Goal: Task Accomplishment & Management: Manage account settings

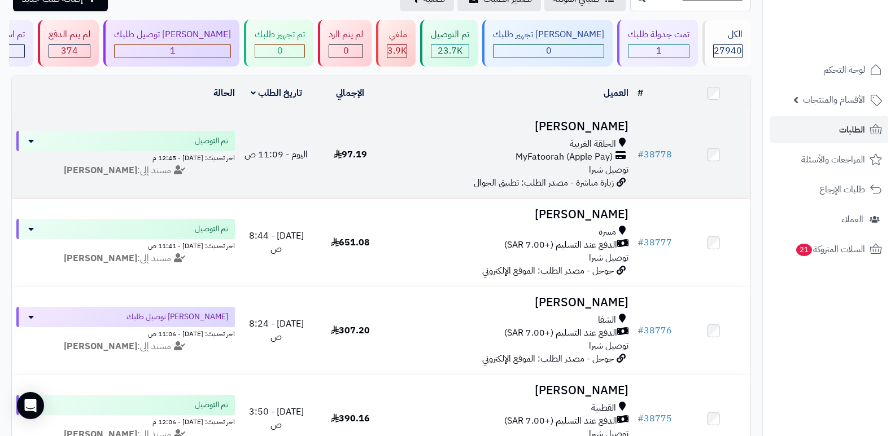
scroll to position [56, 0]
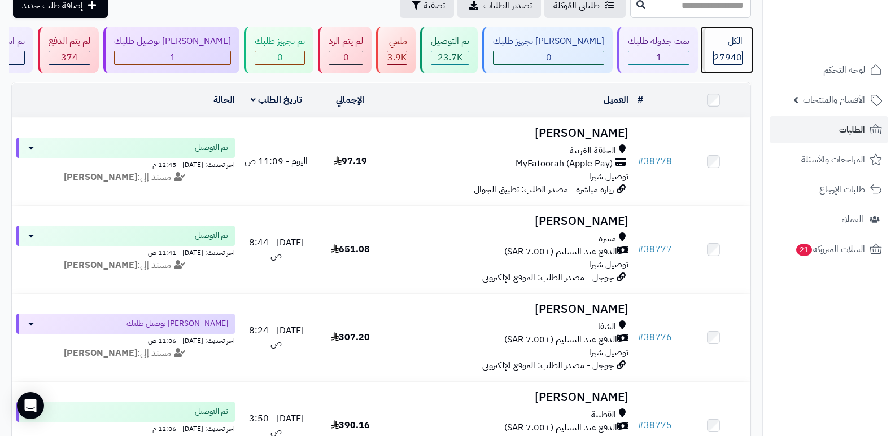
click at [739, 45] on div "الكل" at bounding box center [727, 41] width 29 height 13
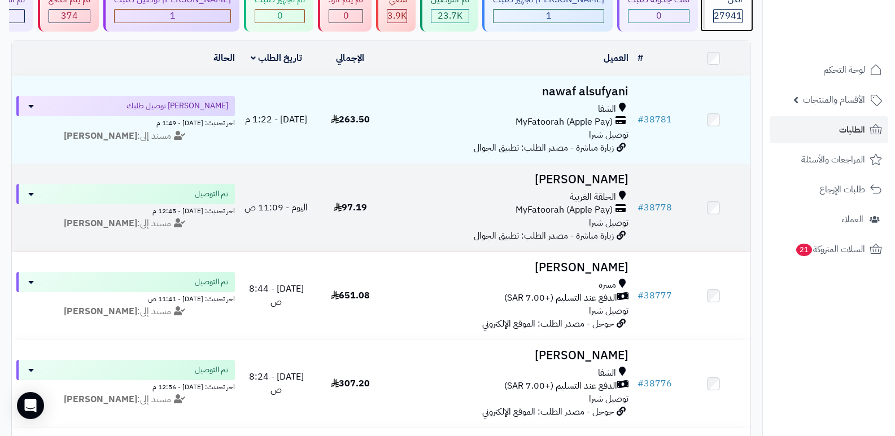
scroll to position [113, 0]
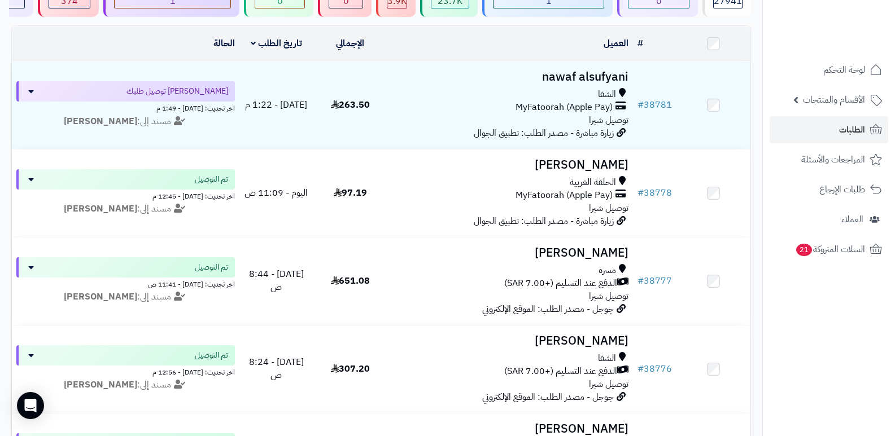
click at [791, 344] on nav "لوحة التحكم الأقسام والمنتجات المنتجات الأقسام الماركات مواصفات المنتجات مواصفا…" at bounding box center [828, 232] width 133 height 436
click at [841, 337] on nav "لوحة التحكم الأقسام والمنتجات المنتجات الأقسام الماركات مواصفات المنتجات مواصفا…" at bounding box center [828, 232] width 133 height 436
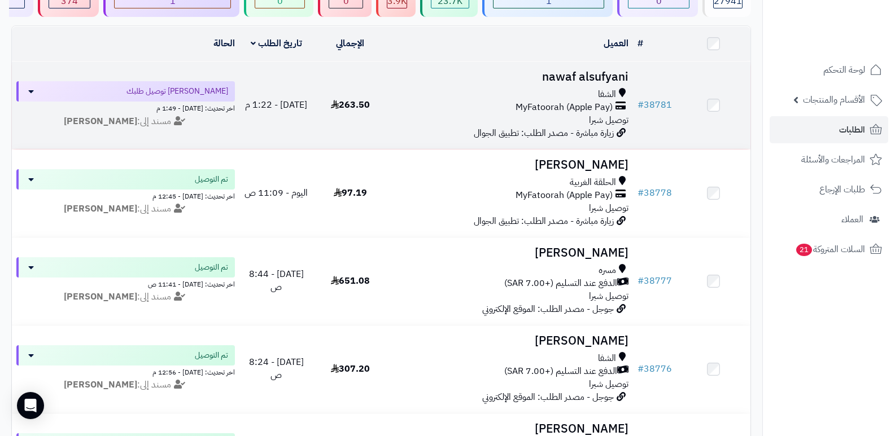
click at [591, 71] on h3 "nawaf alsufyani" at bounding box center [510, 77] width 237 height 13
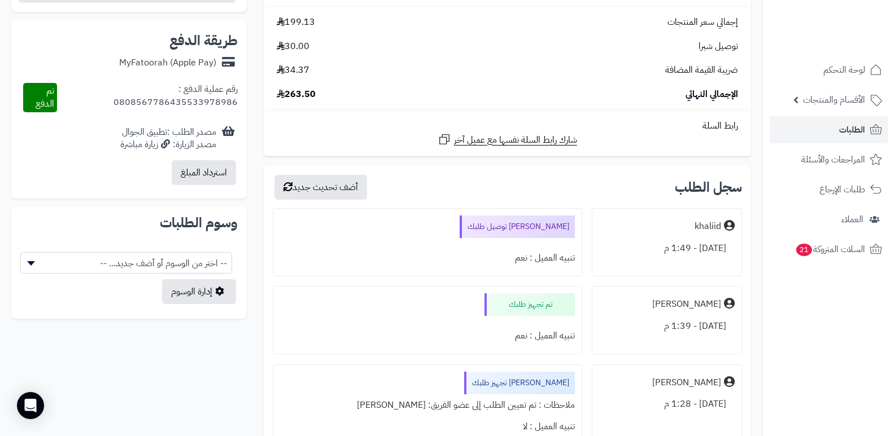
scroll to position [508, 0]
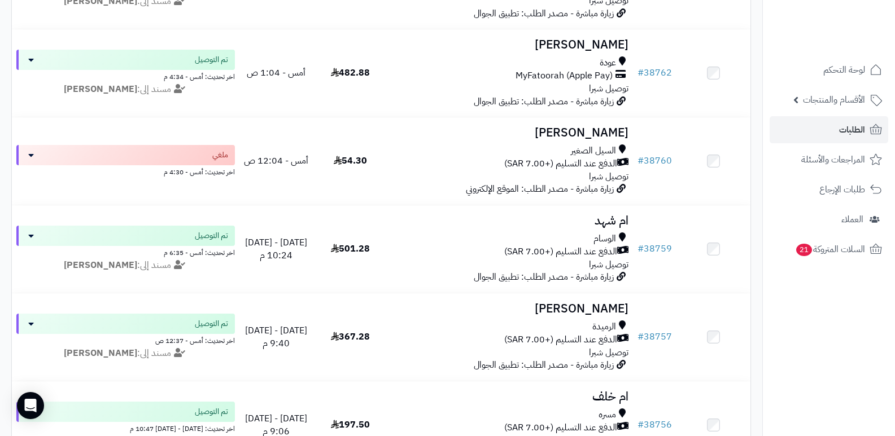
scroll to position [903, 0]
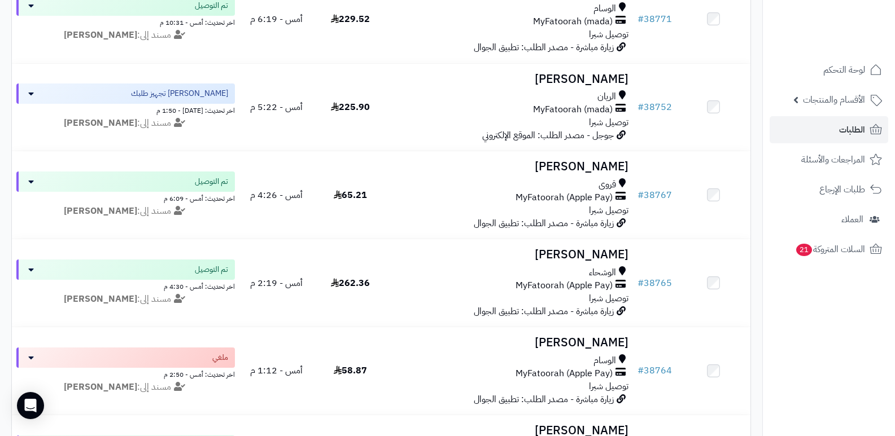
click at [766, 316] on nav "لوحة التحكم الأقسام والمنتجات المنتجات الأقسام الماركات مواصفات المنتجات مواصفا…" at bounding box center [828, 232] width 133 height 436
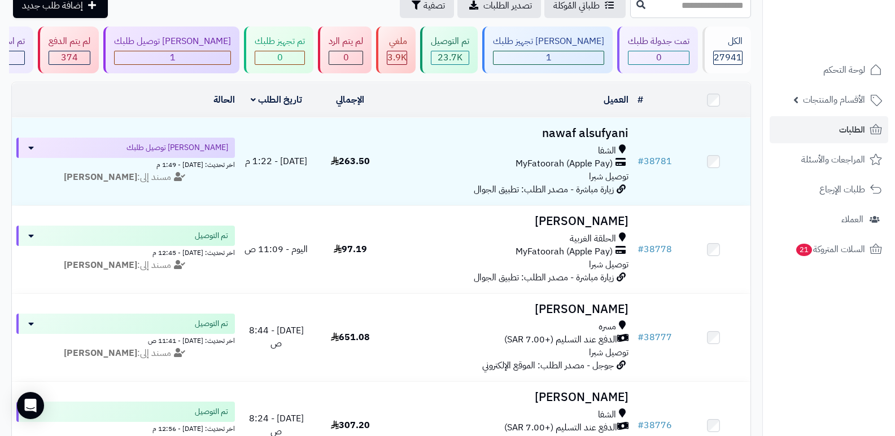
scroll to position [0, 0]
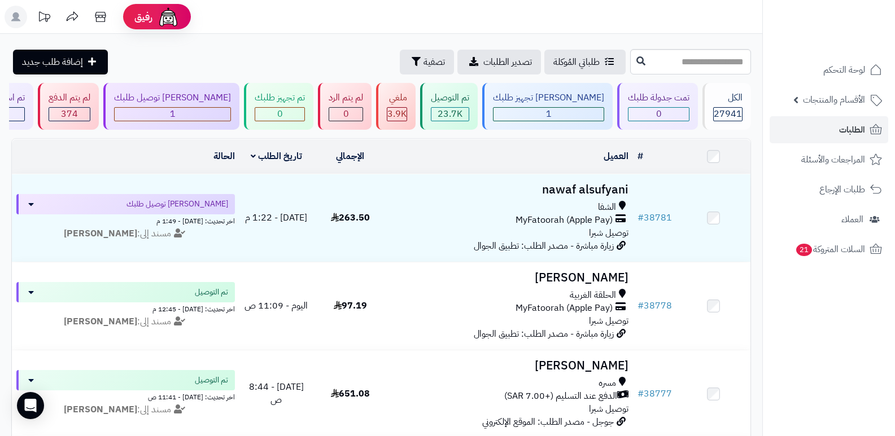
click at [585, 22] on header "رفيق ! الطلبات معالجة مكتمل إرجاع المنتجات العملاء المتواجدون الان 28616 عملاء …" at bounding box center [447, 17] width 895 height 34
click at [716, 115] on span "27941" at bounding box center [727, 114] width 28 height 14
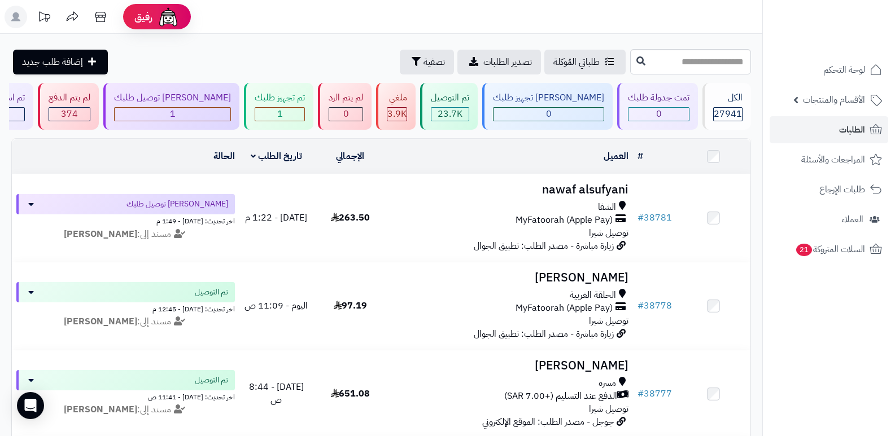
click at [819, 332] on nav "لوحة التحكم الأقسام والمنتجات المنتجات الأقسام الماركات مواصفات المنتجات مواصفا…" at bounding box center [828, 232] width 133 height 436
click at [735, 111] on span "27941" at bounding box center [727, 114] width 28 height 14
click at [713, 113] on div "27941" at bounding box center [727, 114] width 28 height 13
click at [716, 113] on span "27941" at bounding box center [727, 114] width 28 height 14
click at [724, 107] on span "27941" at bounding box center [727, 114] width 28 height 14
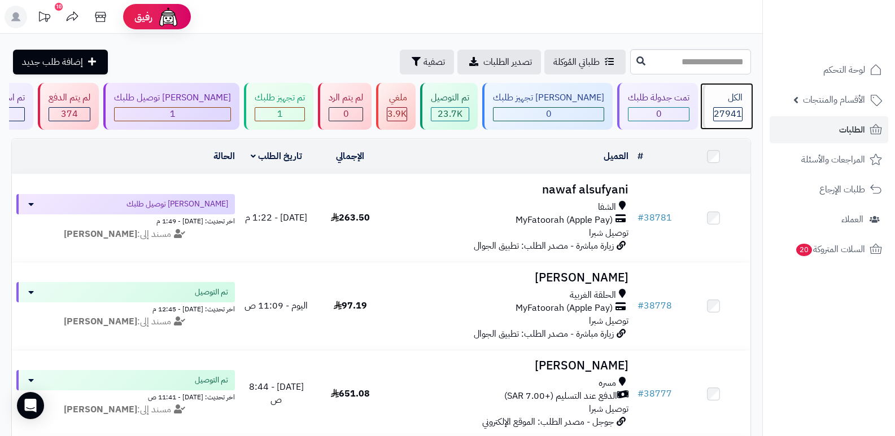
click at [733, 101] on div "الكل" at bounding box center [727, 97] width 29 height 13
click at [628, 31] on header "رفيق ! الطلبات معالجة مكتمل إرجاع المنتجات العملاء المتواجدون الان 28616 عملاء …" at bounding box center [447, 17] width 895 height 34
click at [713, 113] on span "27941" at bounding box center [727, 114] width 28 height 14
click at [728, 98] on div "الكل" at bounding box center [727, 97] width 29 height 13
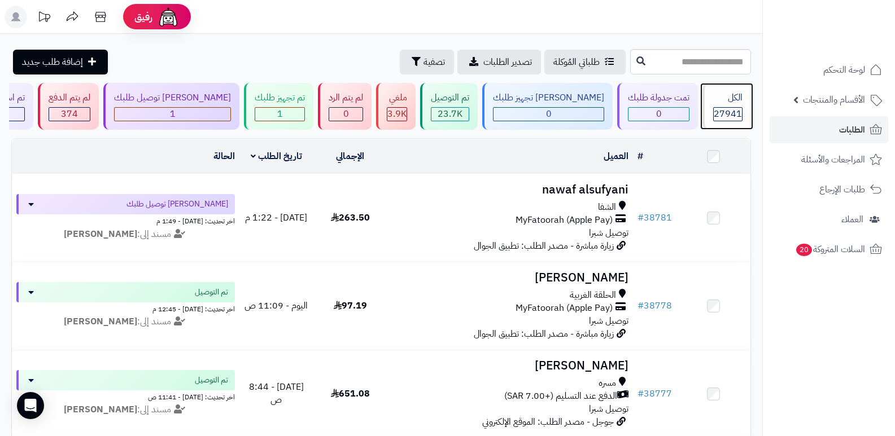
click at [726, 102] on div "الكل" at bounding box center [727, 97] width 29 height 13
click at [741, 109] on div "27941" at bounding box center [727, 114] width 28 height 13
click at [717, 111] on span "27941" at bounding box center [727, 114] width 28 height 14
click at [739, 106] on div "الكل 27941" at bounding box center [726, 106] width 49 height 47
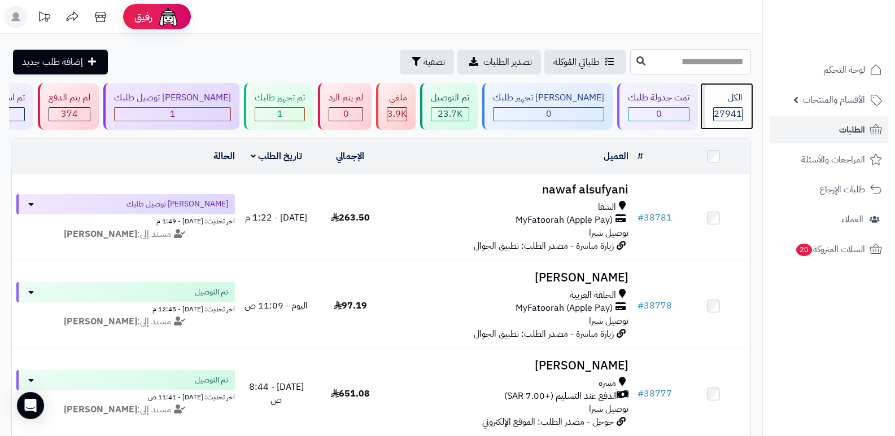
click at [735, 105] on div "الكل 27941" at bounding box center [726, 106] width 49 height 47
click at [725, 98] on div "الكل" at bounding box center [727, 97] width 29 height 13
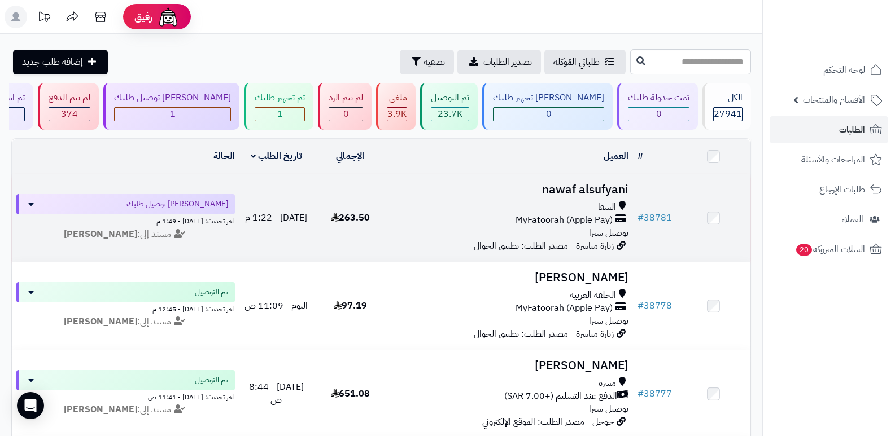
click at [553, 183] on h3 "nawaf alsufyani" at bounding box center [510, 189] width 237 height 13
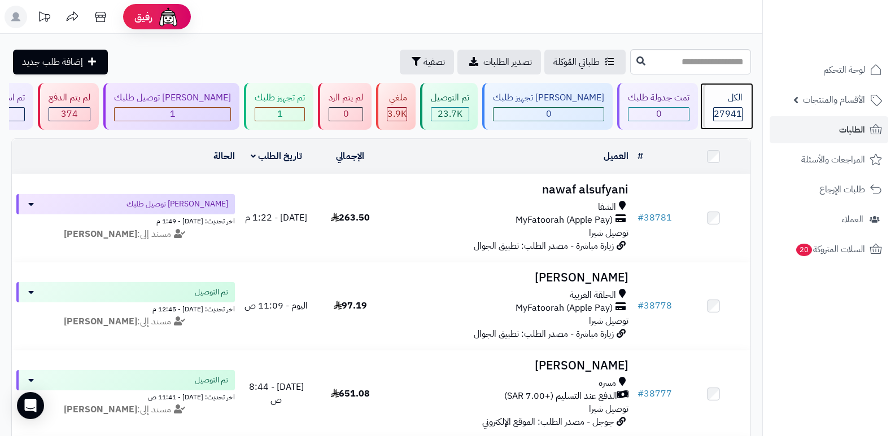
click at [713, 107] on div "27941" at bounding box center [727, 114] width 29 height 14
click at [728, 109] on span "27941" at bounding box center [727, 114] width 28 height 14
click at [729, 102] on div "الكل" at bounding box center [727, 97] width 29 height 13
click at [730, 109] on span "27941" at bounding box center [727, 114] width 28 height 14
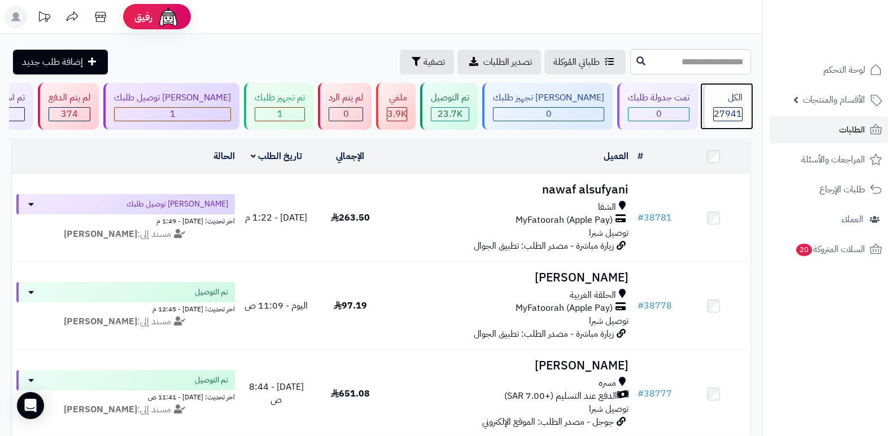
click at [714, 105] on div "الكل 27941" at bounding box center [726, 106] width 49 height 47
click at [717, 103] on div "الكل" at bounding box center [727, 97] width 29 height 13
click at [717, 113] on span "27941" at bounding box center [727, 114] width 28 height 14
click at [724, 99] on div "الكل" at bounding box center [727, 97] width 29 height 13
click at [715, 103] on div "الكل" at bounding box center [727, 97] width 29 height 13
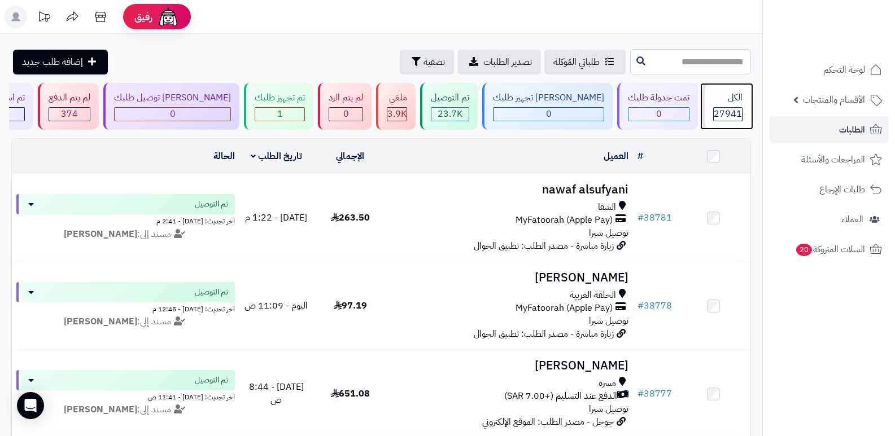
click at [716, 103] on div "الكل" at bounding box center [727, 97] width 29 height 13
click at [734, 109] on span "27941" at bounding box center [727, 114] width 28 height 14
click at [722, 112] on span "27941" at bounding box center [727, 114] width 28 height 14
click at [718, 101] on div "الكل" at bounding box center [727, 97] width 29 height 13
click at [740, 111] on div "27941" at bounding box center [727, 114] width 28 height 13
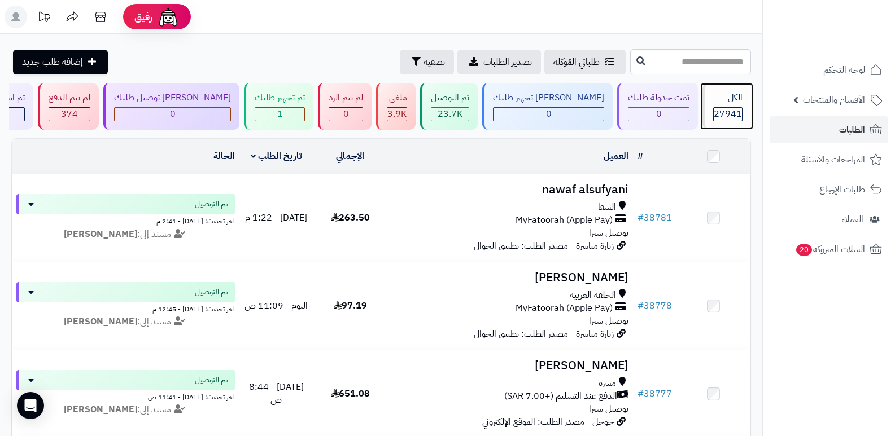
click at [737, 97] on div "الكل" at bounding box center [727, 97] width 29 height 13
click at [725, 112] on span "27941" at bounding box center [727, 114] width 28 height 14
click at [733, 117] on span "27941" at bounding box center [727, 114] width 28 height 14
click at [727, 115] on span "27941" at bounding box center [727, 114] width 28 height 14
click at [714, 113] on span "27941" at bounding box center [727, 114] width 28 height 14
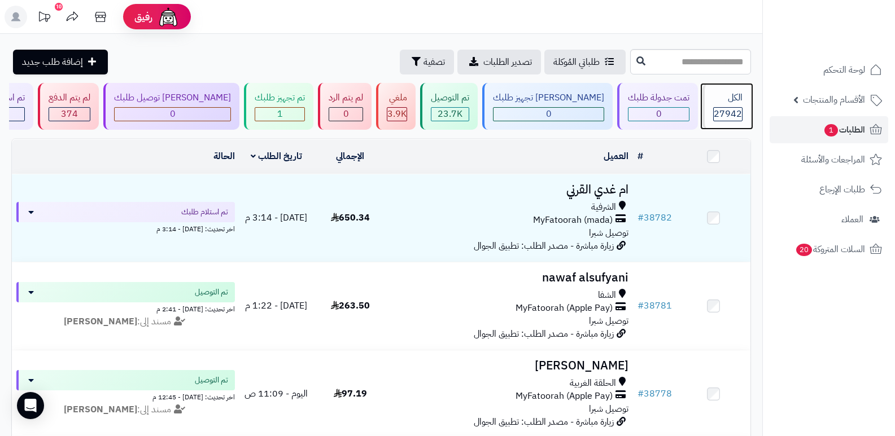
click at [707, 111] on div "الكل 27942" at bounding box center [726, 106] width 49 height 47
click at [713, 119] on span "27942" at bounding box center [727, 114] width 28 height 14
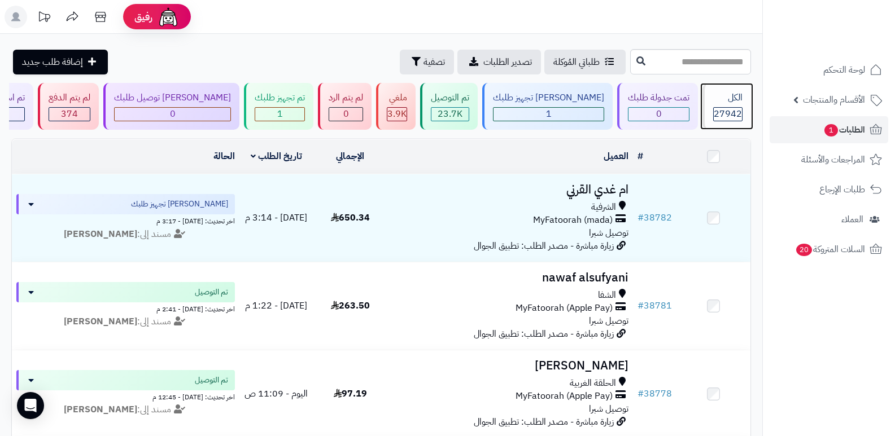
click at [730, 103] on div "الكل" at bounding box center [727, 97] width 29 height 13
click at [724, 25] on header "رفيق ! الطلبات معالجة مكتمل إرجاع المنتجات العملاء المتواجدون الان 28616 عملاء …" at bounding box center [447, 17] width 895 height 34
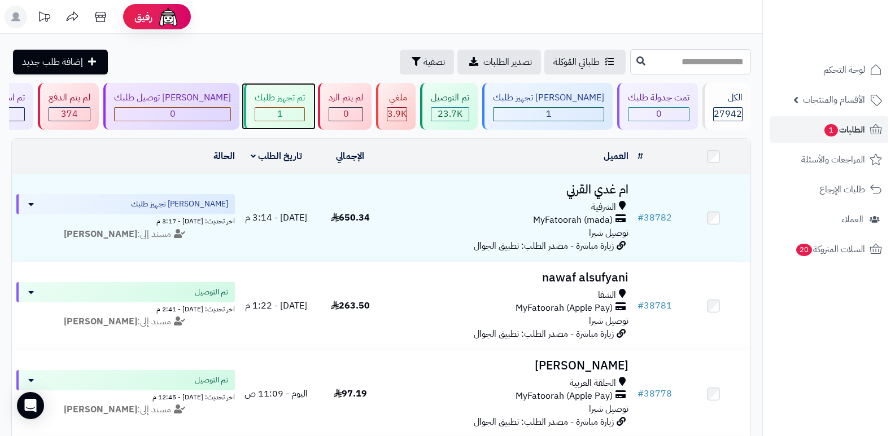
click at [295, 124] on div "تم تجهيز طلبك 1" at bounding box center [278, 106] width 69 height 47
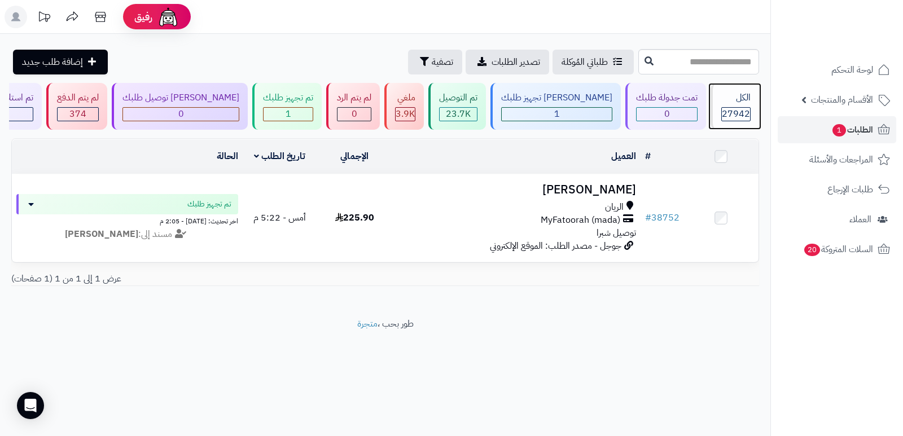
click at [736, 92] on div "الكل" at bounding box center [735, 97] width 29 height 13
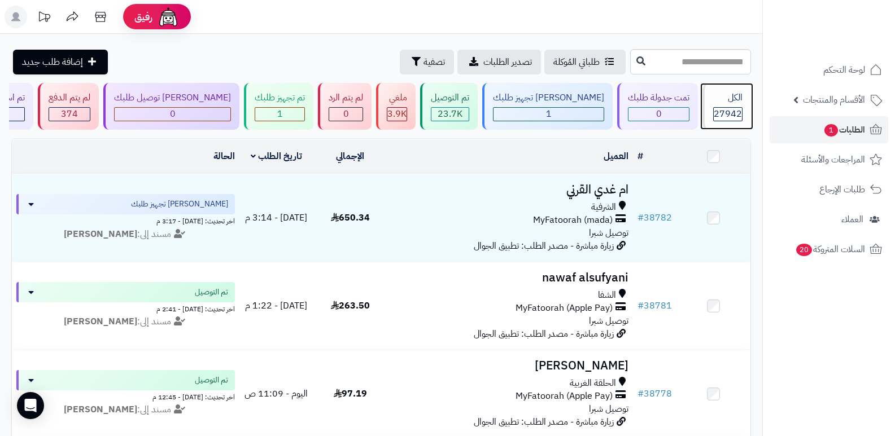
click at [733, 90] on div "الكل 27942" at bounding box center [726, 106] width 49 height 47
click at [731, 111] on span "27942" at bounding box center [727, 114] width 28 height 14
click at [730, 110] on span "27942" at bounding box center [727, 114] width 28 height 14
click at [733, 97] on div "الكل" at bounding box center [727, 97] width 29 height 13
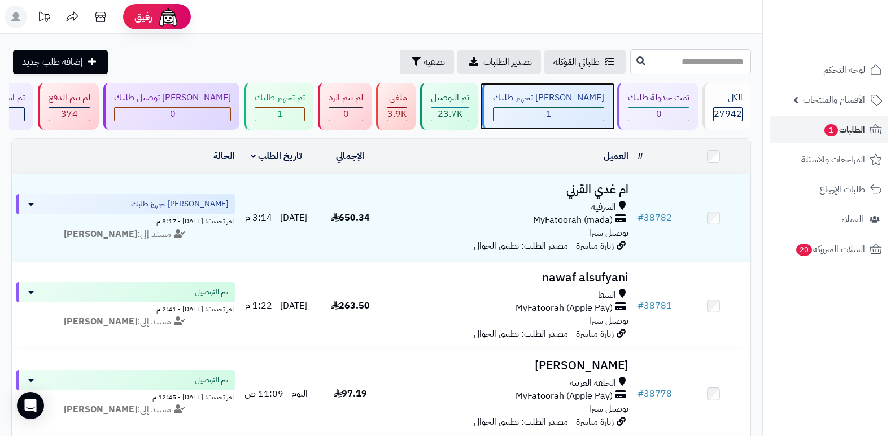
click at [572, 114] on div "1" at bounding box center [548, 114] width 110 height 13
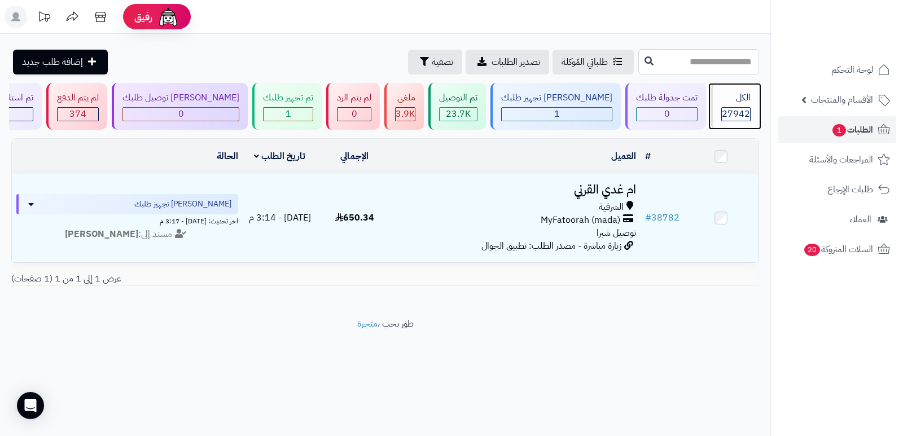
click at [729, 111] on span "27942" at bounding box center [736, 114] width 28 height 14
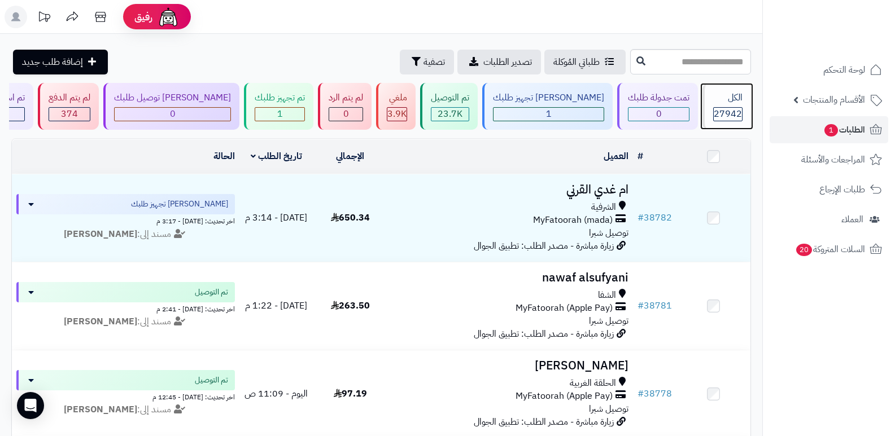
click at [722, 113] on span "27942" at bounding box center [727, 114] width 28 height 14
click at [715, 102] on div "الكل" at bounding box center [727, 97] width 29 height 13
click at [733, 89] on div "الكل 27942" at bounding box center [726, 106] width 49 height 47
click at [740, 102] on div "الكل" at bounding box center [727, 97] width 29 height 13
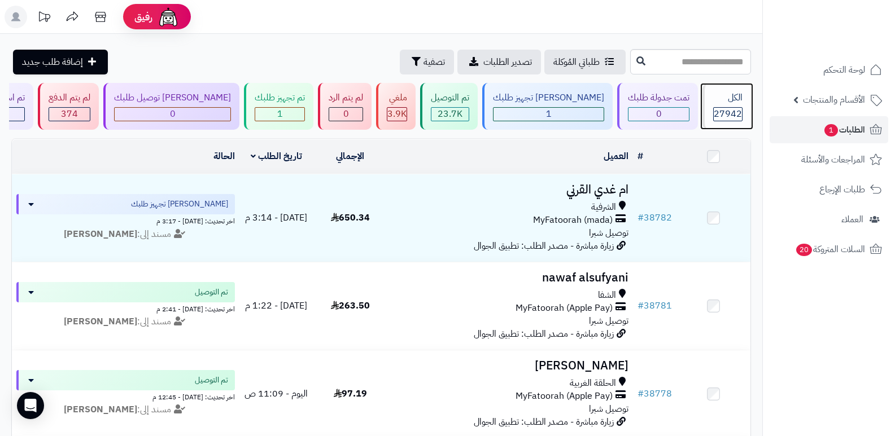
click at [740, 102] on div "الكل" at bounding box center [727, 97] width 29 height 13
click at [727, 96] on div "الكل" at bounding box center [727, 97] width 29 height 13
click at [722, 95] on div "الكل" at bounding box center [727, 97] width 29 height 13
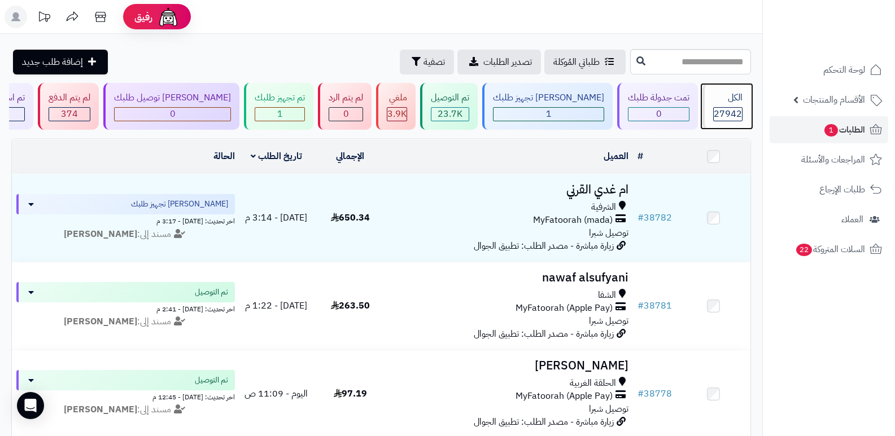
click at [726, 118] on span "27942" at bounding box center [727, 114] width 28 height 14
click at [736, 108] on span "27942" at bounding box center [727, 114] width 28 height 14
click at [726, 112] on span "27942" at bounding box center [727, 114] width 28 height 14
click at [731, 105] on div "الكل 27942" at bounding box center [726, 106] width 49 height 47
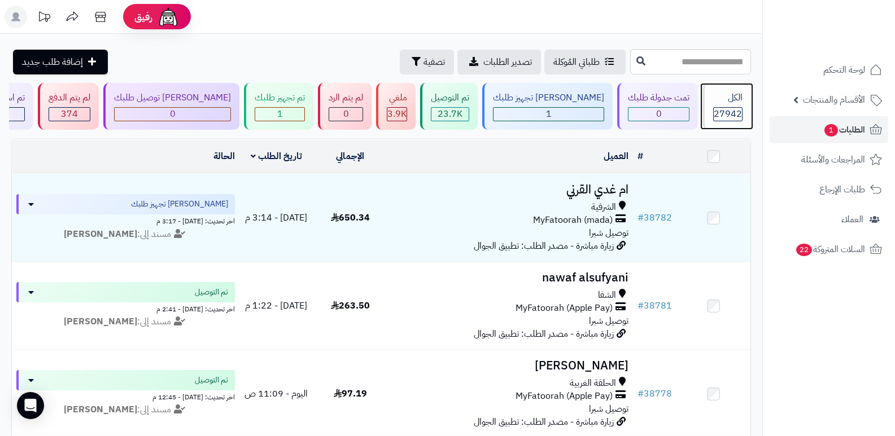
click at [721, 100] on div "الكل" at bounding box center [727, 97] width 29 height 13
click at [735, 106] on div "الكل 27942" at bounding box center [726, 106] width 49 height 47
click at [720, 104] on div "الكل" at bounding box center [727, 97] width 29 height 13
click at [724, 111] on span "27942" at bounding box center [727, 114] width 28 height 14
click at [731, 102] on div "الكل" at bounding box center [727, 97] width 29 height 13
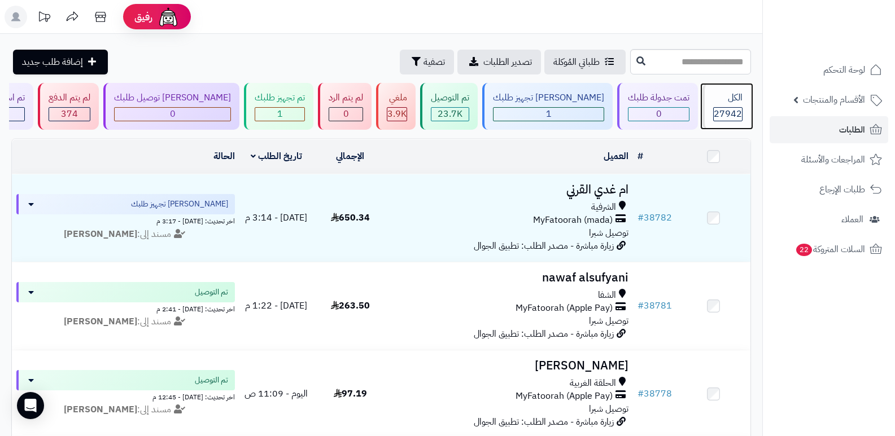
click at [724, 111] on span "27942" at bounding box center [727, 114] width 28 height 14
click at [721, 107] on span "27942" at bounding box center [727, 114] width 28 height 14
click at [717, 94] on div "الكل" at bounding box center [727, 97] width 29 height 13
click at [737, 91] on div "الكل" at bounding box center [727, 97] width 29 height 13
click at [742, 95] on div "الكل" at bounding box center [727, 97] width 29 height 13
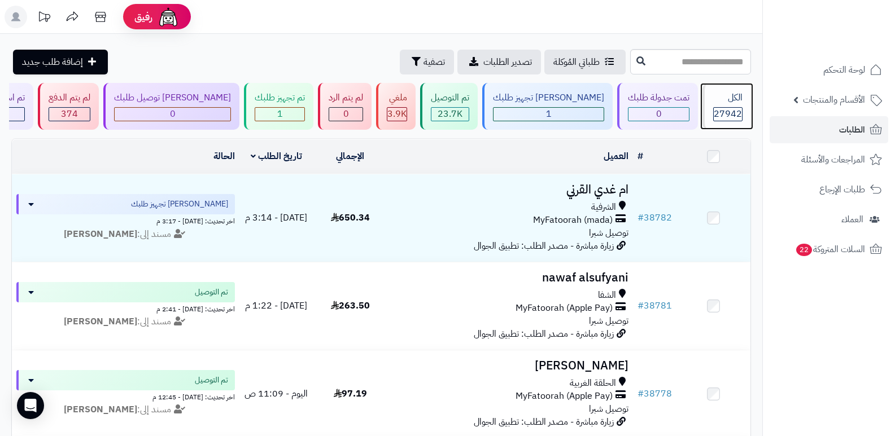
click at [713, 102] on div "الكل" at bounding box center [727, 97] width 29 height 13
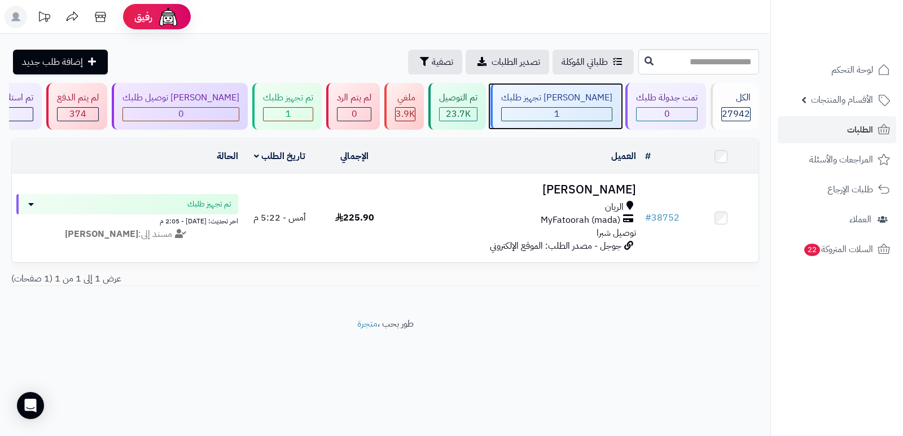
click at [560, 107] on span "1" at bounding box center [557, 114] width 6 height 14
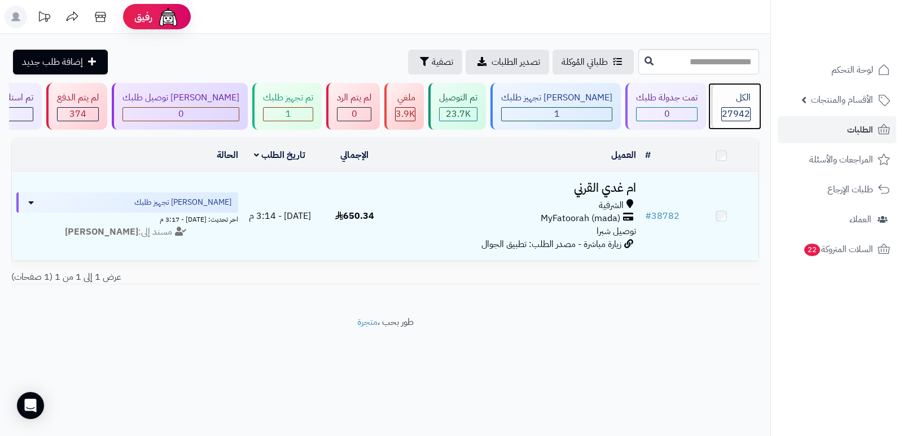
click at [721, 98] on div "الكل" at bounding box center [735, 97] width 29 height 13
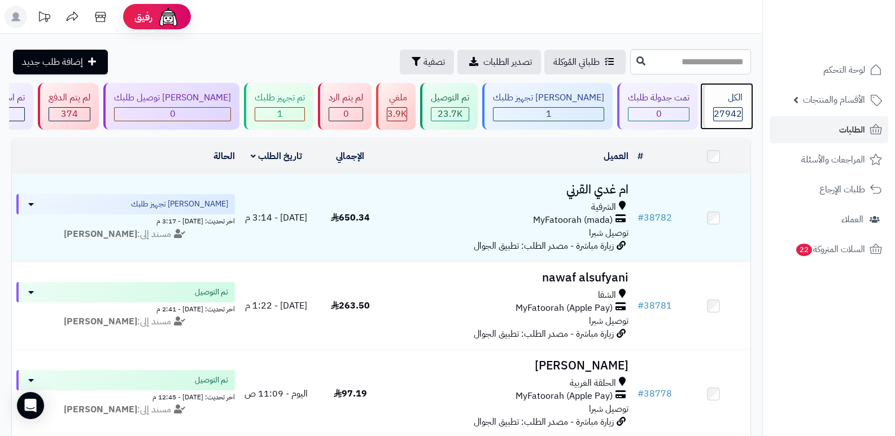
click at [738, 110] on span "27942" at bounding box center [727, 114] width 28 height 14
click at [649, 15] on header "رفيق ! الطلبات معالجة مكتمل إرجاع المنتجات العملاء المتواجدون الان 28616 عملاء …" at bounding box center [447, 17] width 895 height 34
click at [702, 122] on div "الكل 27942" at bounding box center [726, 106] width 49 height 47
click at [713, 109] on span "27942" at bounding box center [727, 114] width 28 height 14
click at [713, 106] on div "الكل 27942" at bounding box center [726, 106] width 49 height 47
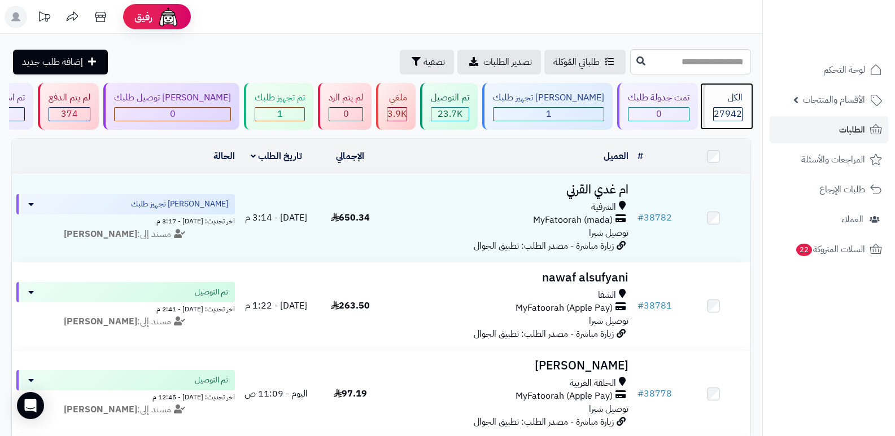
click at [728, 97] on div "الكل" at bounding box center [727, 97] width 29 height 13
click at [737, 87] on div "الكل 27942" at bounding box center [726, 106] width 49 height 47
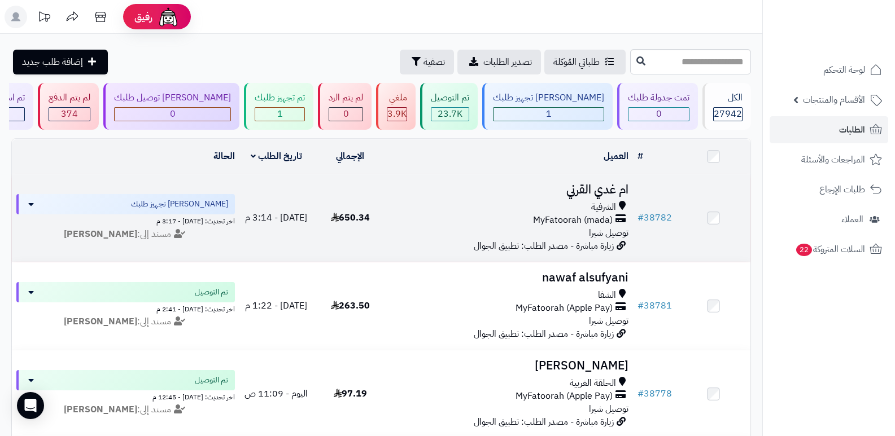
click at [614, 193] on h3 "ام غدي القرني" at bounding box center [510, 189] width 237 height 13
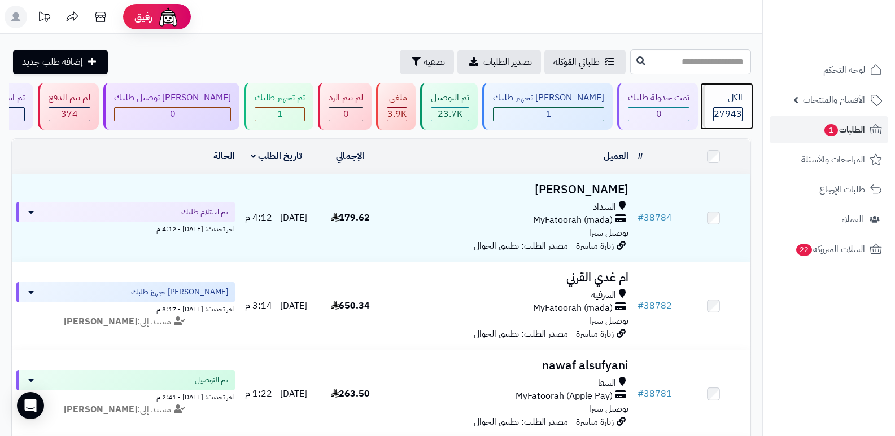
click at [724, 100] on div "الكل" at bounding box center [727, 97] width 29 height 13
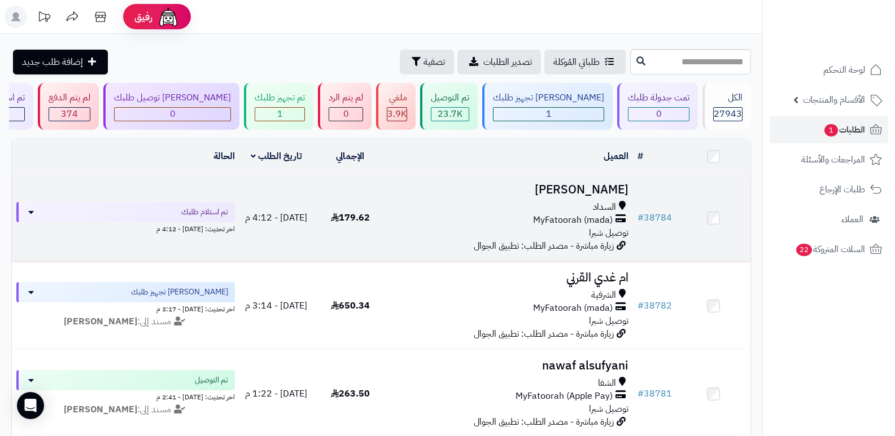
click at [614, 193] on h3 "عبدالحليم بخاري" at bounding box center [510, 189] width 237 height 13
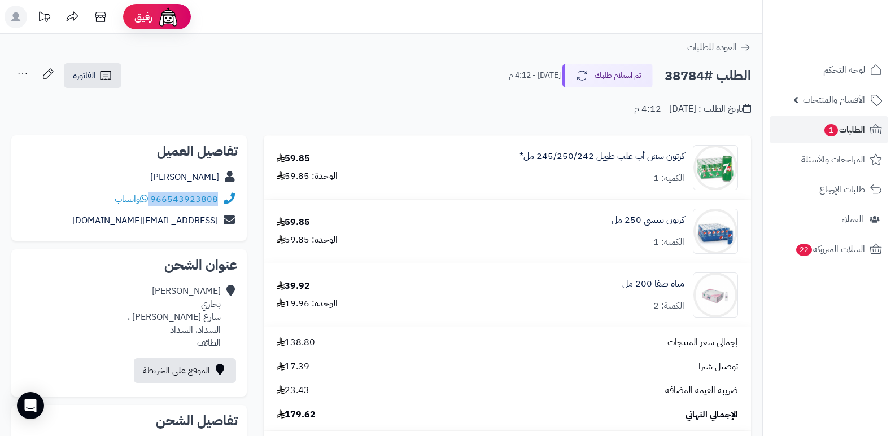
drag, startPoint x: 151, startPoint y: 194, endPoint x: 218, endPoint y: 203, distance: 67.7
click at [218, 203] on div "966543923808 واتساب" at bounding box center [128, 200] width 217 height 22
copy div "966543923808"
click at [791, 330] on nav "لوحة التحكم الأقسام والمنتجات المنتجات الأقسام الماركات مواصفات المنتجات مواصفا…" at bounding box center [828, 232] width 133 height 436
click at [610, 82] on button "تم استلام طلبك" at bounding box center [607, 75] width 90 height 24
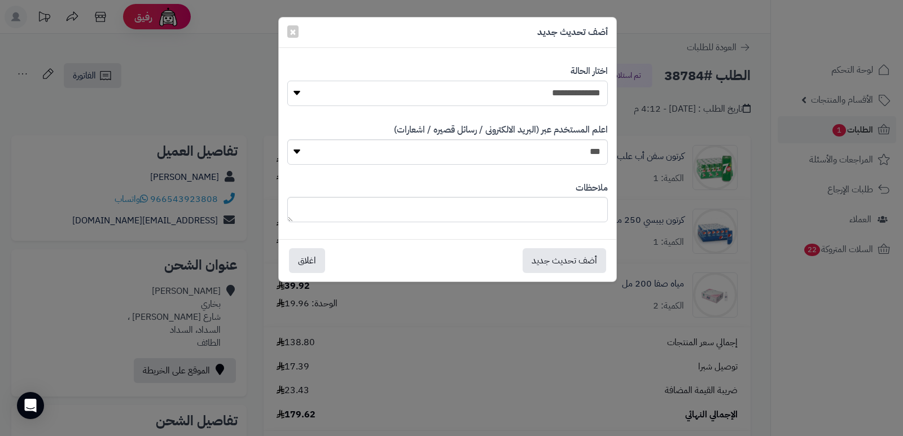
click at [565, 102] on select "**********" at bounding box center [447, 93] width 321 height 25
select select "*"
click at [287, 81] on select "**********" at bounding box center [447, 93] width 321 height 25
click at [578, 209] on textarea at bounding box center [447, 209] width 321 height 25
type textarea "****"
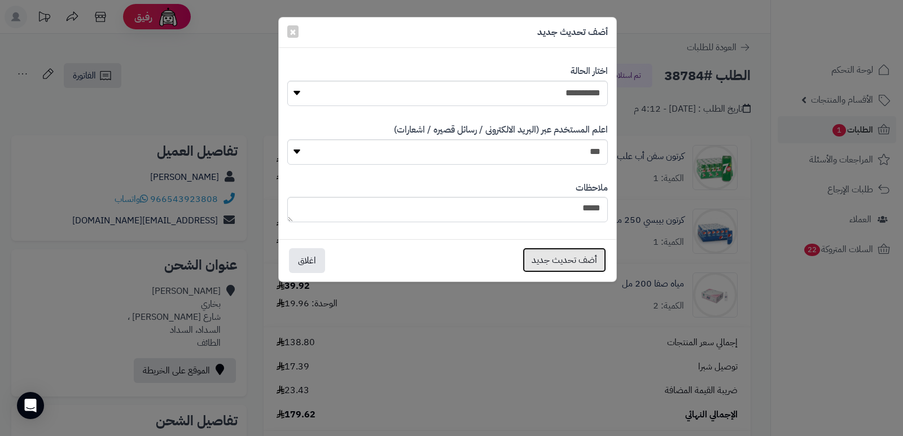
click at [560, 256] on button "أضف تحديث جديد" at bounding box center [565, 260] width 84 height 25
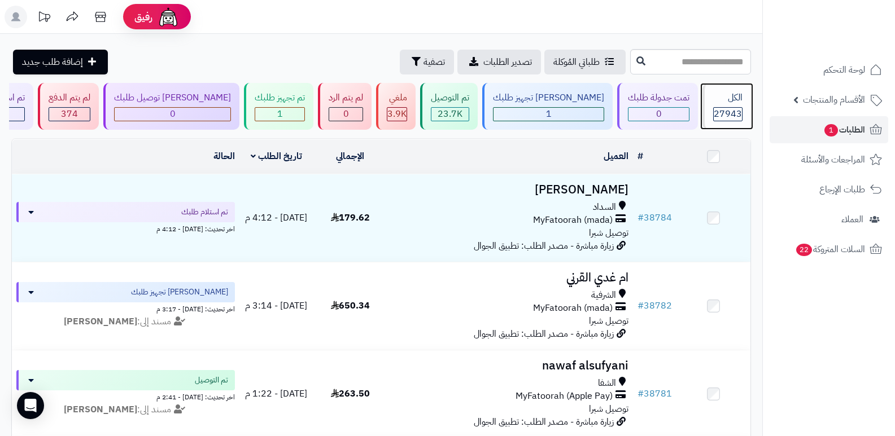
click at [720, 93] on div "الكل" at bounding box center [727, 97] width 29 height 13
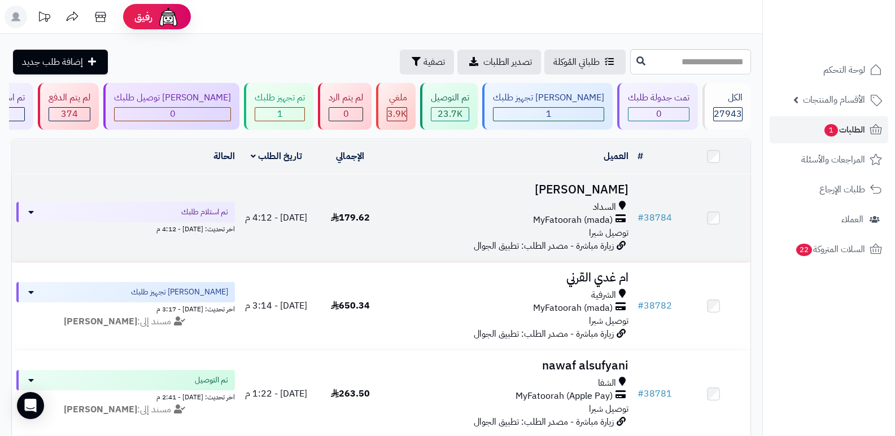
click at [599, 192] on h3 "عبدالحليم بخاري" at bounding box center [510, 189] width 237 height 13
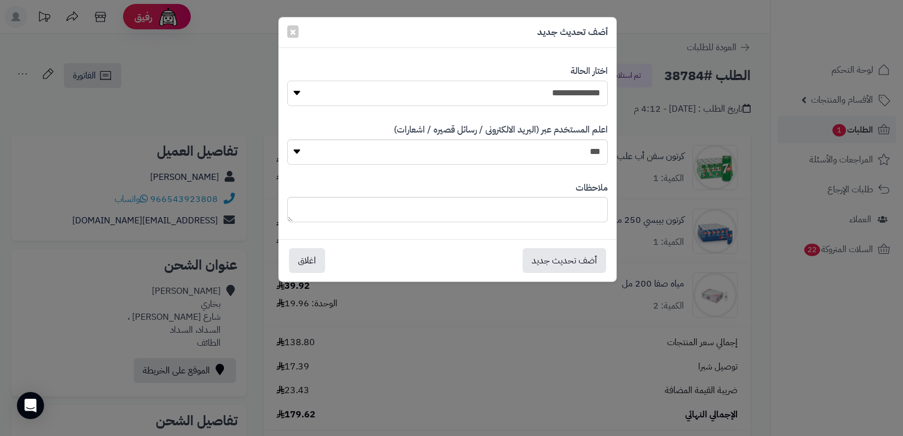
click at [550, 89] on select "**********" at bounding box center [447, 93] width 321 height 25
select select "*"
click at [287, 81] on select "**********" at bounding box center [447, 93] width 321 height 25
click at [540, 199] on textarea at bounding box center [447, 209] width 321 height 25
type textarea "****"
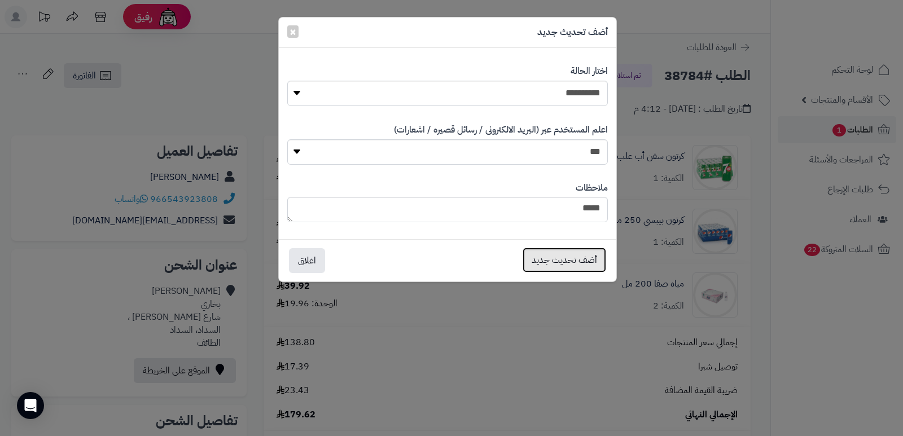
click at [538, 252] on button "أضف تحديث جديد" at bounding box center [565, 260] width 84 height 25
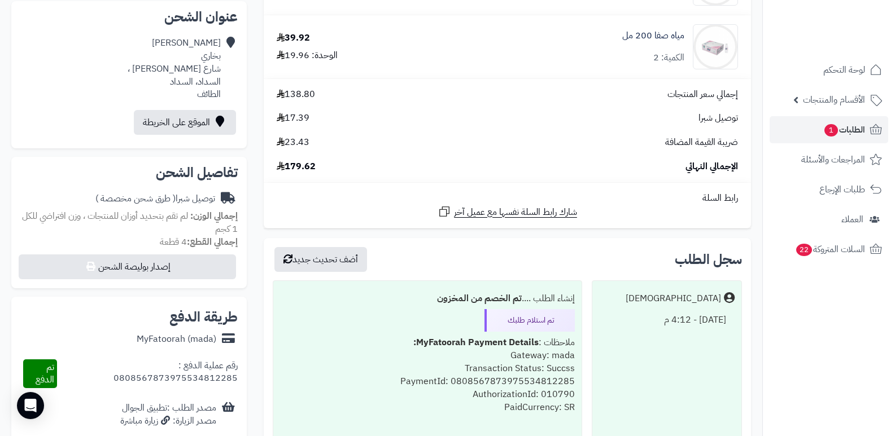
scroll to position [113, 0]
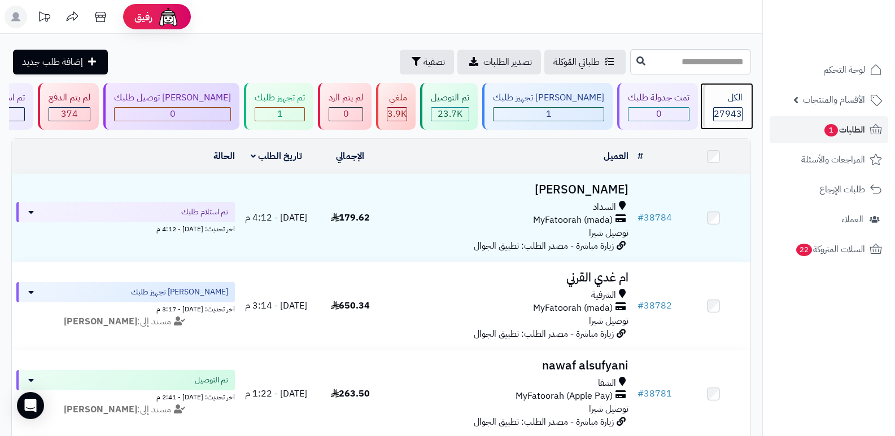
click at [735, 113] on span "27943" at bounding box center [727, 114] width 28 height 14
click at [556, 27] on header "رفيق ! الطلبات معالجة مكتمل إرجاع المنتجات العملاء المتواجدون الان 28616 عملاء …" at bounding box center [447, 17] width 895 height 34
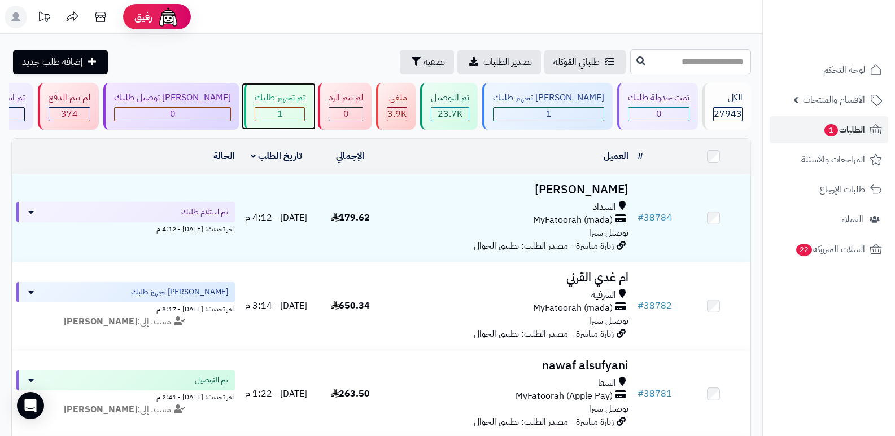
click at [304, 108] on div "1" at bounding box center [279, 114] width 49 height 13
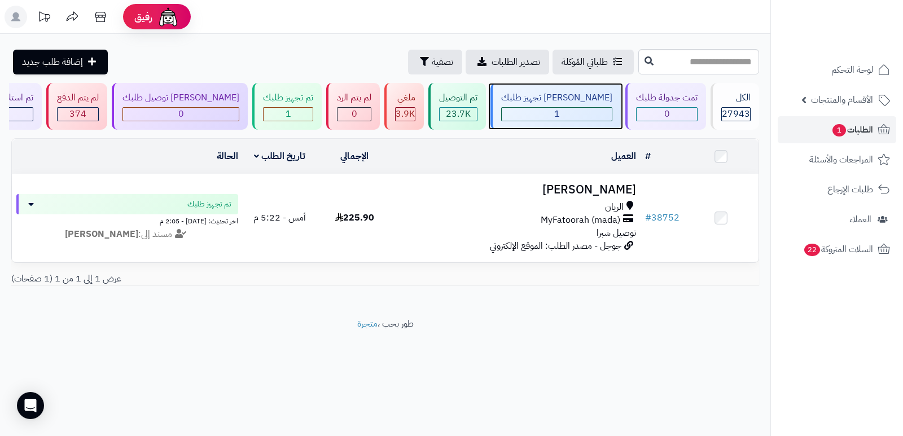
click at [557, 103] on div "[PERSON_NAME] تجهيز طلبك" at bounding box center [556, 97] width 111 height 13
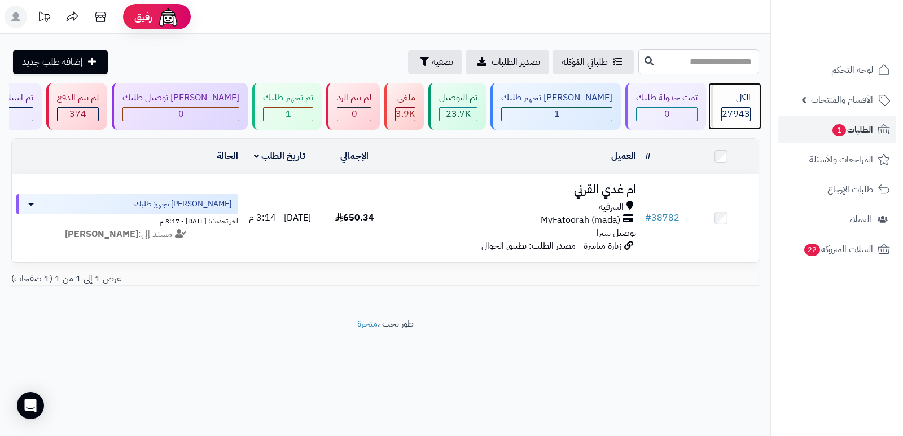
click at [740, 109] on span "27943" at bounding box center [736, 114] width 28 height 14
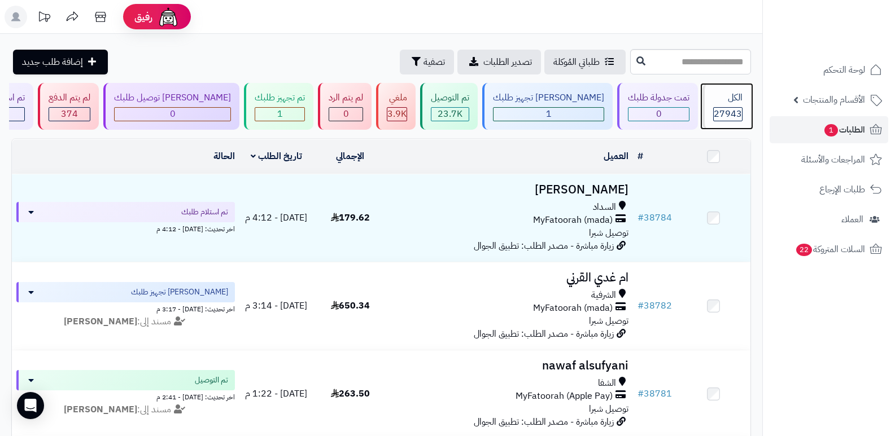
click at [742, 92] on div "الكل 27943" at bounding box center [726, 106] width 49 height 47
click at [730, 99] on div "الكل" at bounding box center [727, 97] width 29 height 13
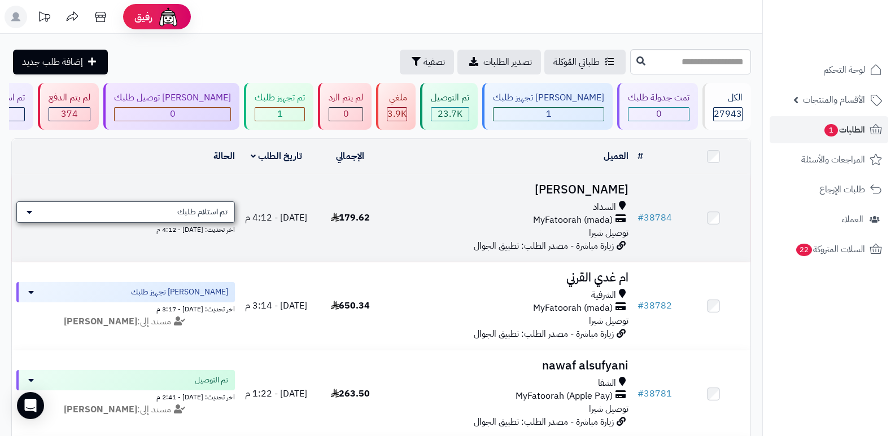
click at [167, 213] on div "تم استلام طلبك" at bounding box center [125, 211] width 218 height 21
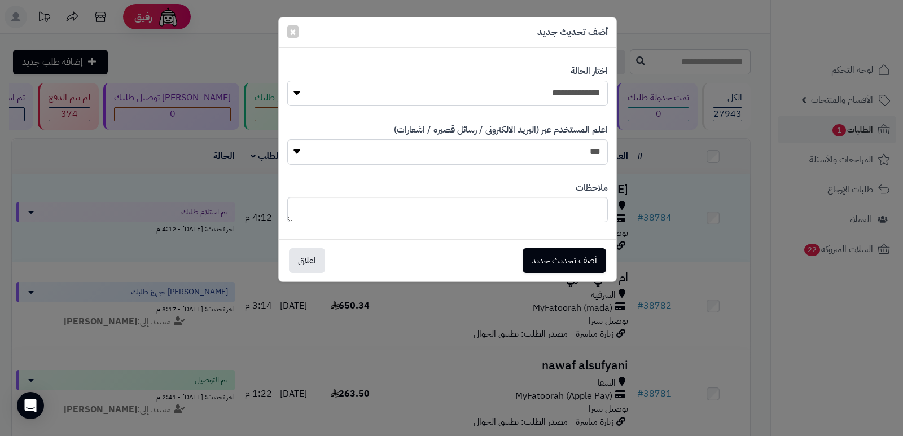
click at [560, 100] on select "**********" at bounding box center [447, 93] width 321 height 25
select select "*"
click at [287, 81] on select "**********" at bounding box center [447, 93] width 321 height 25
click at [575, 212] on textarea at bounding box center [447, 209] width 321 height 25
type textarea "****"
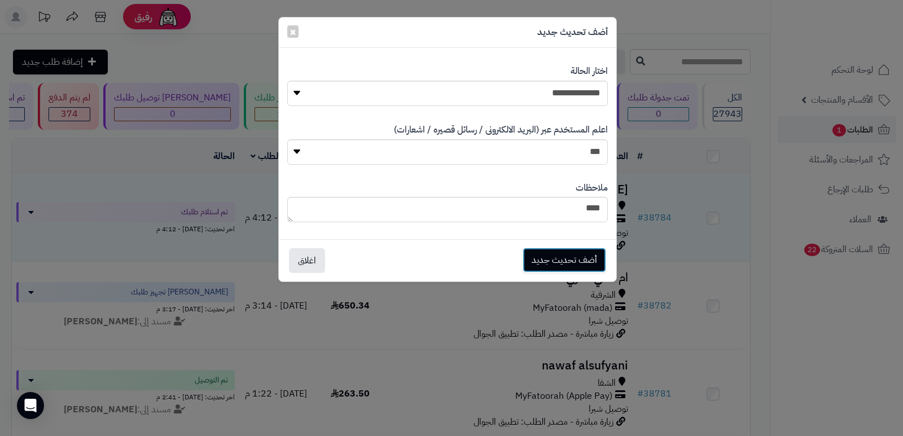
click at [540, 264] on button "أضف تحديث جديد" at bounding box center [565, 260] width 84 height 25
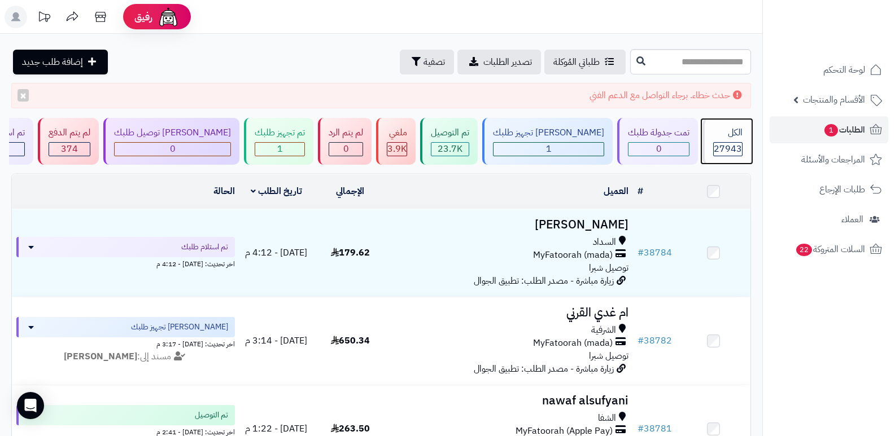
click at [734, 125] on div "الكل 27943" at bounding box center [726, 141] width 49 height 47
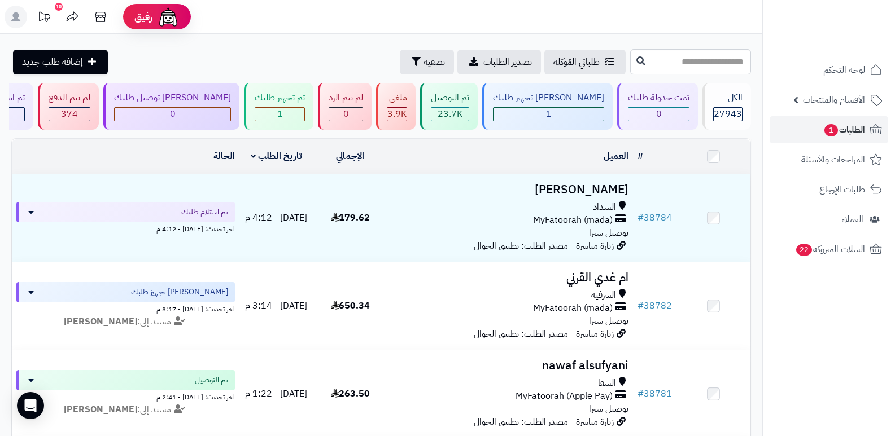
click at [17, 20] on icon at bounding box center [15, 16] width 9 height 9
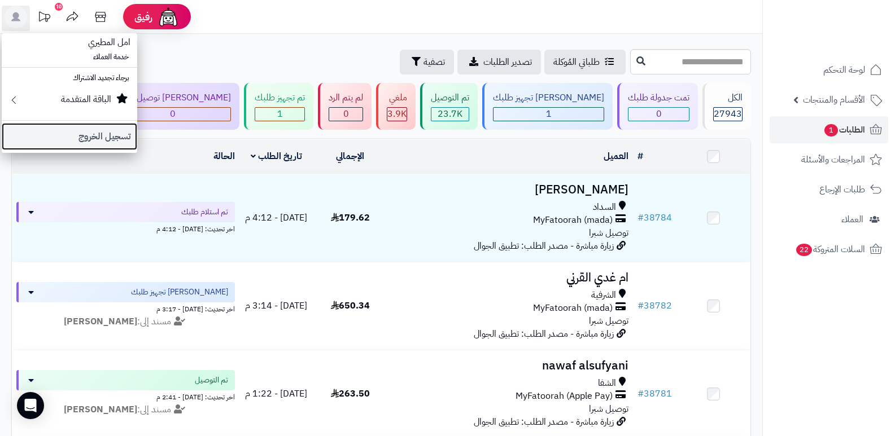
click at [117, 138] on link "تسجيل الخروج" at bounding box center [69, 136] width 135 height 27
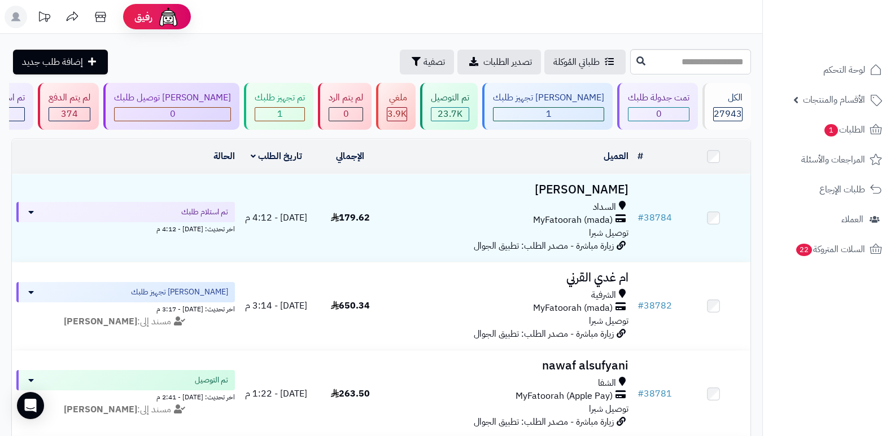
click at [11, 15] on rect at bounding box center [16, 17] width 23 height 23
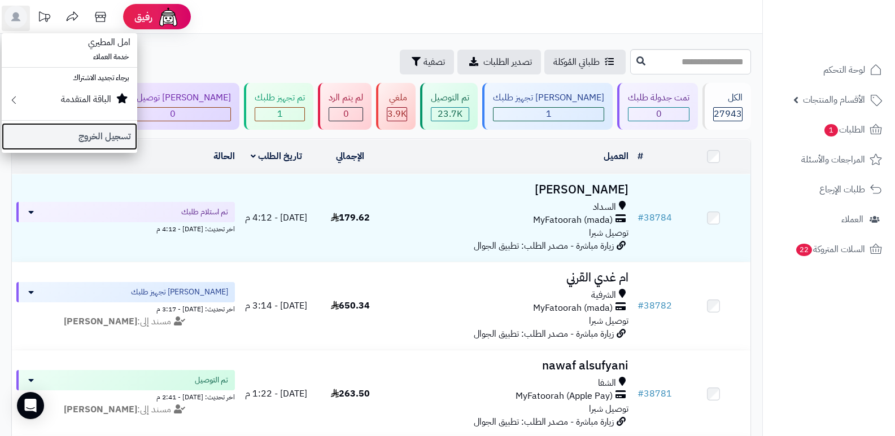
click at [106, 130] on link "تسجيل الخروج" at bounding box center [69, 136] width 135 height 27
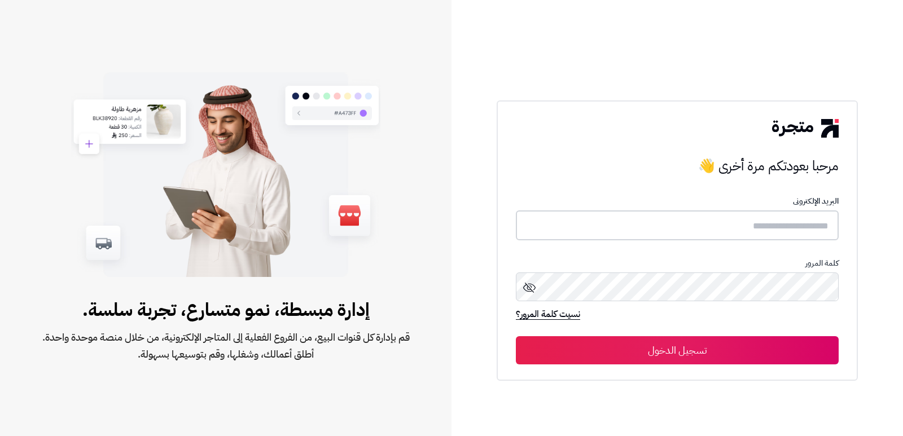
click at [713, 228] on input "text" at bounding box center [677, 226] width 323 height 30
type input "*"
type input "**********"
click at [516, 336] on button "تسجيل الدخول" at bounding box center [677, 350] width 323 height 28
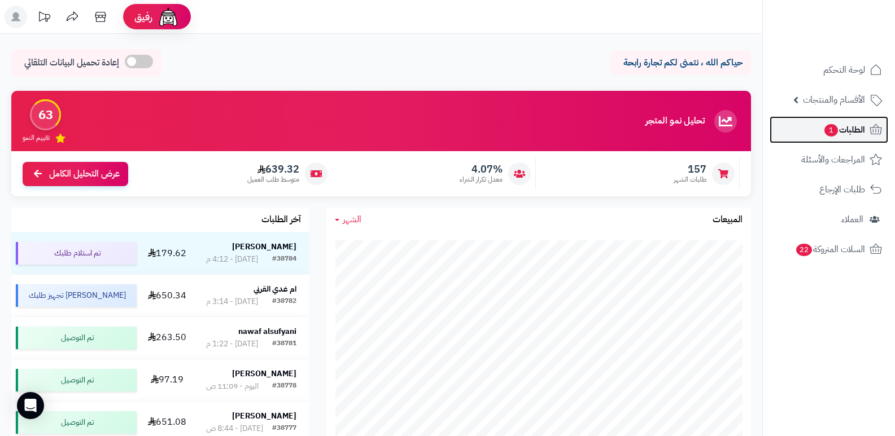
click at [852, 124] on span "الطلبات 1" at bounding box center [844, 130] width 42 height 16
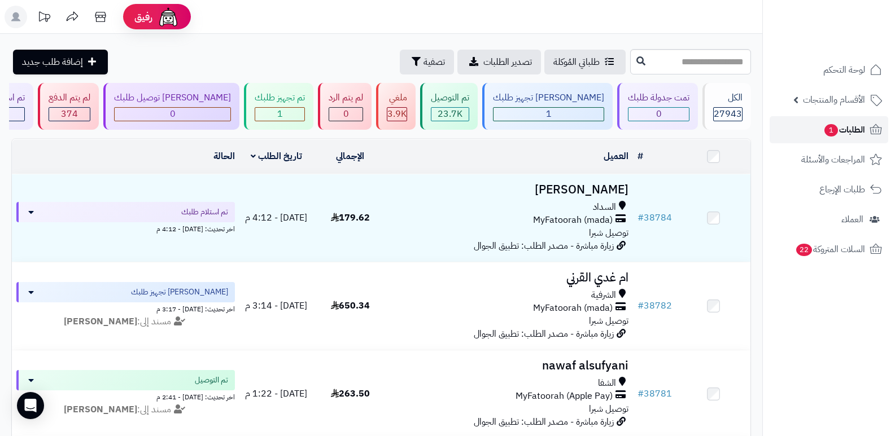
click at [854, 125] on span "الطلبات 1" at bounding box center [844, 130] width 42 height 16
click at [94, 20] on icon at bounding box center [100, 17] width 23 height 23
click at [107, 16] on icon at bounding box center [100, 17] width 23 height 23
click at [96, 18] on icon at bounding box center [100, 17] width 11 height 10
click at [858, 128] on span "الطلبات 1" at bounding box center [844, 130] width 42 height 16
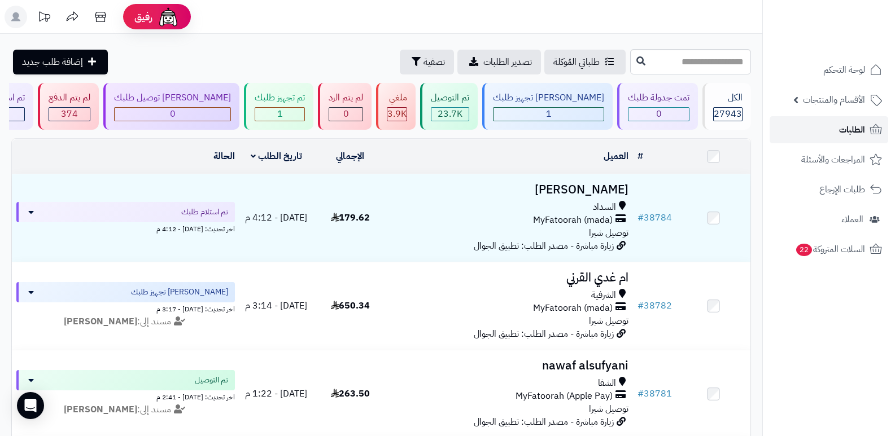
click at [831, 133] on link "الطلبات" at bounding box center [828, 129] width 119 height 27
click at [832, 119] on link "الطلبات" at bounding box center [828, 129] width 119 height 27
click at [839, 139] on link "الطلبات" at bounding box center [828, 129] width 119 height 27
click at [827, 132] on link "الطلبات" at bounding box center [828, 129] width 119 height 27
click at [107, 22] on icon at bounding box center [100, 17] width 23 height 23
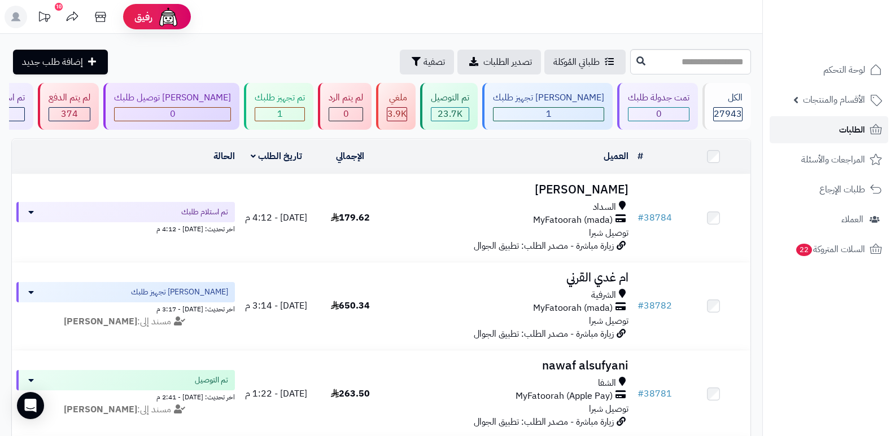
click at [853, 128] on span "الطلبات" at bounding box center [852, 130] width 26 height 16
paste input "*****"
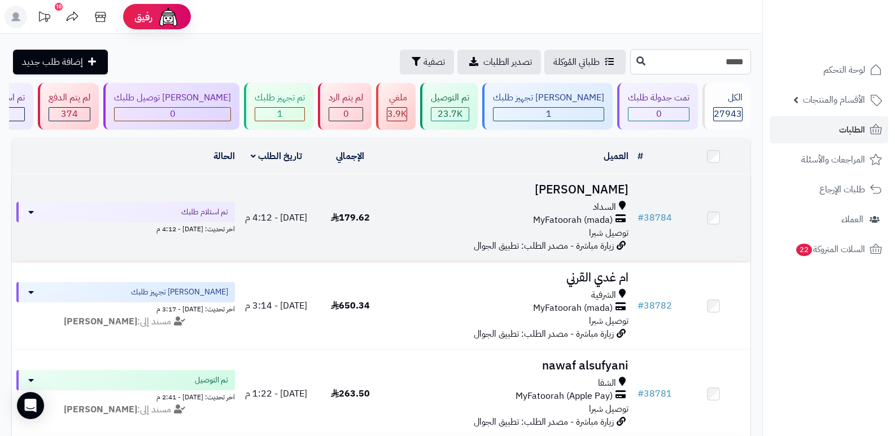
type input "*****"
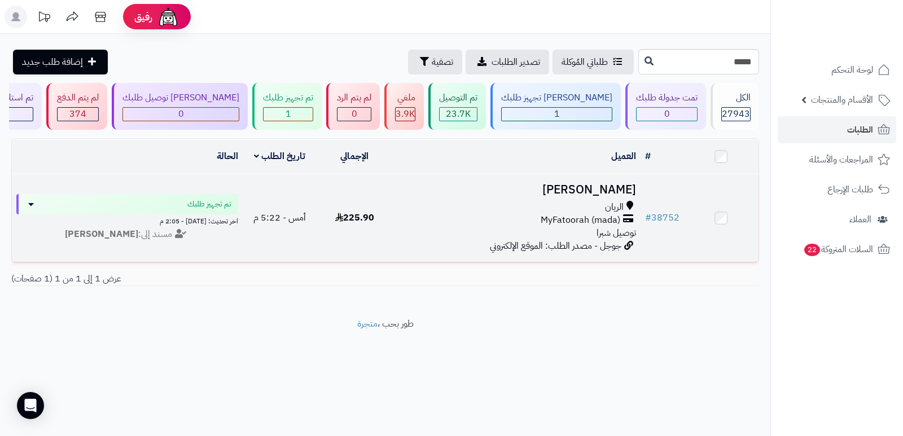
click at [599, 192] on h3 "منصور خالد" at bounding box center [516, 189] width 240 height 13
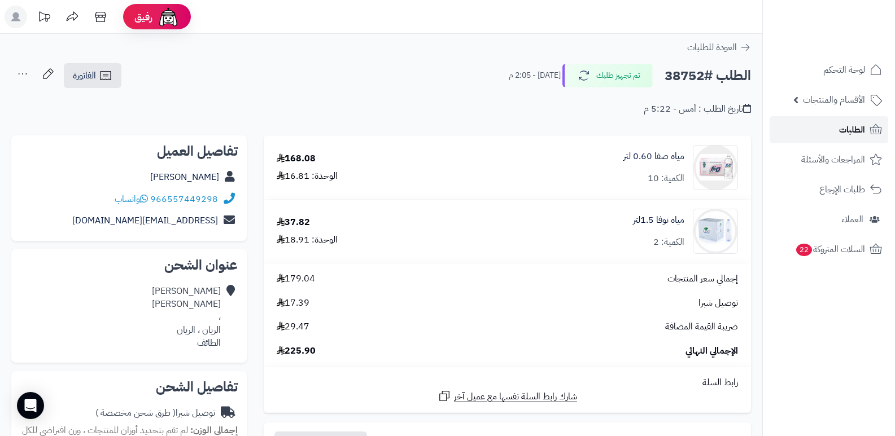
click at [855, 126] on span "الطلبات" at bounding box center [852, 130] width 26 height 16
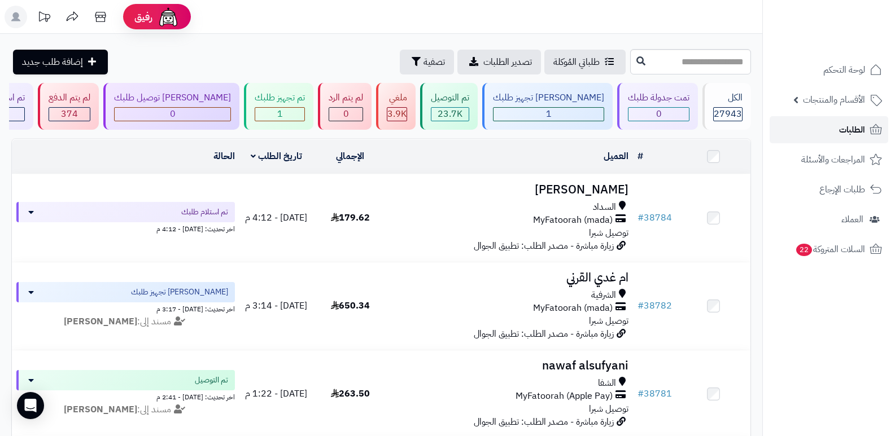
click at [856, 126] on span "الطلبات" at bounding box center [852, 130] width 26 height 16
paste input "*****"
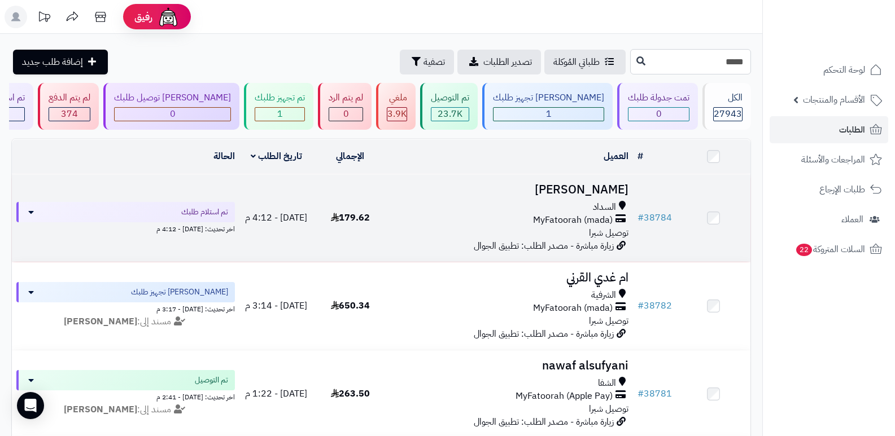
type input "*****"
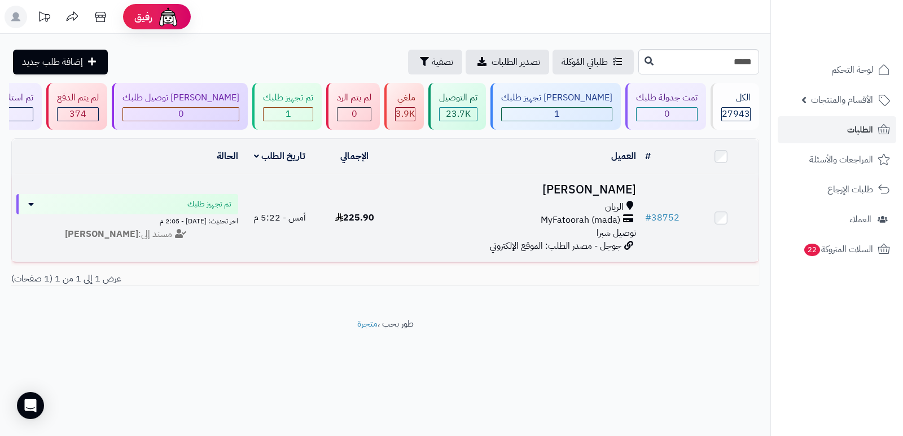
click at [618, 189] on h3 "[PERSON_NAME]" at bounding box center [516, 189] width 240 height 13
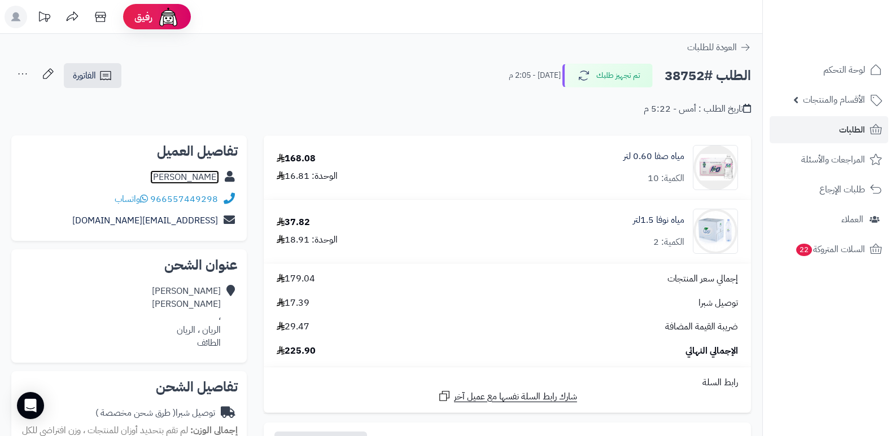
click at [191, 174] on link "[PERSON_NAME]" at bounding box center [184, 177] width 69 height 14
click at [205, 178] on link "[PERSON_NAME]" at bounding box center [184, 177] width 69 height 14
click at [837, 129] on link "الطلبات" at bounding box center [828, 129] width 119 height 27
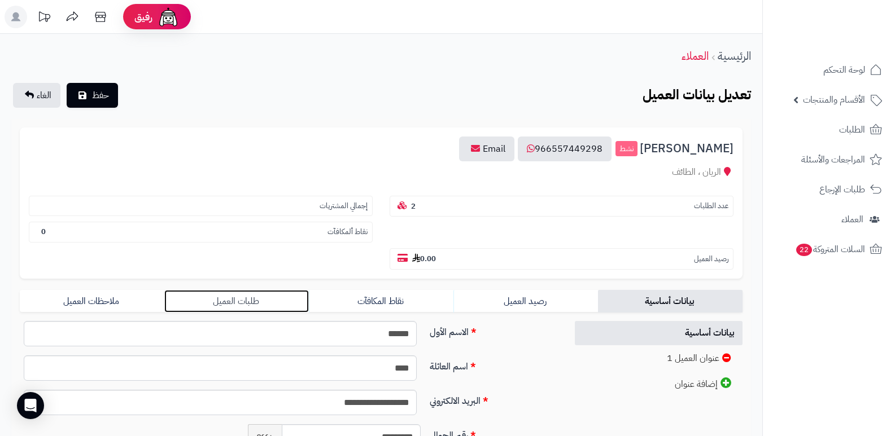
click at [256, 292] on link "طلبات العميل" at bounding box center [236, 301] width 144 height 23
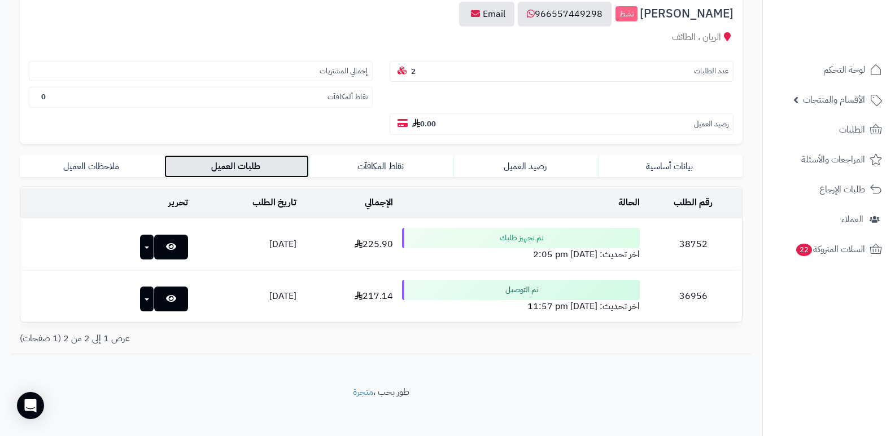
scroll to position [141, 0]
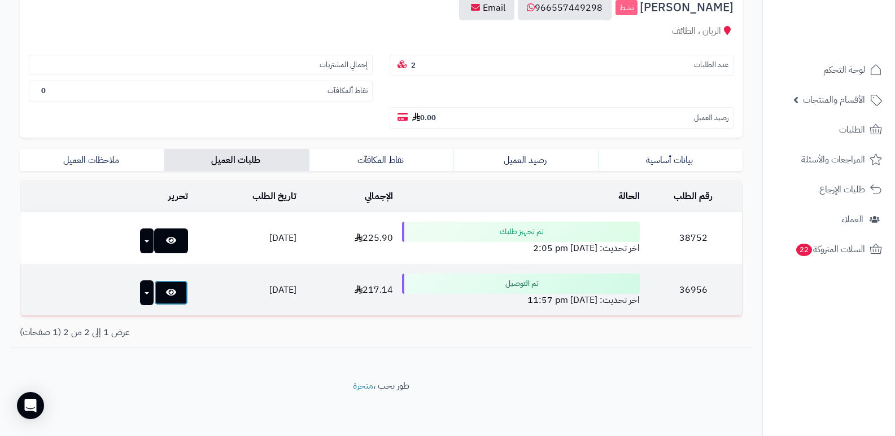
click at [158, 287] on link at bounding box center [171, 292] width 34 height 25
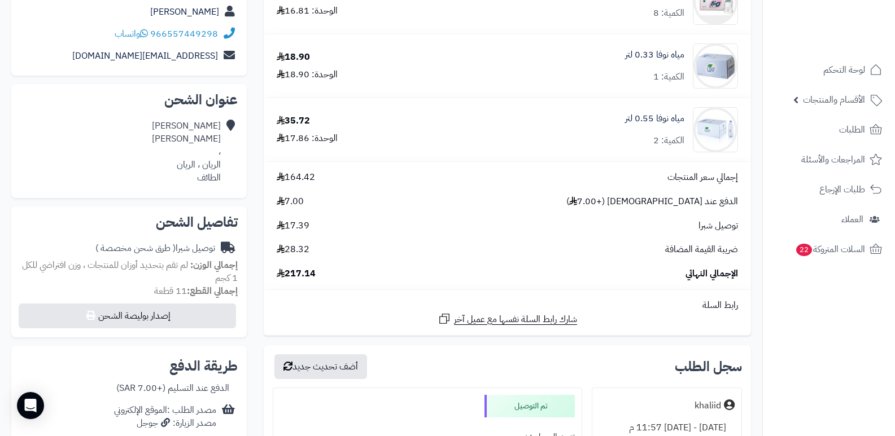
scroll to position [35, 0]
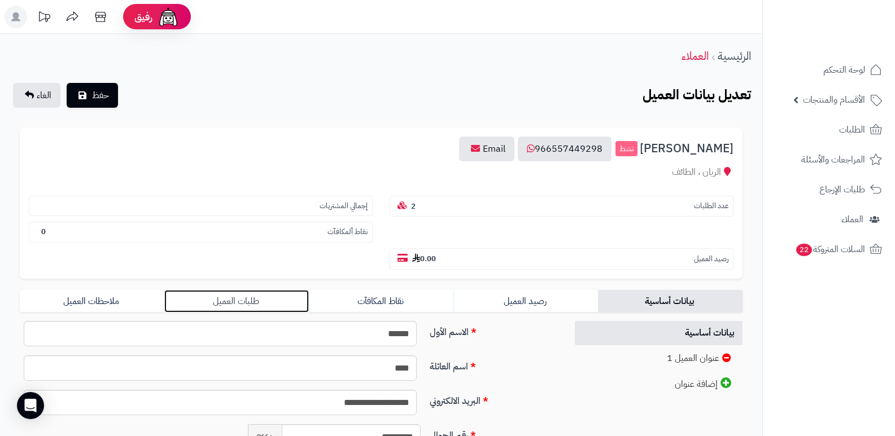
click at [232, 305] on link "طلبات العميل" at bounding box center [236, 301] width 144 height 23
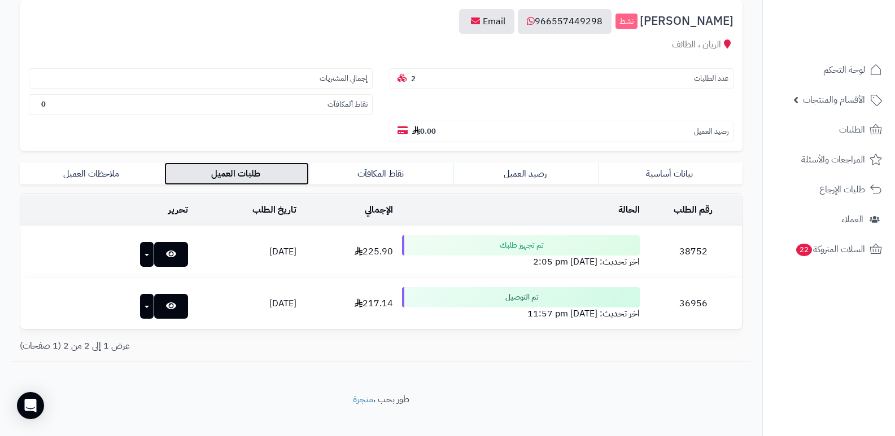
scroll to position [141, 0]
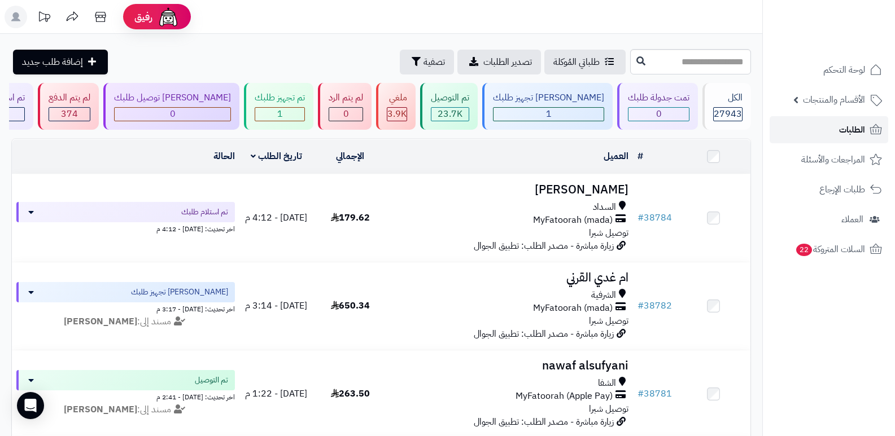
click at [847, 128] on span "الطلبات" at bounding box center [852, 130] width 26 height 16
click at [305, 100] on div "تم تجهيز طلبك" at bounding box center [280, 97] width 50 height 13
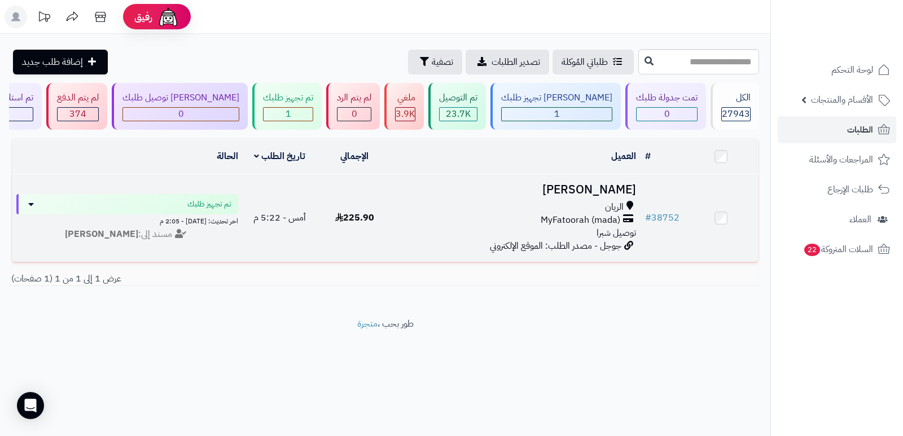
click at [623, 185] on h3 "[PERSON_NAME]" at bounding box center [516, 189] width 240 height 13
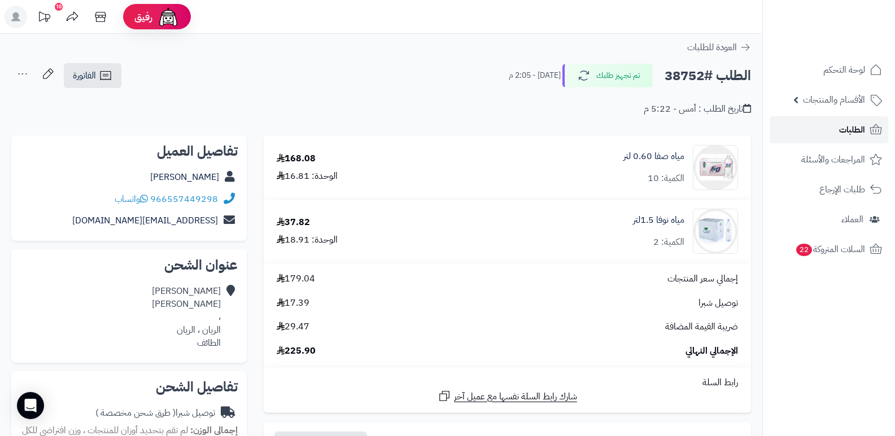
click at [857, 133] on span "الطلبات" at bounding box center [852, 130] width 26 height 16
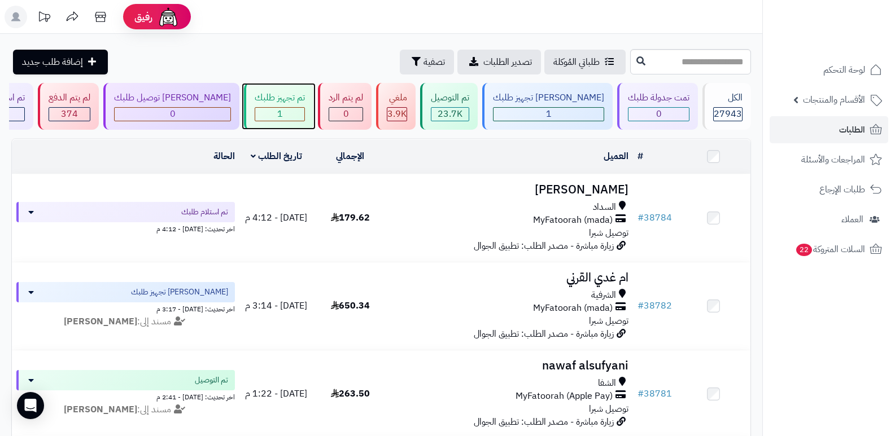
click at [305, 98] on div "تم تجهيز طلبك" at bounding box center [280, 97] width 50 height 13
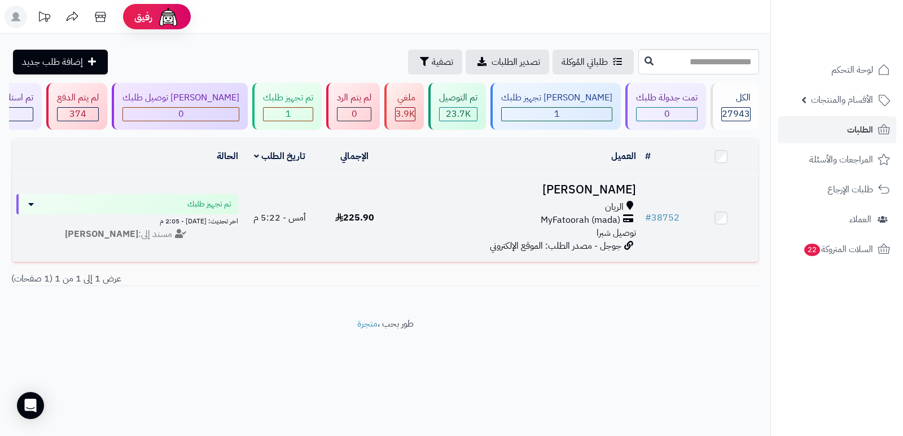
click at [606, 188] on h3 "منصور خالد" at bounding box center [516, 189] width 240 height 13
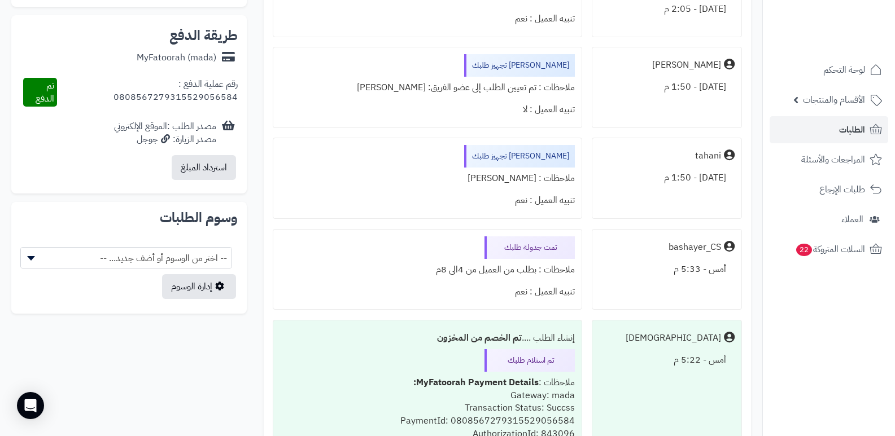
scroll to position [621, 0]
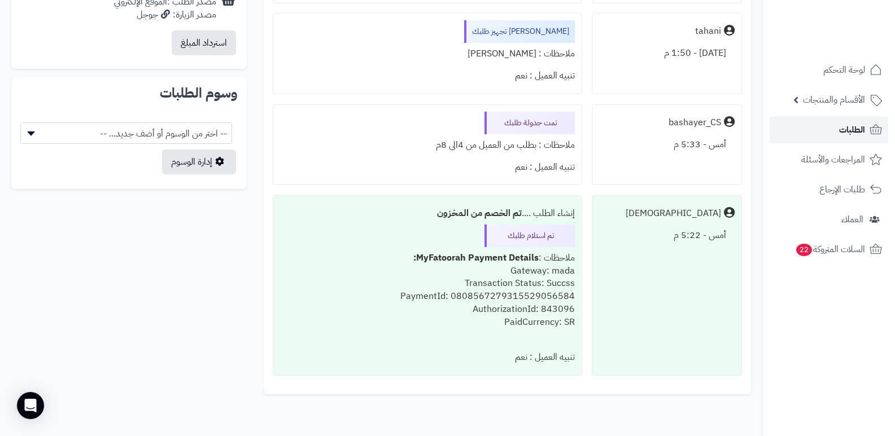
click at [870, 129] on icon at bounding box center [876, 129] width 12 height 10
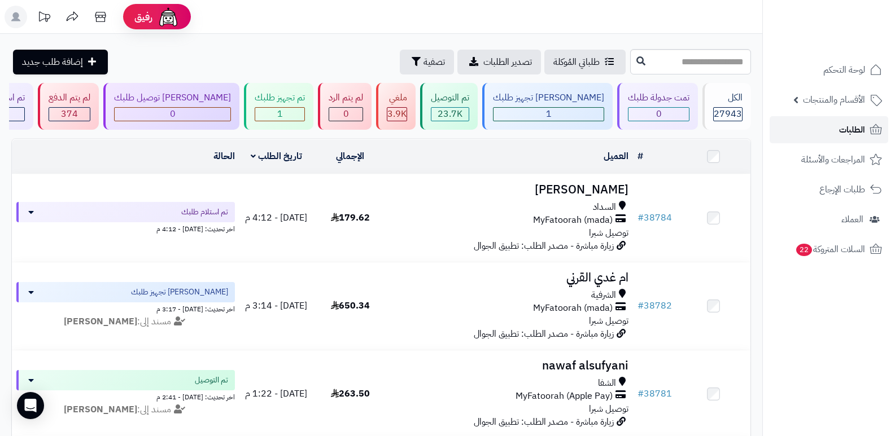
click at [870, 129] on icon at bounding box center [876, 129] width 12 height 10
drag, startPoint x: 840, startPoint y: 125, endPoint x: 829, endPoint y: 111, distance: 17.7
click at [839, 126] on span "الطلبات" at bounding box center [852, 130] width 26 height 16
click at [698, 65] on input "text" at bounding box center [690, 61] width 121 height 25
type input "*****"
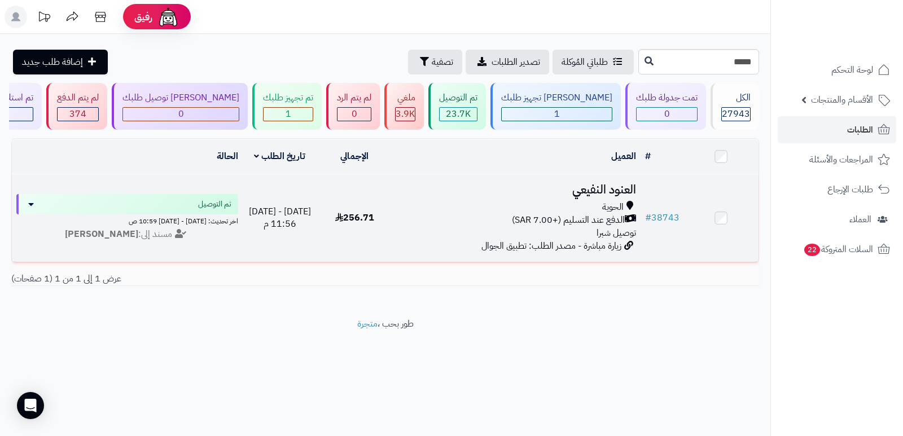
click at [609, 186] on h3 "العنود النفيعي" at bounding box center [516, 189] width 240 height 13
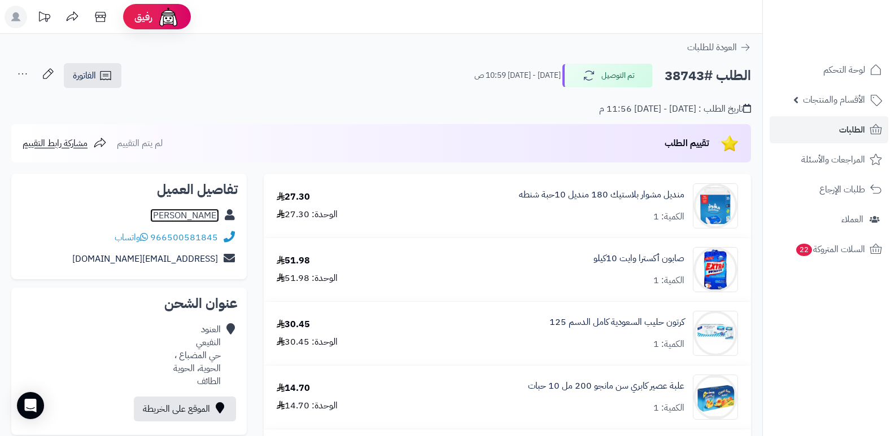
click at [192, 219] on link "العنود النفيعي" at bounding box center [184, 216] width 69 height 14
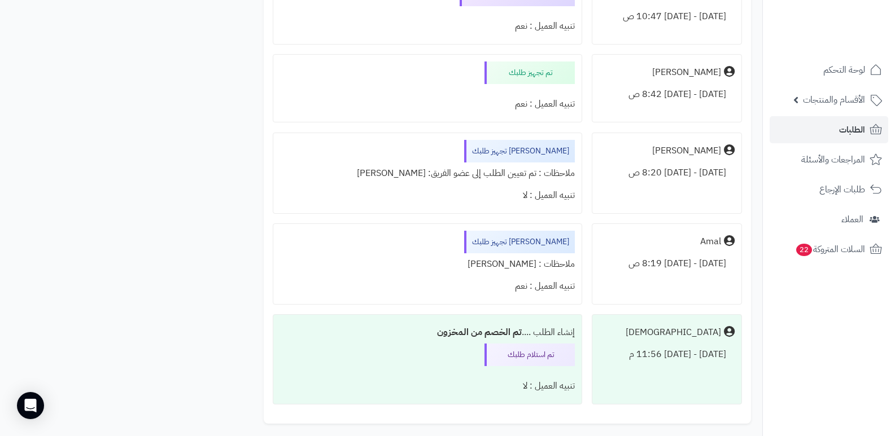
scroll to position [1185, 0]
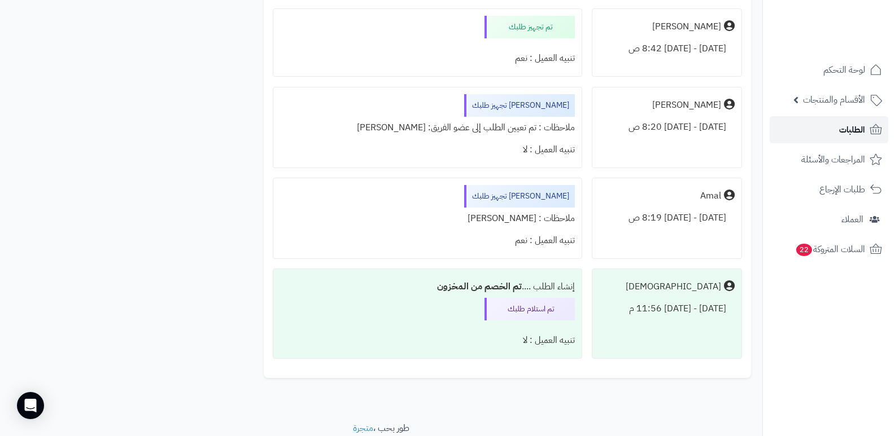
click at [848, 132] on span "الطلبات" at bounding box center [852, 130] width 26 height 16
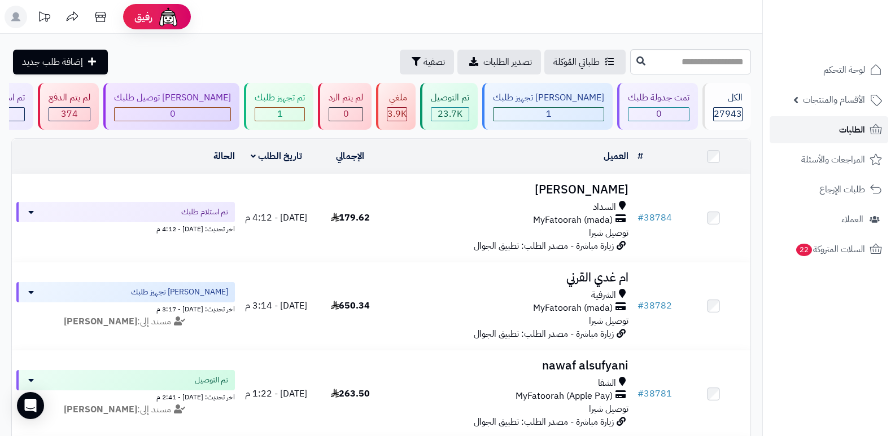
click at [821, 128] on link "الطلبات" at bounding box center [828, 129] width 119 height 27
click at [825, 125] on link "الطلبات" at bounding box center [828, 129] width 119 height 27
click at [821, 144] on ul "لوحة التحكم الأقسام والمنتجات المنتجات الأقسام الماركات مواصفات المنتجات مواصفا…" at bounding box center [828, 159] width 132 height 207
click at [835, 128] on link "الطلبات" at bounding box center [828, 129] width 119 height 27
click at [809, 131] on link "الطلبات" at bounding box center [828, 129] width 119 height 27
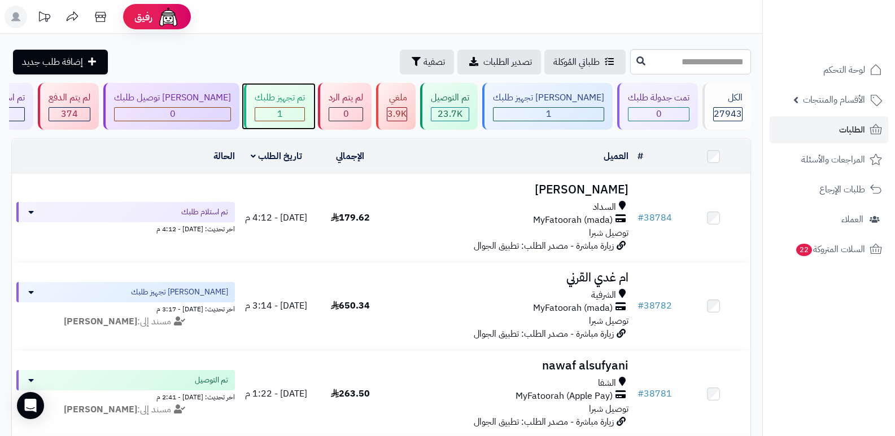
click at [304, 109] on div "1" at bounding box center [279, 114] width 49 height 13
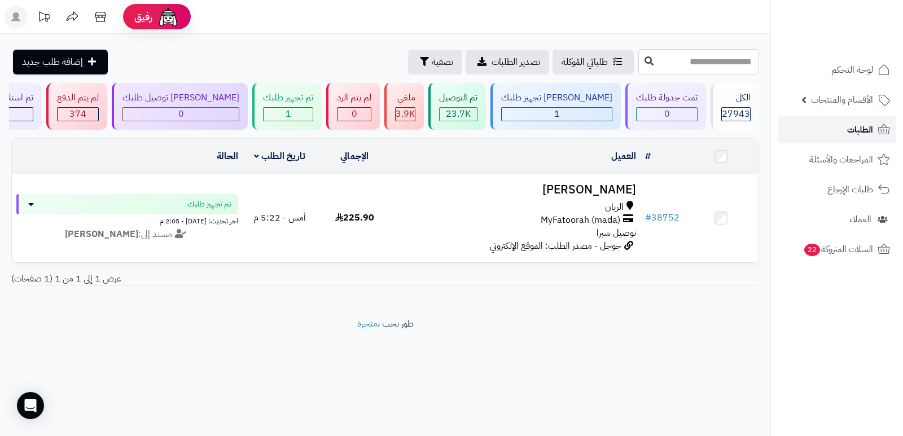
click at [837, 140] on link "الطلبات" at bounding box center [837, 129] width 119 height 27
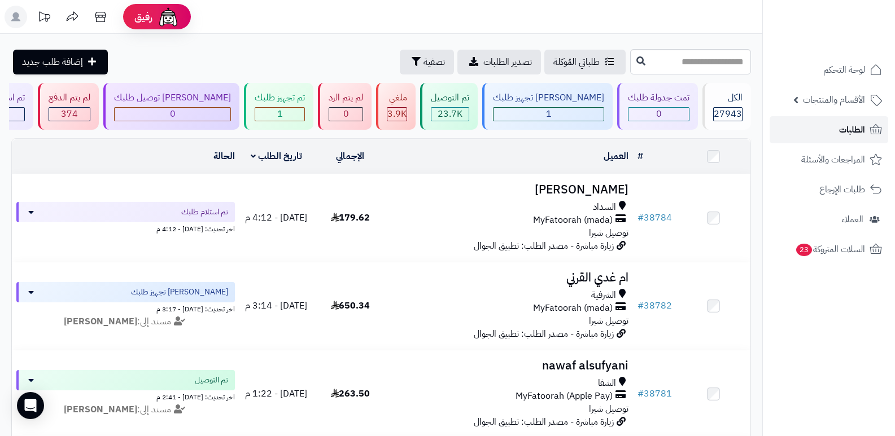
click at [851, 130] on span "الطلبات" at bounding box center [852, 130] width 26 height 16
click at [837, 128] on link "الطلبات" at bounding box center [828, 129] width 119 height 27
click at [867, 128] on link "الطلبات" at bounding box center [828, 129] width 119 height 27
click at [857, 129] on span "الطلبات" at bounding box center [852, 130] width 26 height 16
click at [860, 123] on span "الطلبات" at bounding box center [852, 130] width 26 height 16
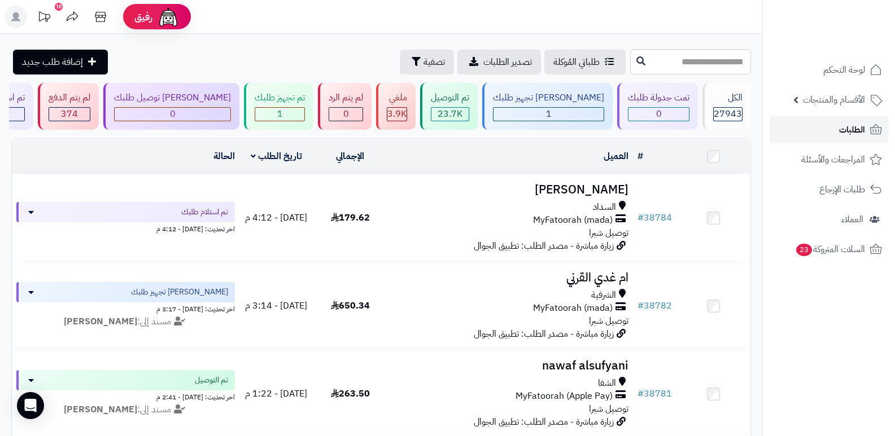
click at [856, 129] on span "الطلبات" at bounding box center [852, 130] width 26 height 16
click at [851, 125] on span "الطلبات" at bounding box center [852, 130] width 26 height 16
click at [846, 134] on span "الطلبات" at bounding box center [852, 130] width 26 height 16
click at [841, 131] on span "الطلبات" at bounding box center [852, 130] width 26 height 16
click at [844, 131] on span "الطلبات" at bounding box center [852, 130] width 26 height 16
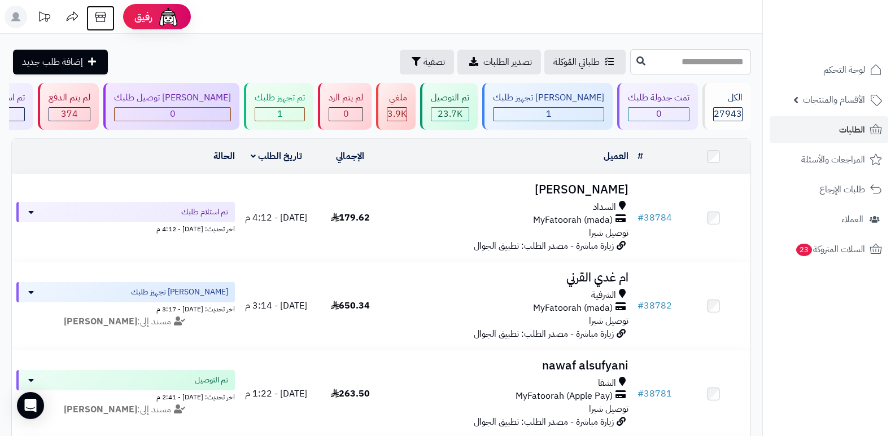
click at [100, 11] on icon at bounding box center [100, 17] width 23 height 23
click at [854, 127] on span "الطلبات" at bounding box center [852, 130] width 26 height 16
click span "الطلبات"
click at [864, 128] on span "الطلبات" at bounding box center [852, 130] width 26 height 16
click at [863, 123] on span "الطلبات" at bounding box center [852, 130] width 26 height 16
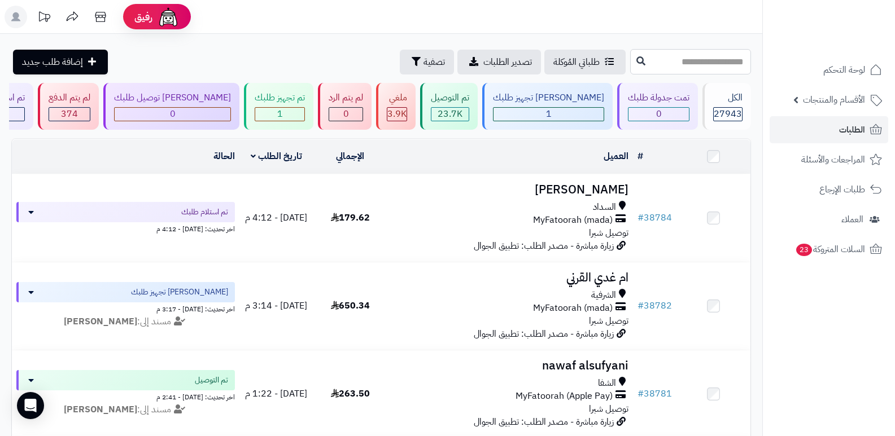
click at [668, 63] on input "text" at bounding box center [690, 61] width 121 height 25
type input "*****"
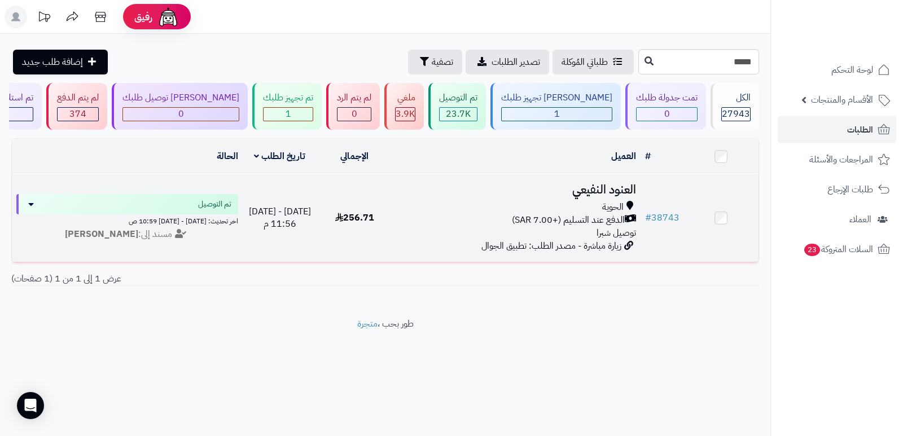
click at [614, 194] on h3 "العنود النفيعي" at bounding box center [516, 189] width 240 height 13
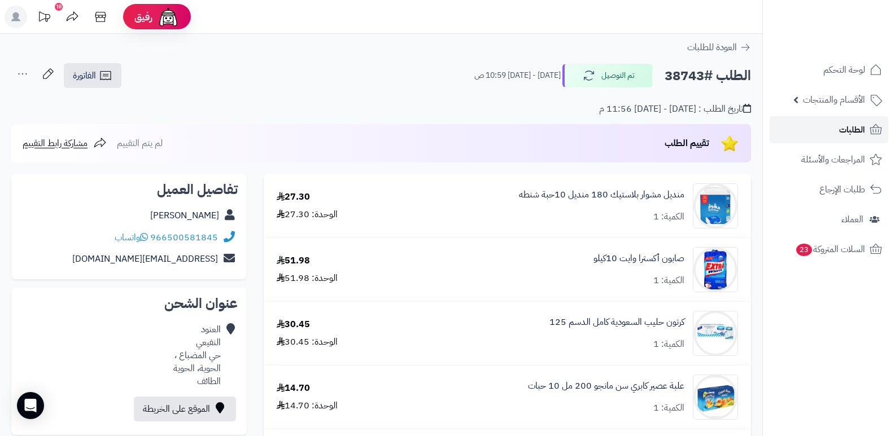
click at [821, 121] on link "الطلبات" at bounding box center [828, 129] width 119 height 27
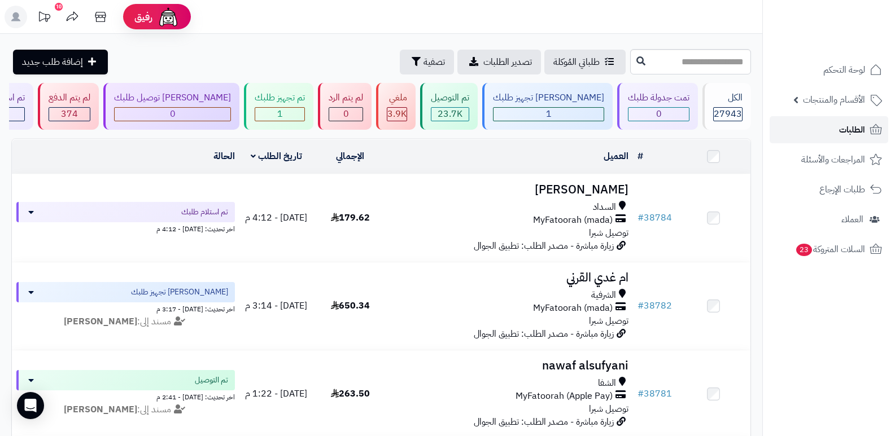
click at [841, 136] on span "الطلبات" at bounding box center [852, 130] width 26 height 16
click at [845, 133] on span "الطلبات" at bounding box center [852, 130] width 26 height 16
click at [849, 136] on span "الطلبات" at bounding box center [852, 130] width 26 height 16
click at [832, 130] on link "الطلبات" at bounding box center [828, 129] width 119 height 27
click at [852, 126] on span "الطلبات" at bounding box center [852, 130] width 26 height 16
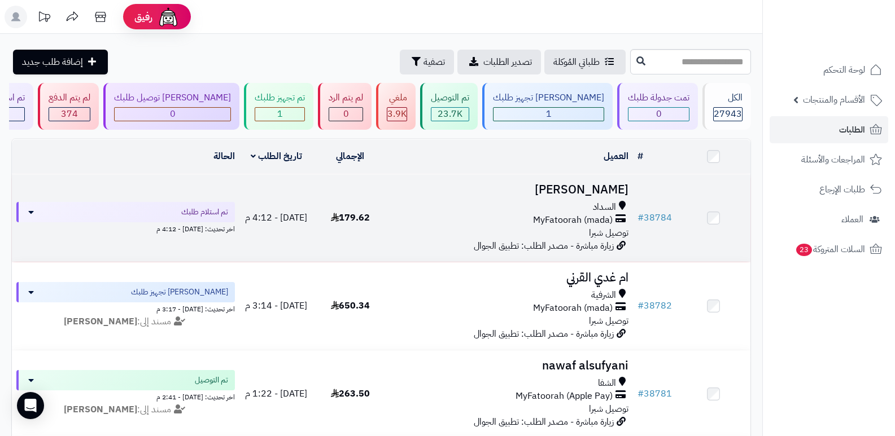
click at [599, 183] on h3 "عبدالحليم بخاري" at bounding box center [510, 189] width 237 height 13
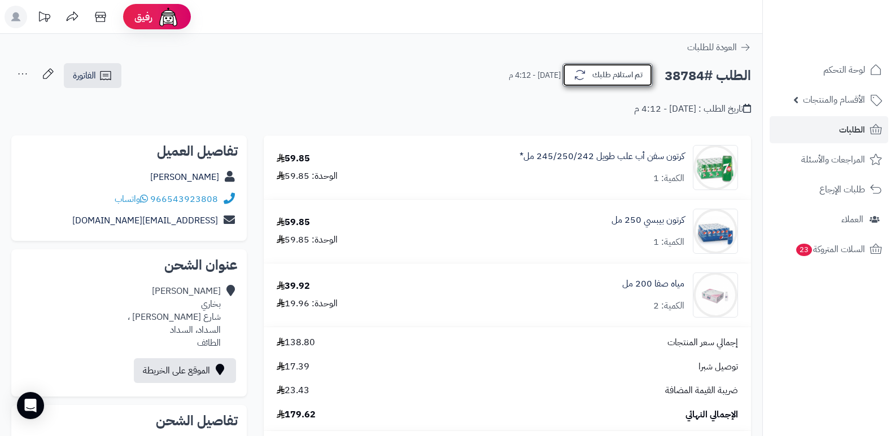
click at [603, 69] on button "تم استلام طلبك" at bounding box center [607, 75] width 90 height 24
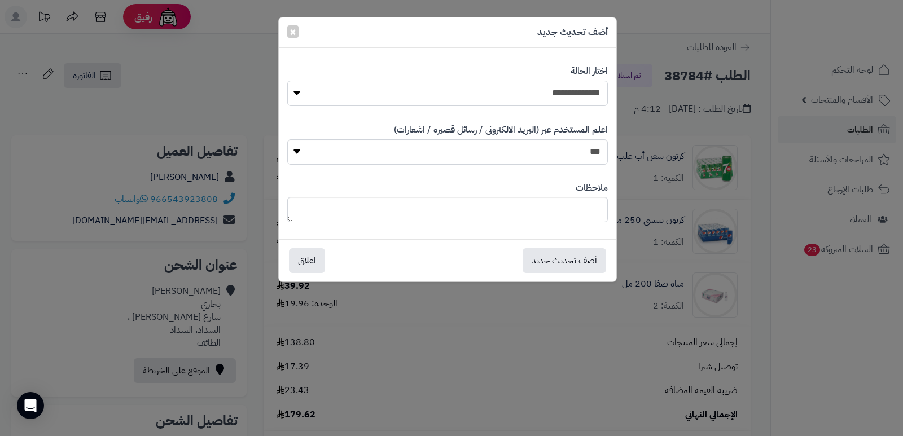
click at [599, 90] on select "**********" at bounding box center [447, 93] width 321 height 25
select select "*"
click at [287, 81] on select "**********" at bounding box center [447, 93] width 321 height 25
click at [586, 269] on button "أضف تحديث جديد" at bounding box center [565, 260] width 84 height 25
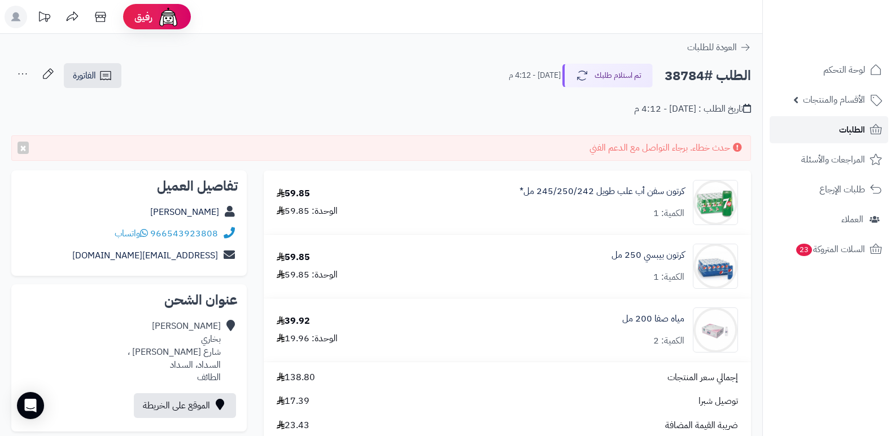
click at [857, 134] on span "الطلبات" at bounding box center [852, 130] width 26 height 16
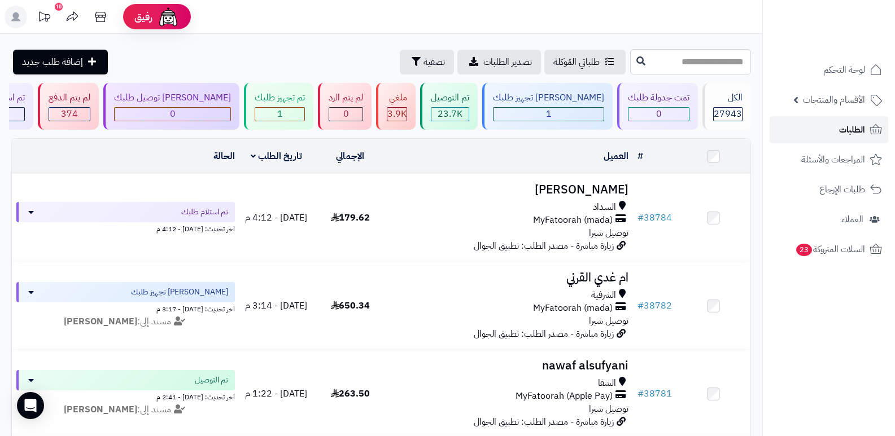
click at [829, 130] on link "الطلبات" at bounding box center [828, 129] width 119 height 27
click at [832, 135] on link "الطلبات" at bounding box center [828, 129] width 119 height 27
click at [826, 135] on link "الطلبات" at bounding box center [828, 129] width 119 height 27
click at [859, 134] on span "الطلبات" at bounding box center [852, 130] width 26 height 16
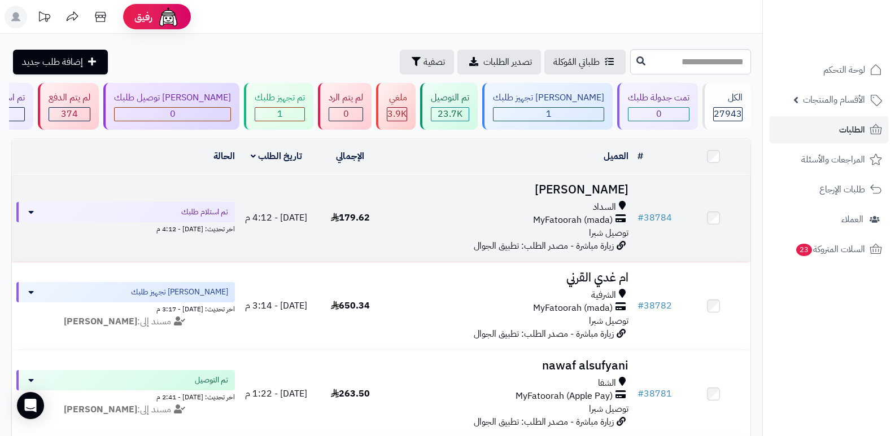
click at [567, 188] on h3 "[PERSON_NAME]" at bounding box center [510, 189] width 237 height 13
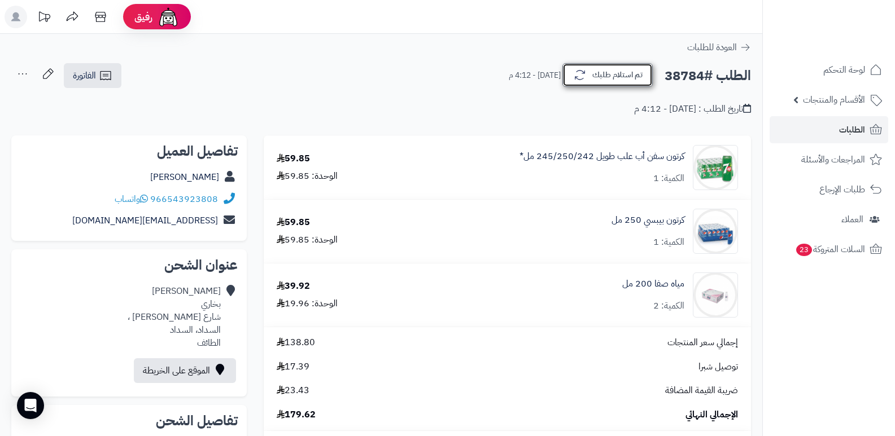
click at [631, 80] on button "تم استلام طلبك" at bounding box center [607, 75] width 90 height 24
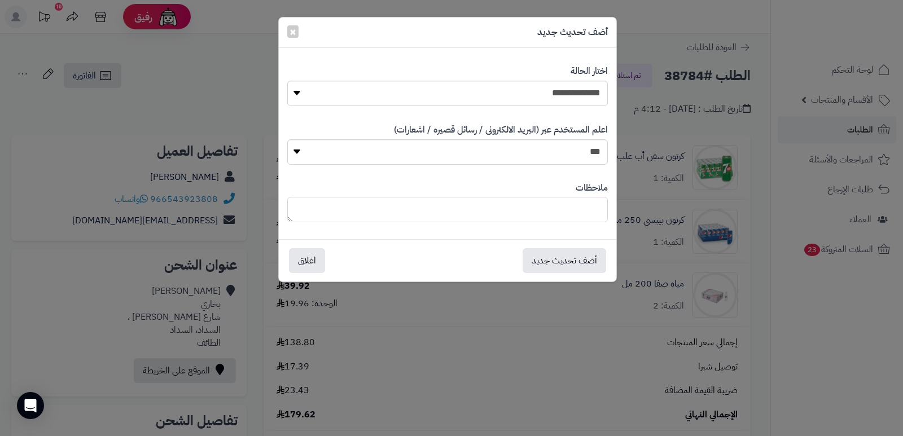
click at [583, 214] on textarea at bounding box center [447, 209] width 321 height 25
type textarea "*********"
click at [581, 258] on button "أضف تحديث جديد" at bounding box center [565, 260] width 84 height 25
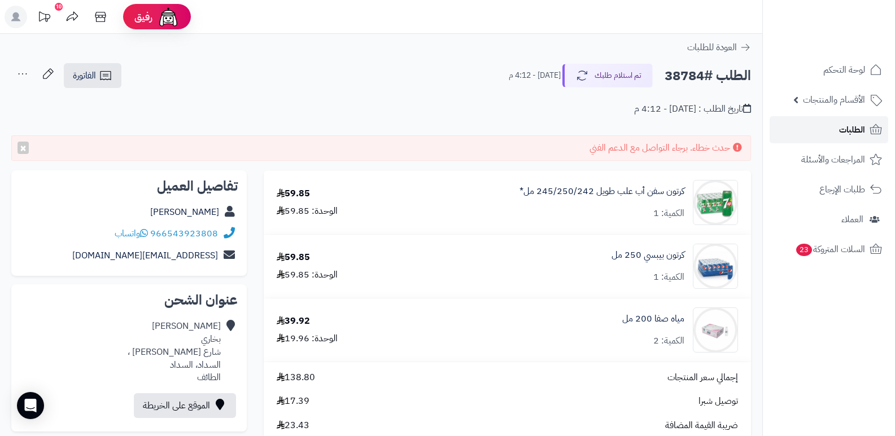
click at [857, 133] on span "الطلبات" at bounding box center [852, 130] width 26 height 16
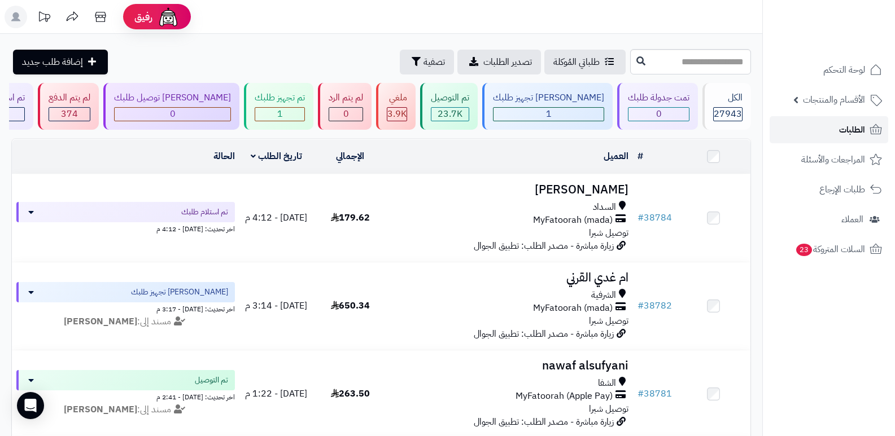
click at [852, 133] on span "الطلبات" at bounding box center [852, 130] width 26 height 16
click at [853, 129] on span "الطلبات" at bounding box center [852, 130] width 26 height 16
click at [837, 129] on link "الطلبات" at bounding box center [828, 129] width 119 height 27
click at [865, 124] on link "الطلبات" at bounding box center [828, 129] width 119 height 27
click at [829, 127] on link "الطلبات" at bounding box center [828, 129] width 119 height 27
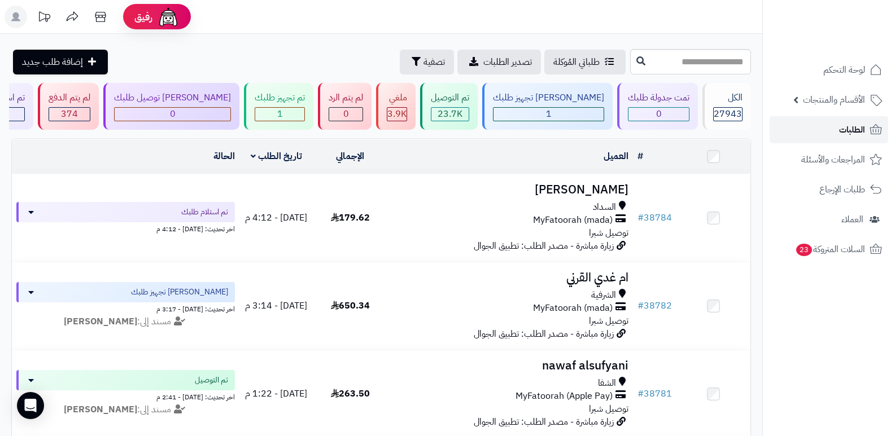
click at [833, 126] on link "الطلبات" at bounding box center [828, 129] width 119 height 27
click at [823, 130] on link "الطلبات" at bounding box center [828, 129] width 119 height 27
click at [853, 130] on span "الطلبات" at bounding box center [852, 130] width 26 height 16
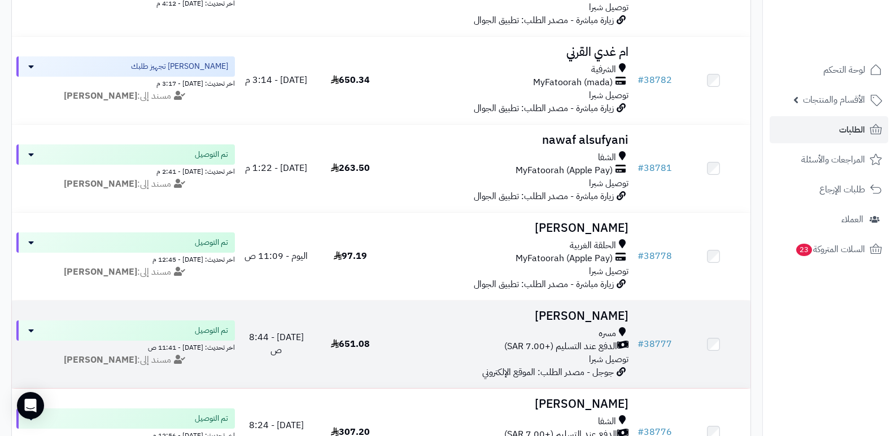
scroll to position [282, 0]
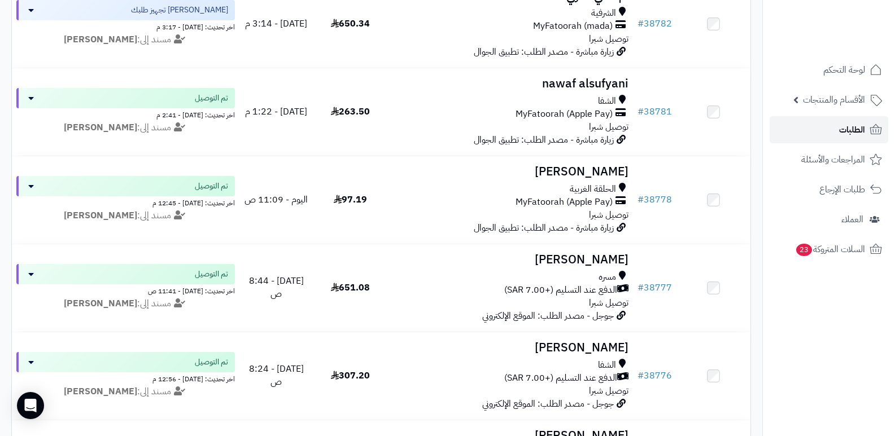
click at [832, 130] on link "الطلبات" at bounding box center [828, 129] width 119 height 27
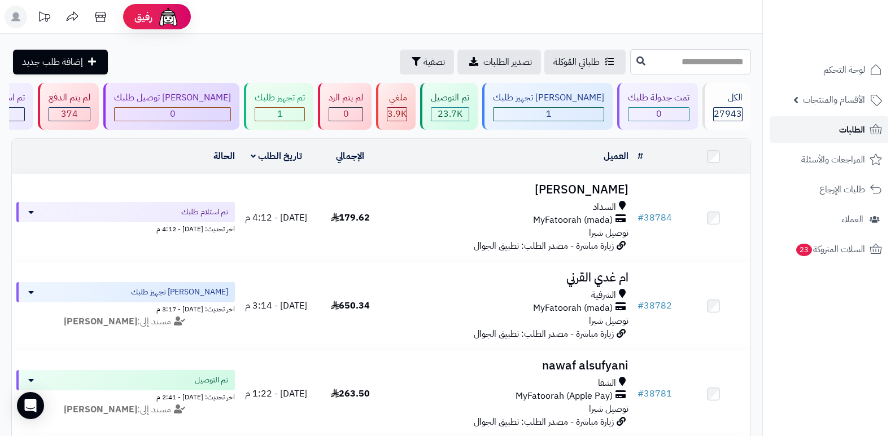
click at [831, 129] on link "الطلبات" at bounding box center [828, 129] width 119 height 27
click at [105, 19] on icon at bounding box center [100, 17] width 11 height 10
click at [830, 137] on link "الطلبات" at bounding box center [828, 129] width 119 height 27
click at [868, 129] on link "الطلبات" at bounding box center [828, 129] width 119 height 27
click at [833, 129] on link "الطلبات" at bounding box center [828, 129] width 119 height 27
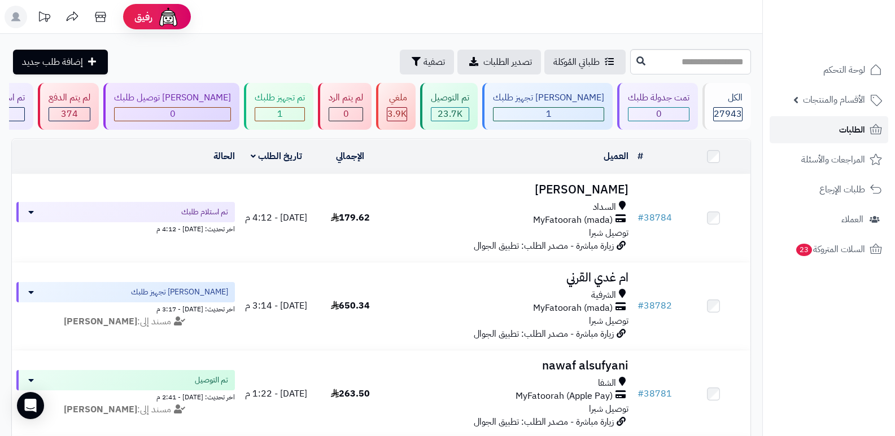
click at [825, 129] on link "الطلبات" at bounding box center [828, 129] width 119 height 27
click at [849, 130] on span "الطلبات" at bounding box center [852, 130] width 26 height 16
click at [852, 126] on span "الطلبات" at bounding box center [852, 130] width 26 height 16
click at [826, 128] on link "الطلبات" at bounding box center [828, 129] width 119 height 27
click at [851, 136] on span "الطلبات" at bounding box center [852, 130] width 26 height 16
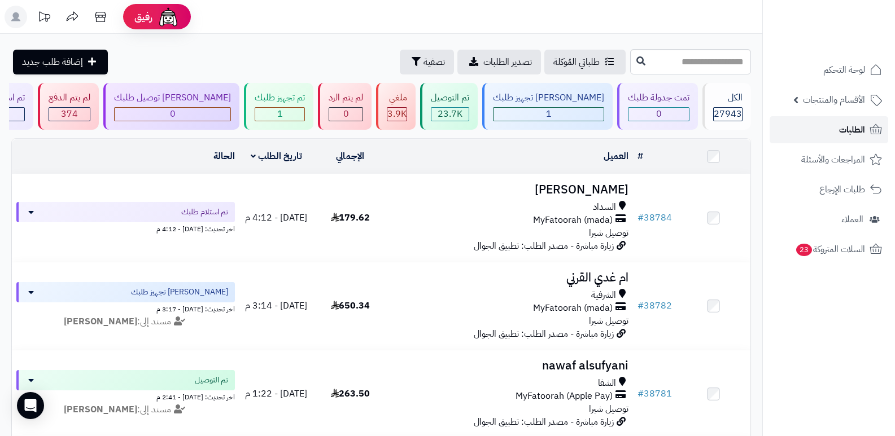
click at [863, 131] on span "الطلبات" at bounding box center [852, 130] width 26 height 16
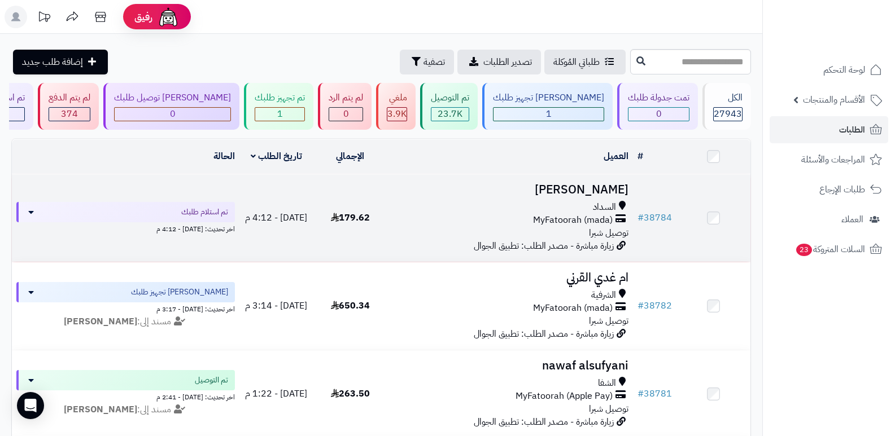
click at [601, 195] on h3 "[PERSON_NAME]" at bounding box center [510, 189] width 237 height 13
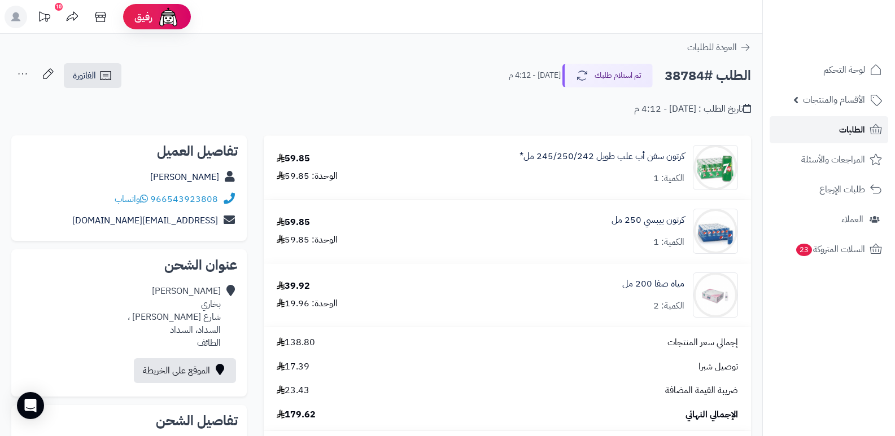
click at [845, 131] on span "الطلبات" at bounding box center [852, 130] width 26 height 16
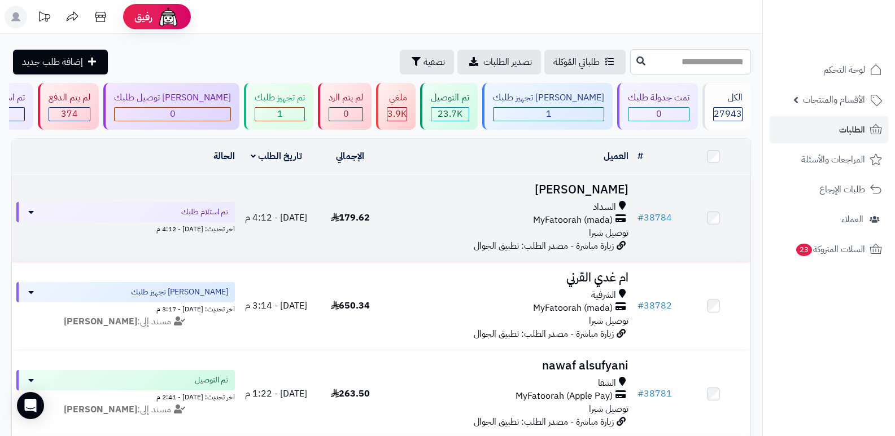
click at [584, 183] on h3 "عبدالحليم بخاري" at bounding box center [510, 189] width 237 height 13
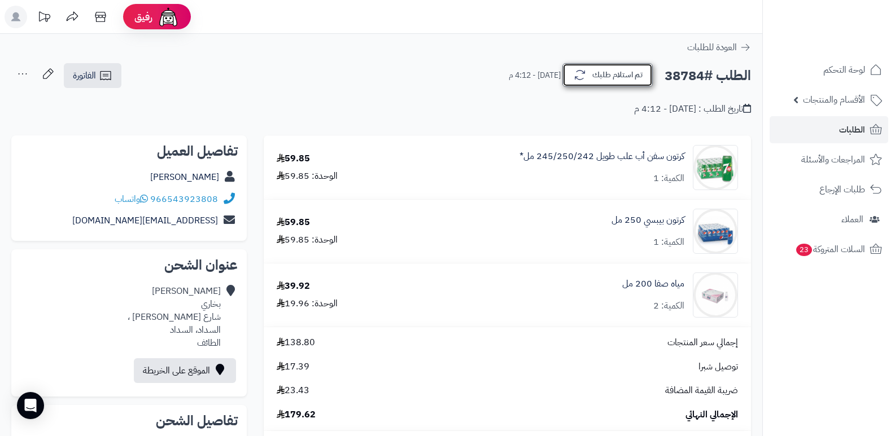
click at [625, 72] on button "تم استلام طلبك" at bounding box center [607, 75] width 90 height 24
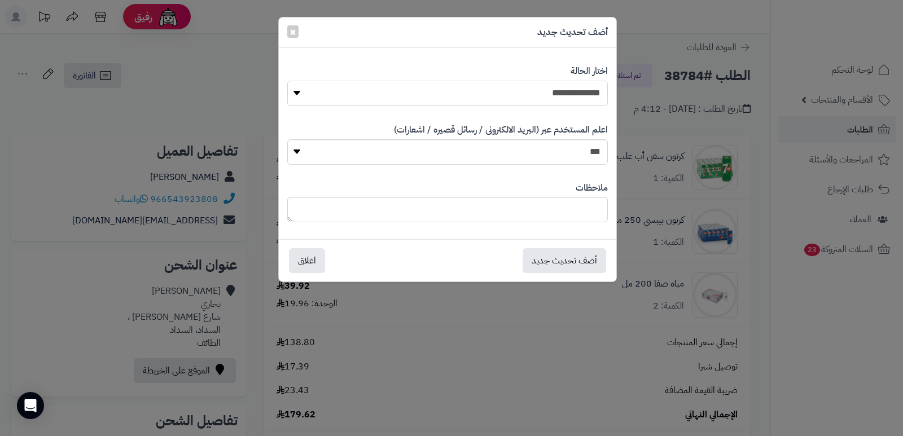
click at [593, 93] on select "**********" at bounding box center [447, 93] width 321 height 25
click at [287, 81] on select "**********" at bounding box center [447, 93] width 321 height 25
click at [633, 120] on div "**********" at bounding box center [451, 218] width 903 height 436
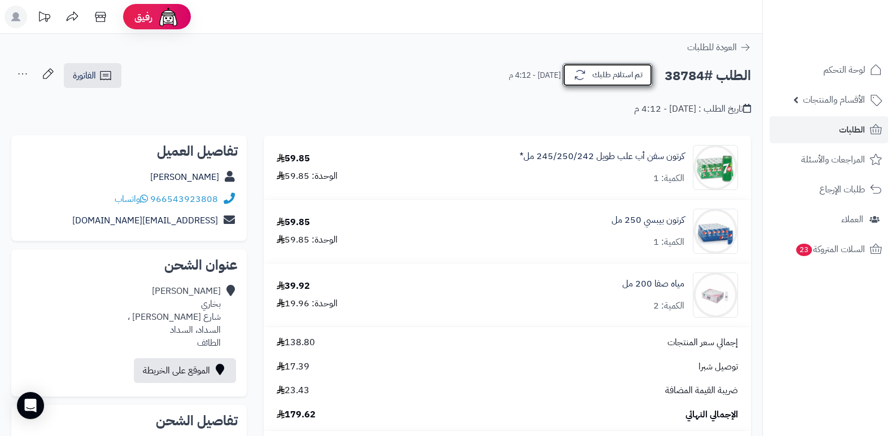
click at [629, 73] on button "تم استلام طلبك" at bounding box center [607, 75] width 90 height 24
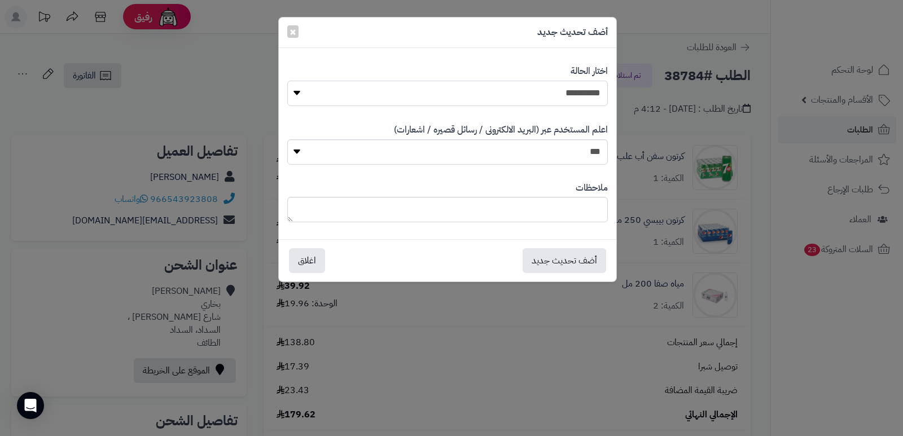
click at [571, 99] on select "**********" at bounding box center [447, 93] width 321 height 25
select select "*"
click at [287, 81] on select "**********" at bounding box center [447, 93] width 321 height 25
click at [580, 208] on textarea at bounding box center [447, 209] width 321 height 25
click at [515, 211] on textarea "**********" at bounding box center [447, 209] width 321 height 25
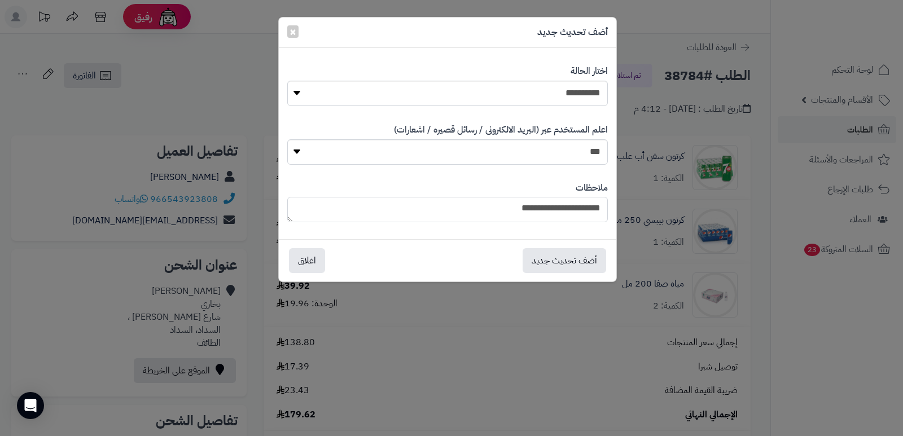
click at [516, 211] on textarea "**********" at bounding box center [447, 209] width 321 height 25
type textarea "**********"
click at [566, 266] on button "أضف تحديث جديد" at bounding box center [565, 260] width 84 height 25
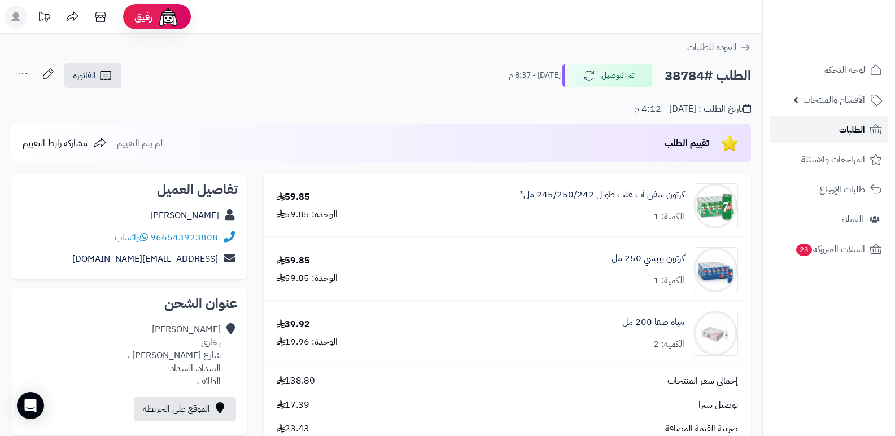
click at [841, 124] on span "الطلبات" at bounding box center [852, 130] width 26 height 16
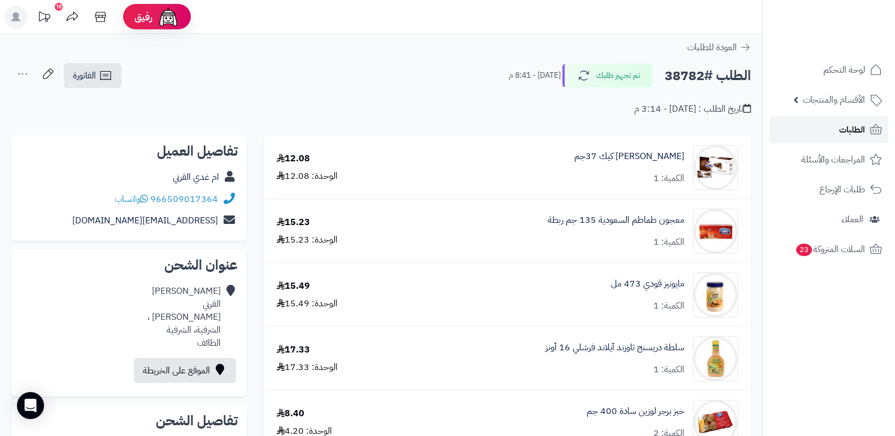
click at [841, 125] on span "الطلبات" at bounding box center [852, 130] width 26 height 16
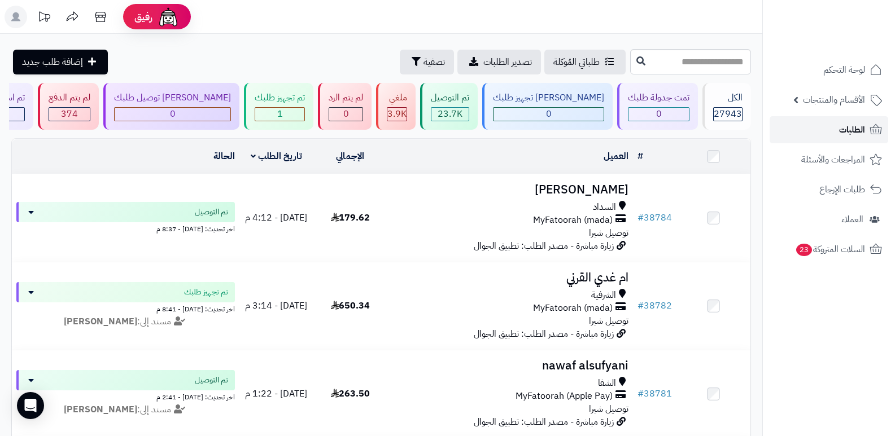
click at [839, 137] on span "الطلبات" at bounding box center [852, 130] width 26 height 16
click at [850, 128] on span "الطلبات" at bounding box center [852, 130] width 26 height 16
click at [851, 132] on span "الطلبات" at bounding box center [852, 130] width 26 height 16
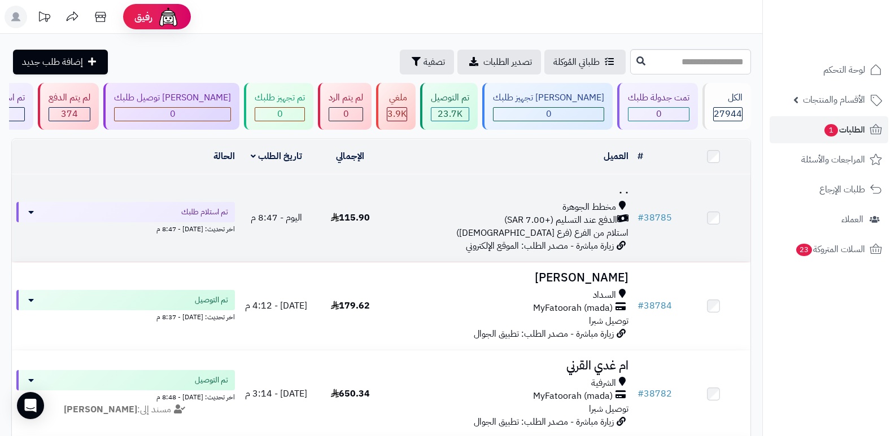
click at [593, 202] on span "مخطط الجوهرة" at bounding box center [589, 207] width 54 height 13
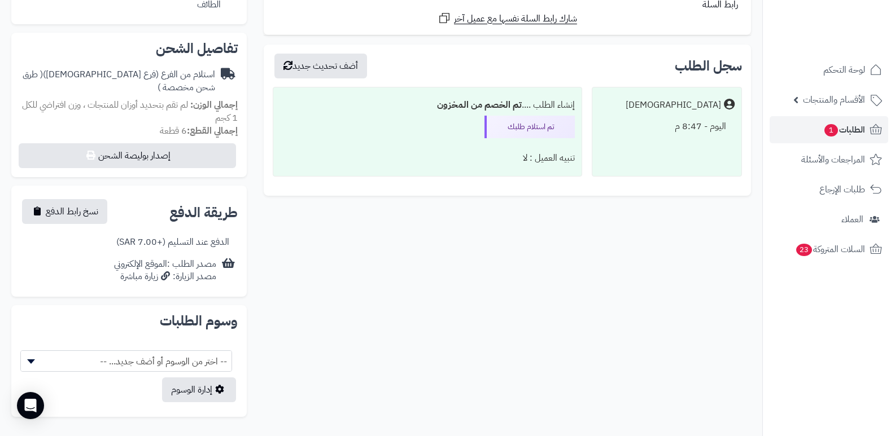
scroll to position [282, 0]
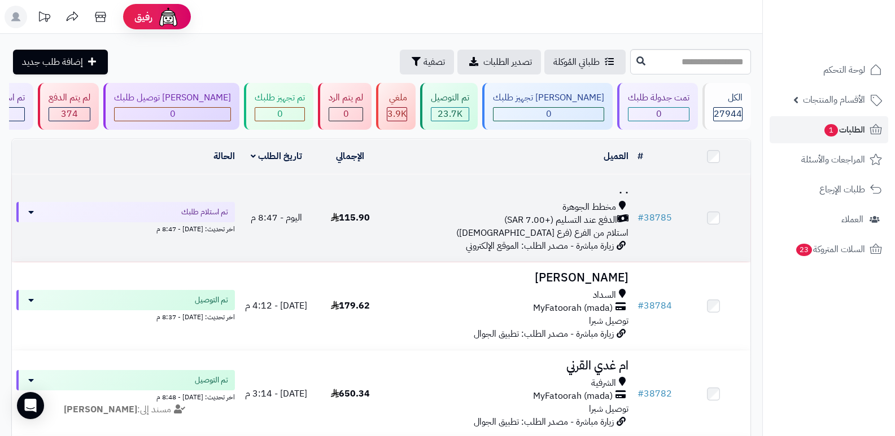
click at [614, 189] on h3 ". ." at bounding box center [510, 189] width 237 height 13
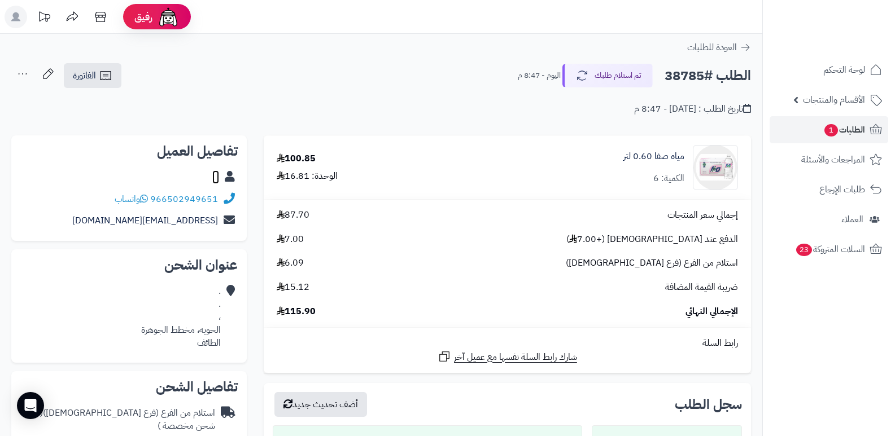
click at [216, 178] on link ". ." at bounding box center [215, 177] width 7 height 14
click at [623, 76] on button "تم استلام طلبك" at bounding box center [607, 75] width 90 height 24
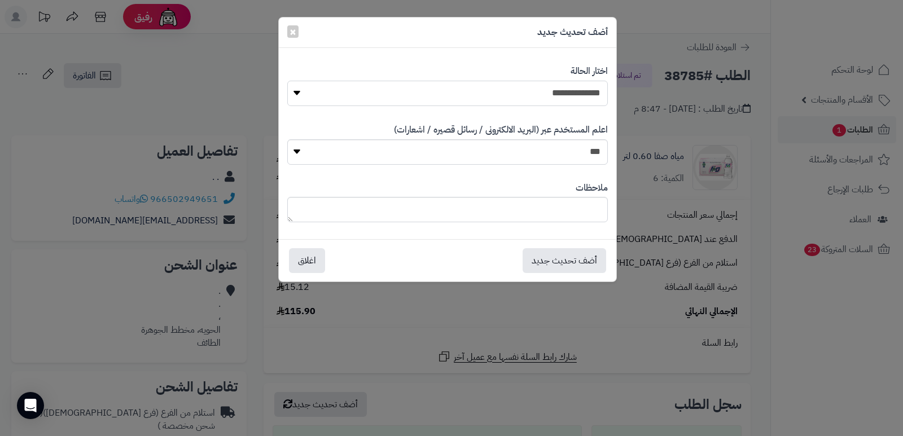
drag, startPoint x: 597, startPoint y: 96, endPoint x: 590, endPoint y: 104, distance: 11.2
click at [597, 96] on select "**********" at bounding box center [447, 93] width 321 height 25
select select "*"
click at [287, 81] on select "**********" at bounding box center [447, 93] width 321 height 25
click at [576, 260] on button "أضف تحديث جديد" at bounding box center [565, 260] width 84 height 25
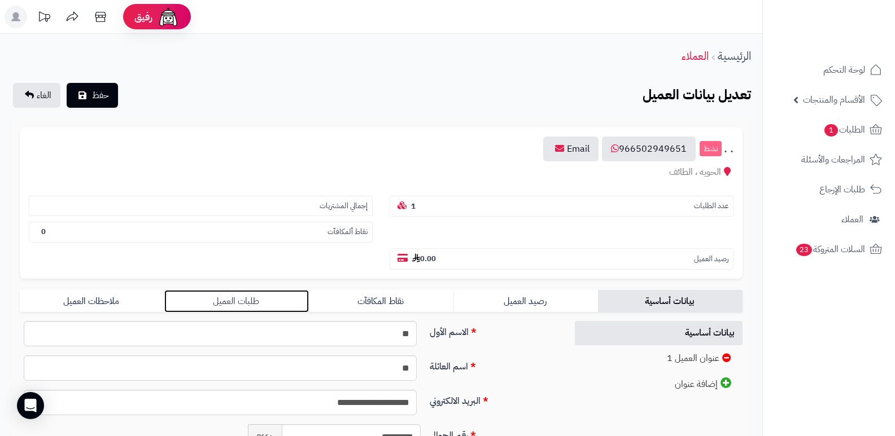
click at [231, 295] on link "طلبات العميل" at bounding box center [236, 301] width 144 height 23
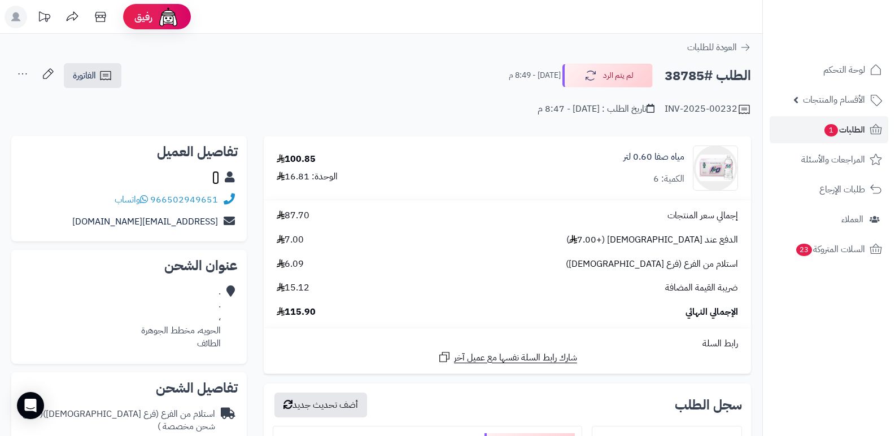
click at [214, 178] on link ". ." at bounding box center [215, 178] width 7 height 14
click at [841, 124] on span "الطلبات 1" at bounding box center [844, 130] width 42 height 16
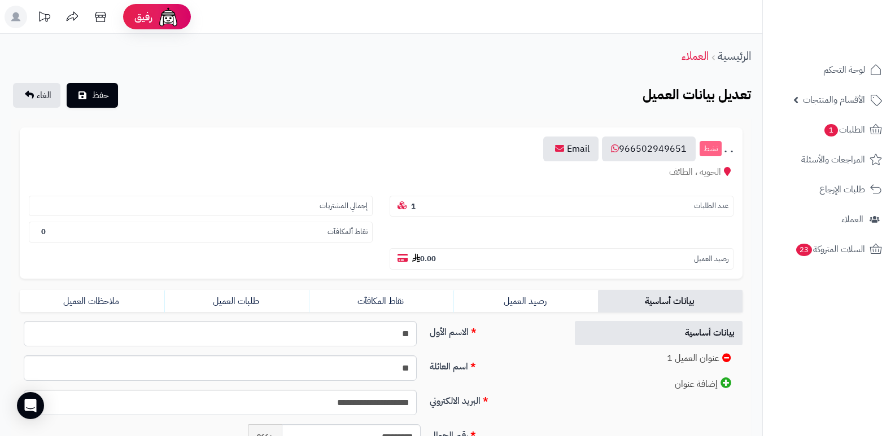
scroll to position [226, 0]
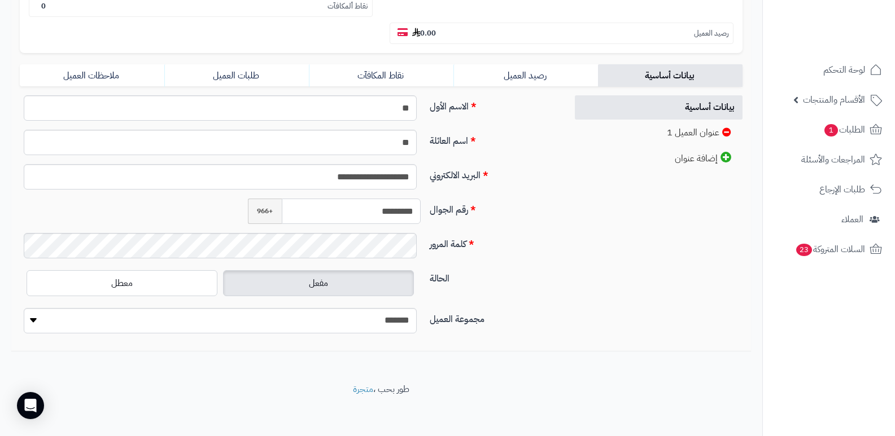
click at [379, 214] on input "*********" at bounding box center [351, 211] width 139 height 25
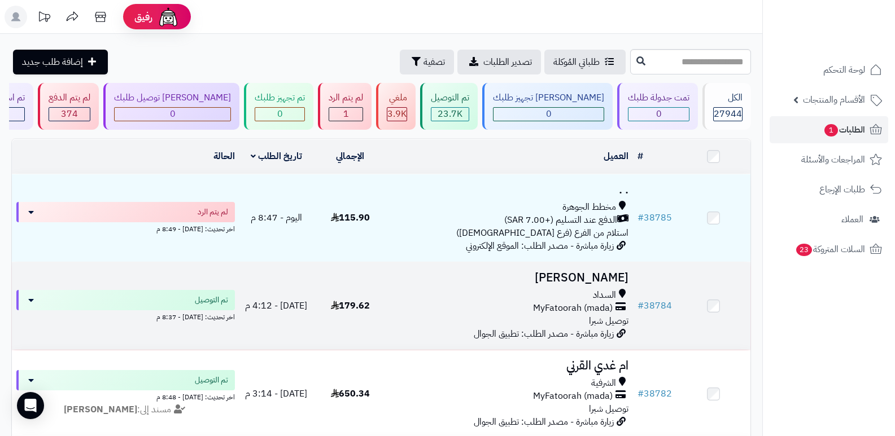
click at [576, 277] on h3 "عبدالحليم بخاري" at bounding box center [510, 277] width 237 height 13
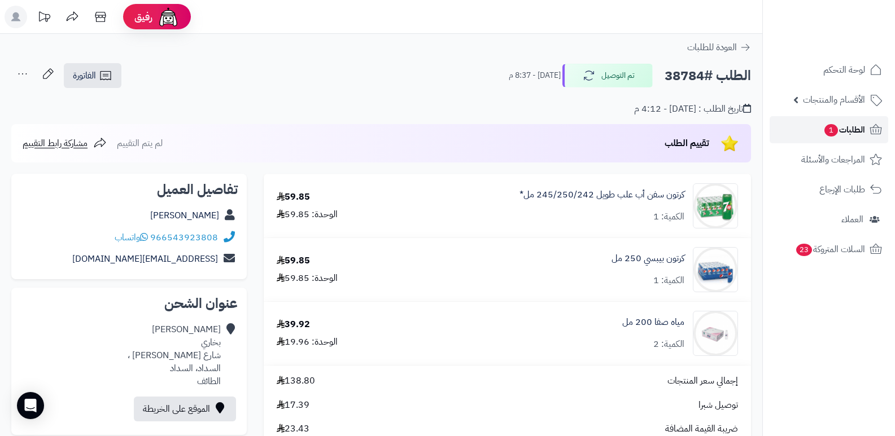
click at [851, 126] on span "الطلبات 1" at bounding box center [844, 130] width 42 height 16
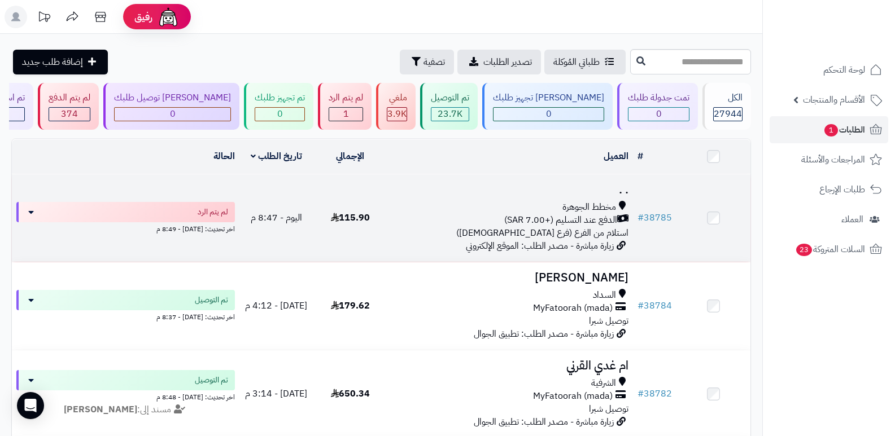
click at [597, 187] on h3 ". ." at bounding box center [510, 189] width 237 height 13
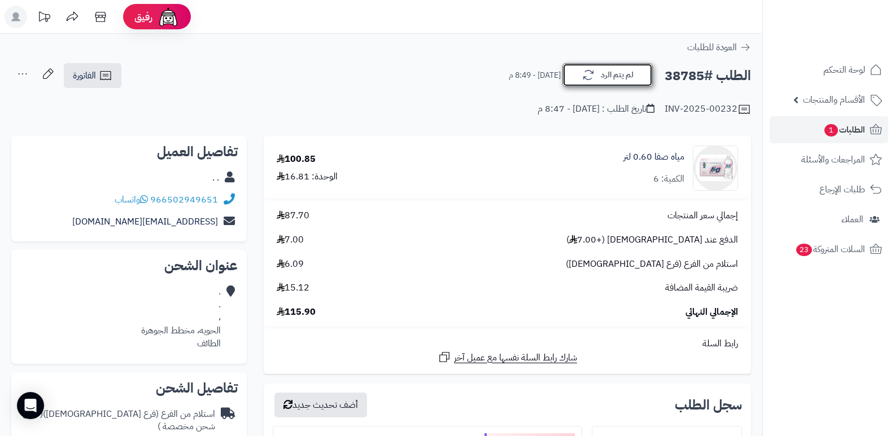
click at [626, 78] on button "لم يتم الرد" at bounding box center [607, 75] width 90 height 24
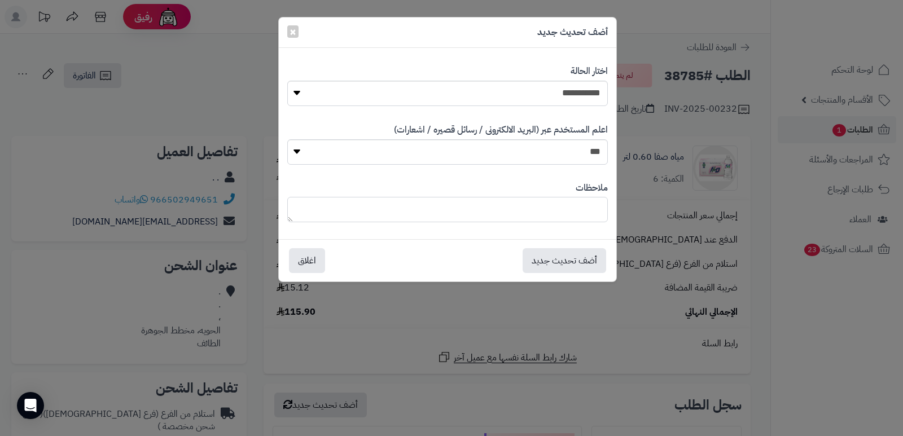
click at [581, 205] on textarea at bounding box center [447, 209] width 321 height 25
type textarea "**********"
click at [562, 264] on button "أضف تحديث جديد" at bounding box center [565, 260] width 84 height 25
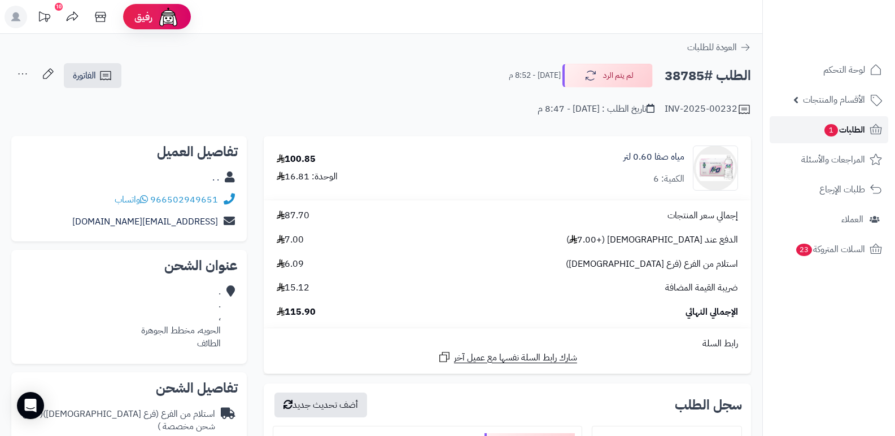
click at [842, 125] on span "الطلبات 1" at bounding box center [844, 130] width 42 height 16
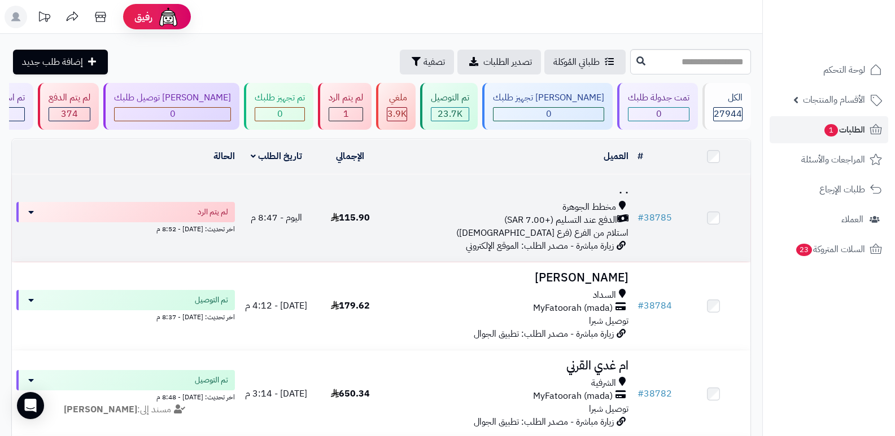
click at [597, 198] on td ". . مخطط الجوهرة الدفع عند التسليم (+7.00 SAR) استلام من الفرع (فرع الحوية) زيا…" at bounding box center [510, 217] width 246 height 87
click at [632, 187] on td ". . مخطط الجوهرة الدفع عند التسليم (+7.00 SAR) استلام من الفرع (فرع الحوية) زيا…" at bounding box center [510, 217] width 246 height 87
click at [587, 205] on span "مخطط الجوهرة" at bounding box center [589, 207] width 54 height 13
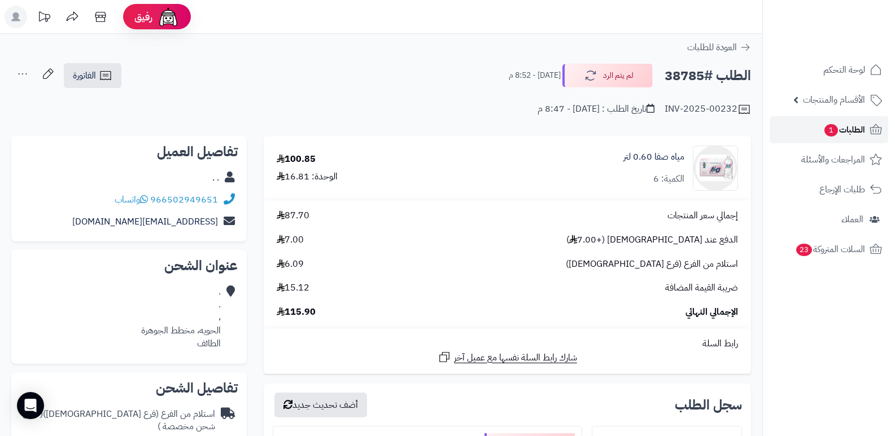
click at [853, 125] on span "الطلبات 1" at bounding box center [844, 130] width 42 height 16
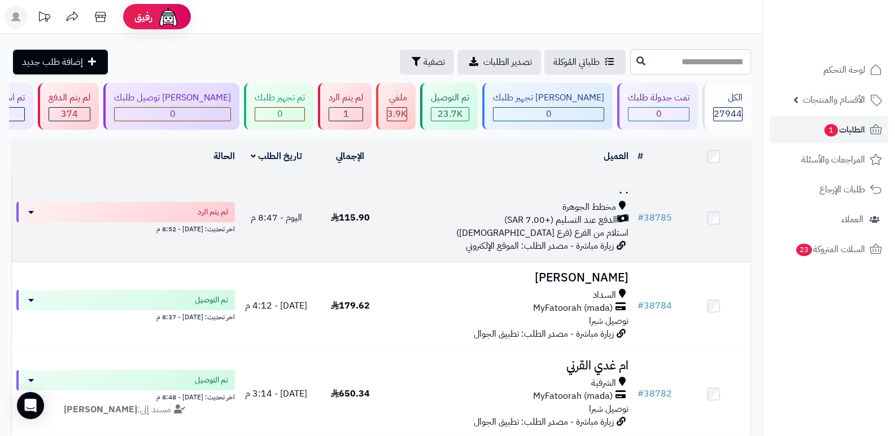
click at [582, 204] on span "مخطط الجوهرة" at bounding box center [589, 207] width 54 height 13
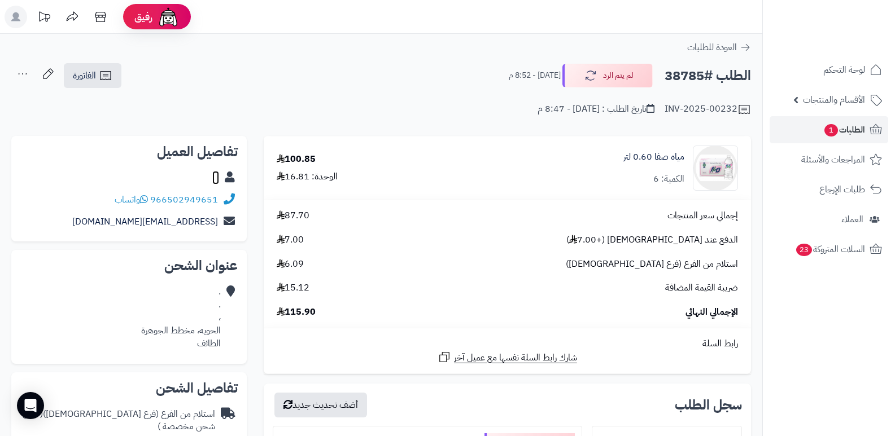
click at [214, 181] on link ". ." at bounding box center [215, 178] width 7 height 14
click at [854, 130] on span "الطلبات 1" at bounding box center [844, 130] width 42 height 16
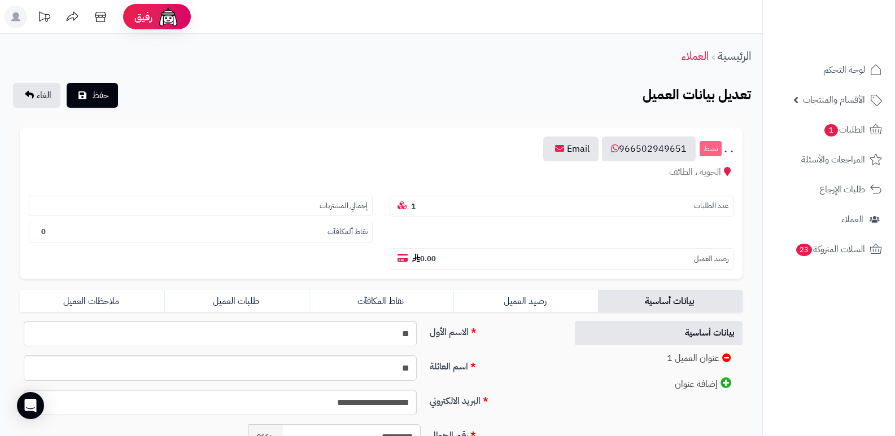
scroll to position [169, 0]
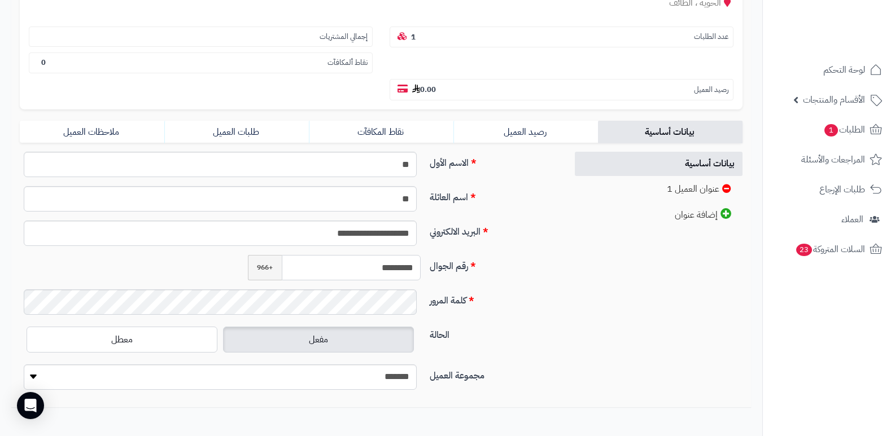
click at [368, 266] on input "*********" at bounding box center [351, 267] width 139 height 25
click at [369, 266] on input "*********" at bounding box center [351, 267] width 139 height 25
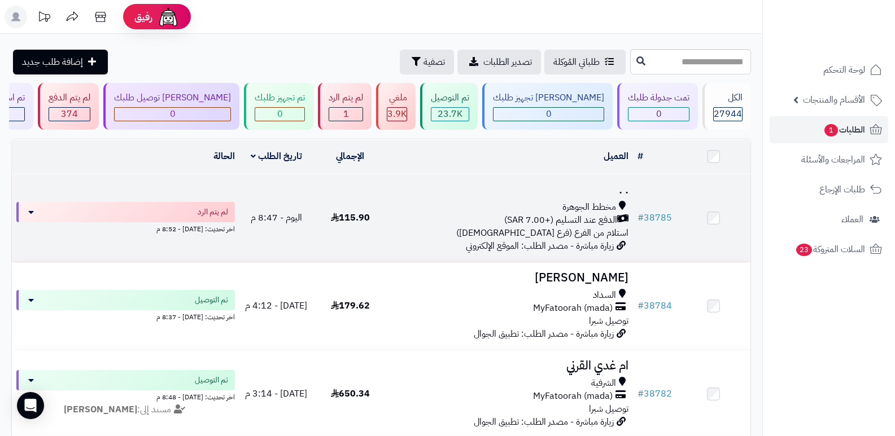
click at [615, 189] on h3 ". ." at bounding box center [510, 189] width 237 height 13
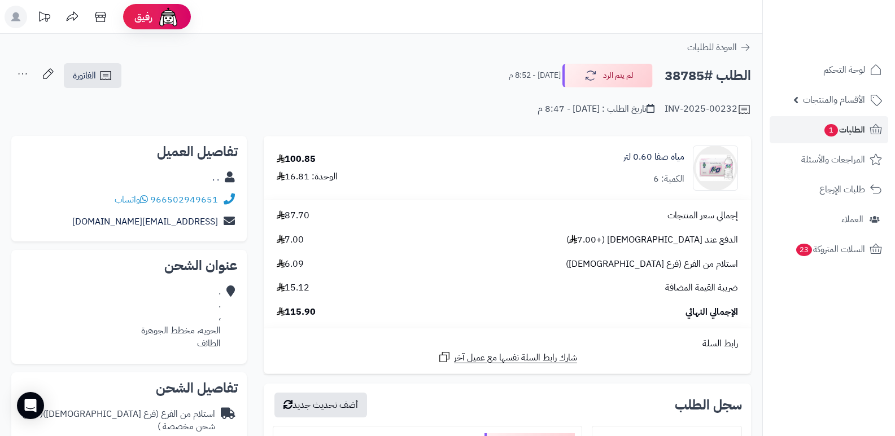
scroll to position [282, 0]
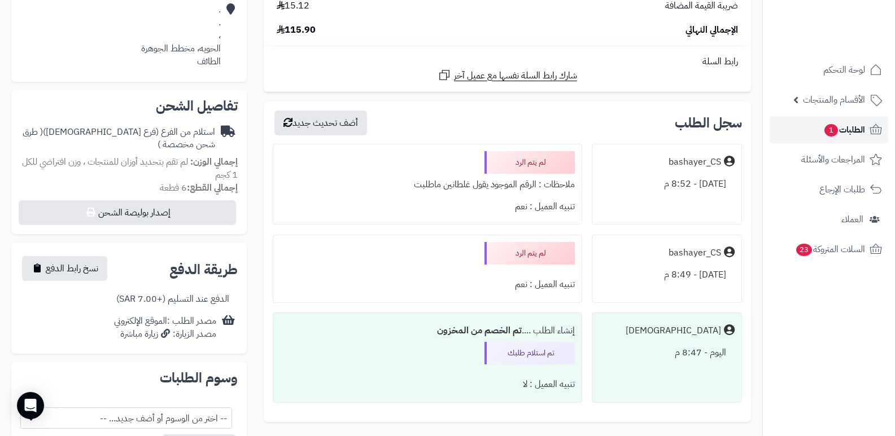
click at [845, 131] on span "الطلبات 1" at bounding box center [844, 130] width 42 height 16
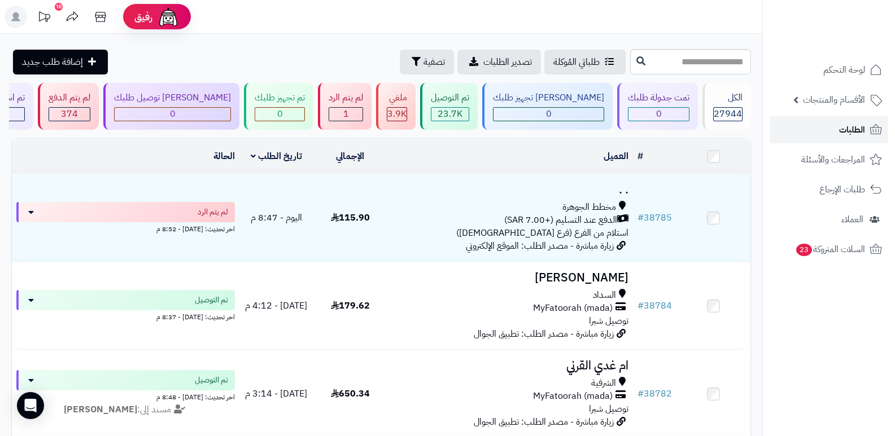
click at [856, 126] on span "الطلبات" at bounding box center [852, 130] width 26 height 16
click at [842, 128] on span "الطلبات" at bounding box center [852, 130] width 26 height 16
click at [816, 100] on span "الأقسام والمنتجات" at bounding box center [834, 100] width 62 height 16
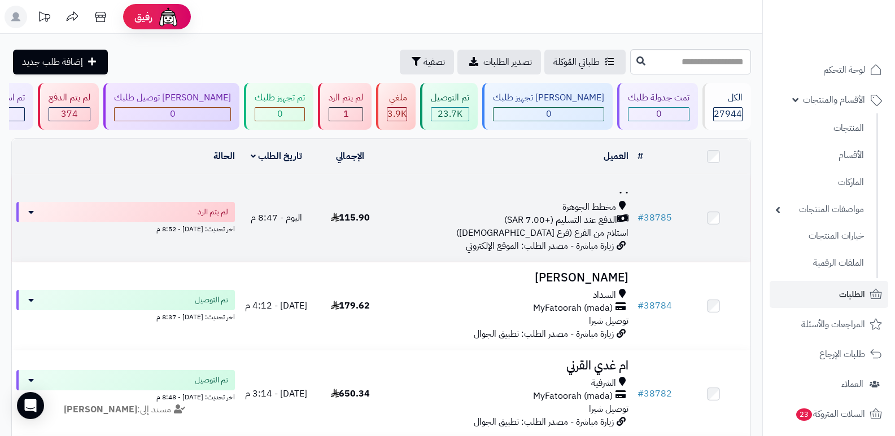
click at [616, 188] on h3 ". ." at bounding box center [510, 189] width 237 height 13
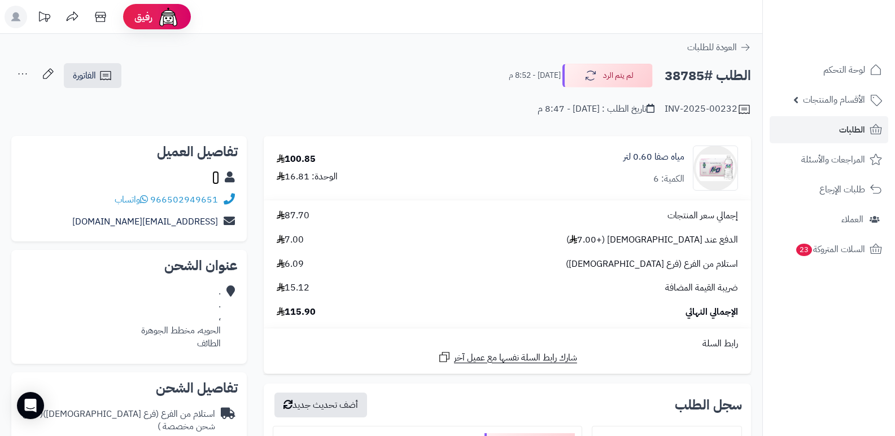
click at [216, 177] on link ". ." at bounding box center [215, 178] width 7 height 14
click at [861, 124] on span "الطلبات" at bounding box center [852, 130] width 26 height 16
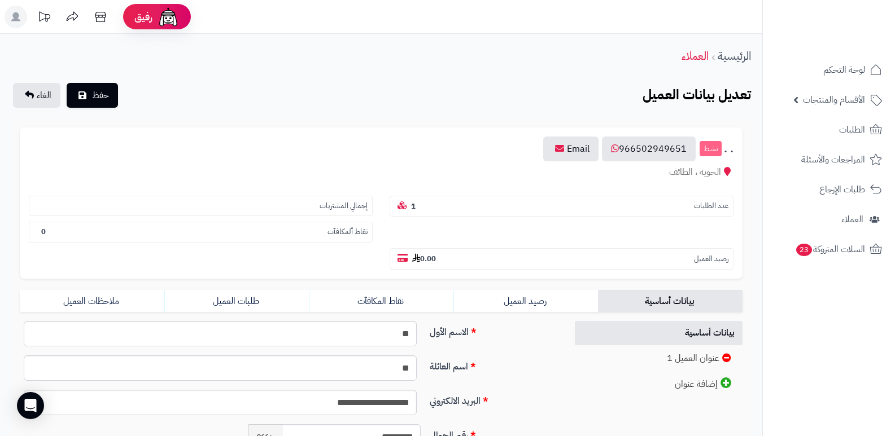
scroll to position [169, 0]
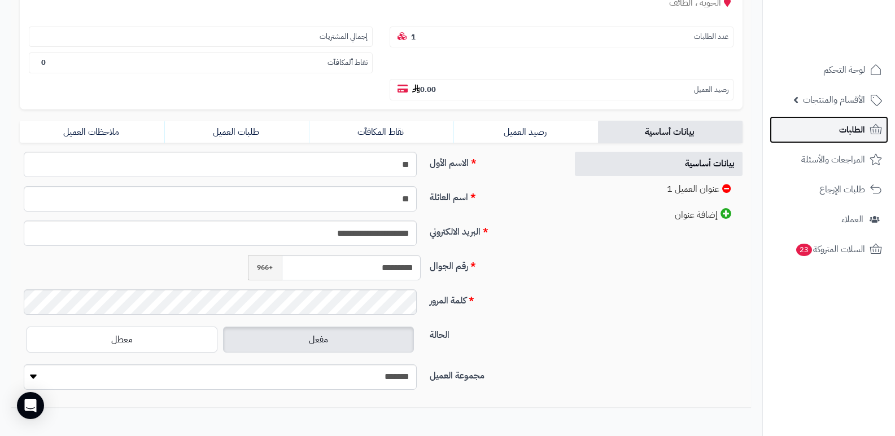
click at [851, 128] on span "الطلبات" at bounding box center [852, 130] width 26 height 16
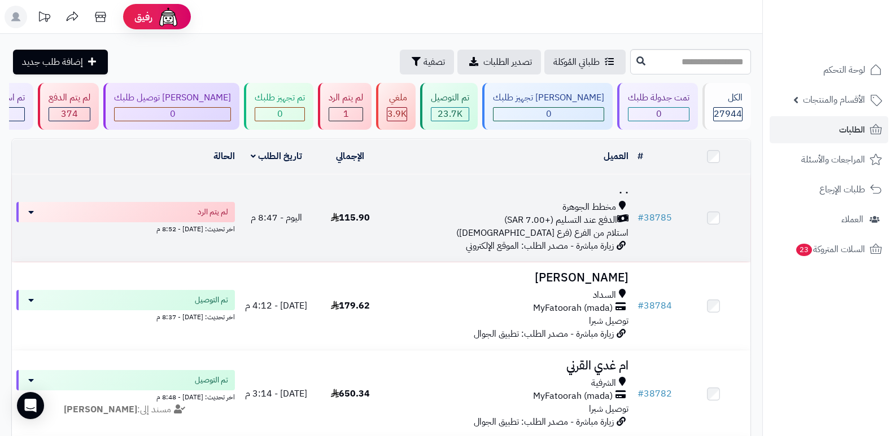
click at [610, 191] on h3 ". ." at bounding box center [510, 189] width 237 height 13
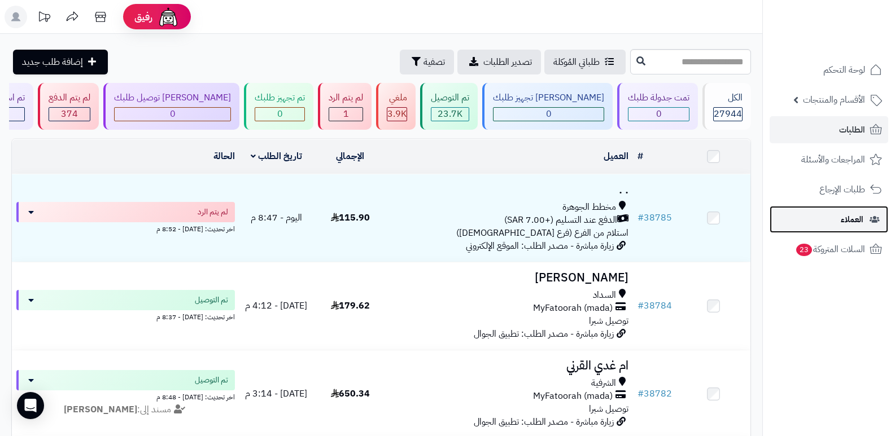
click at [843, 221] on span "العملاء" at bounding box center [851, 220] width 23 height 16
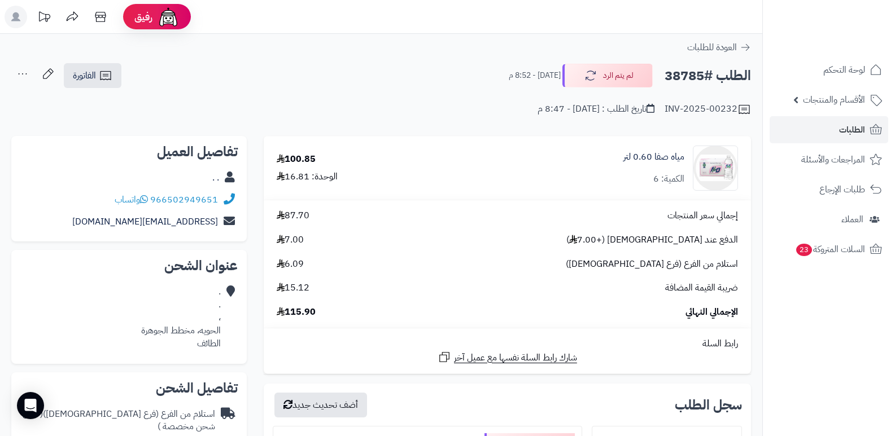
click at [220, 183] on div ". ." at bounding box center [128, 178] width 217 height 22
click at [217, 177] on link ". ." at bounding box center [215, 178] width 7 height 14
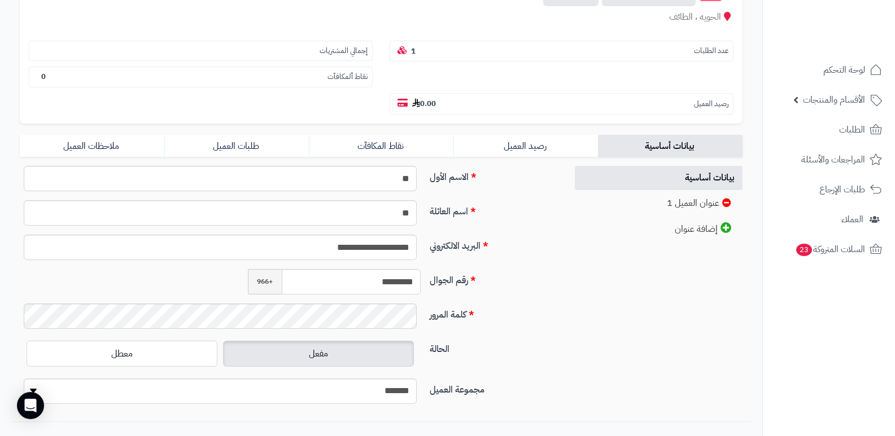
scroll to position [169, 0]
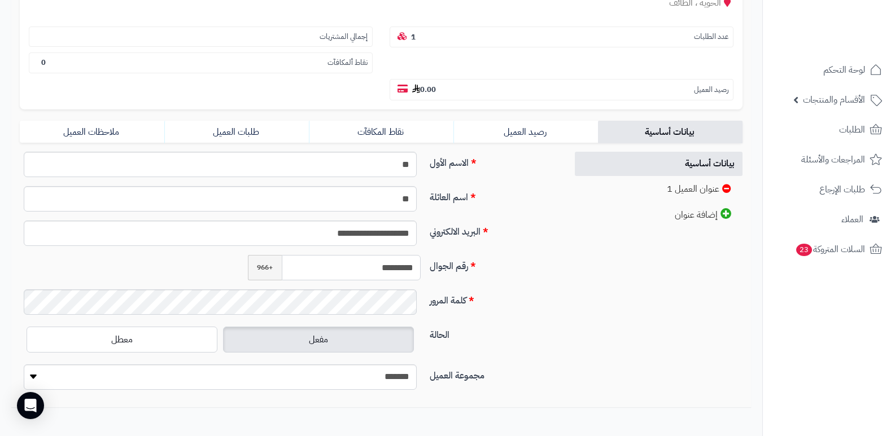
click at [382, 265] on input "*********" at bounding box center [351, 267] width 139 height 25
click at [334, 231] on input "**********" at bounding box center [220, 233] width 393 height 25
